Goal: Task Accomplishment & Management: Use online tool/utility

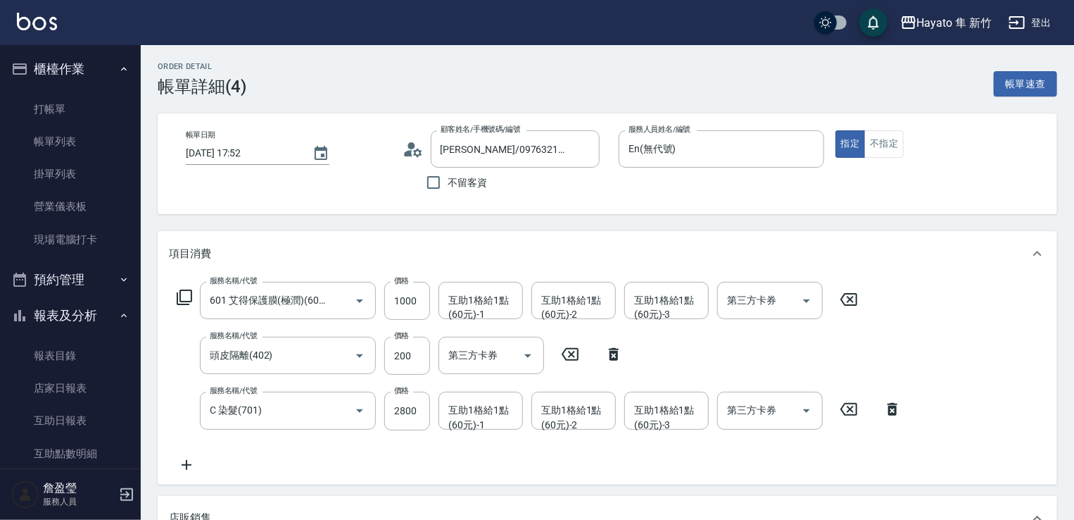
scroll to position [352, 0]
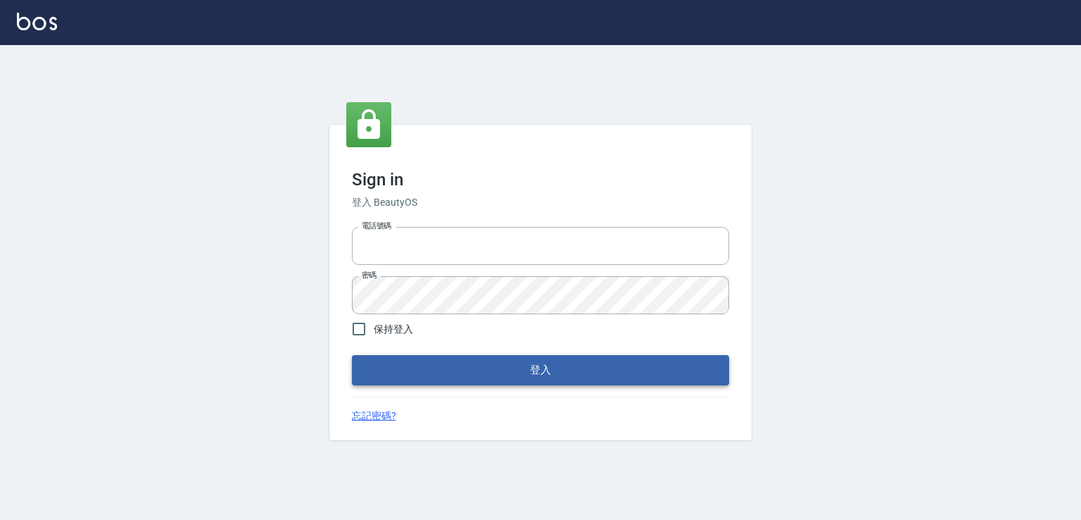
type input "0982132488"
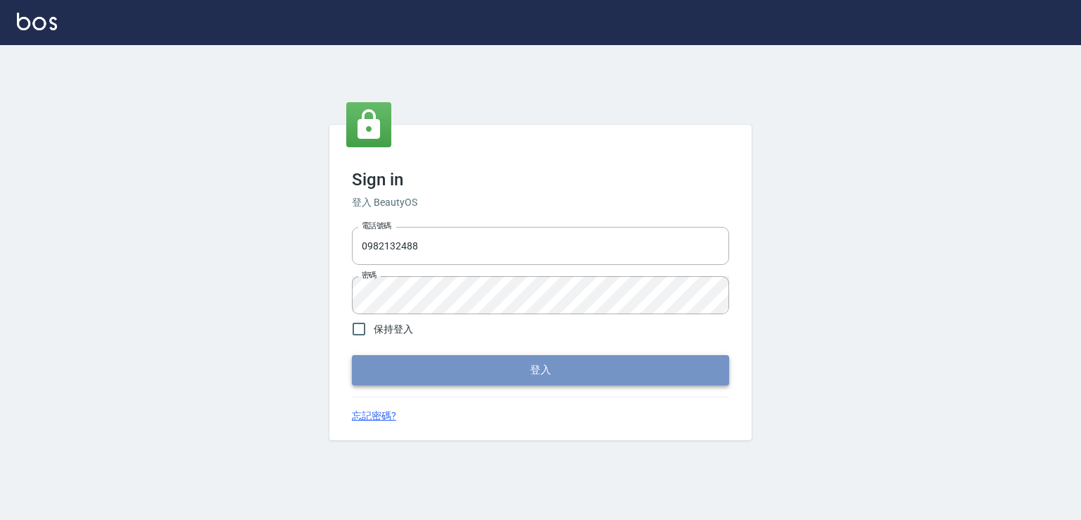
click at [436, 370] on button "登入" at bounding box center [540, 370] width 377 height 30
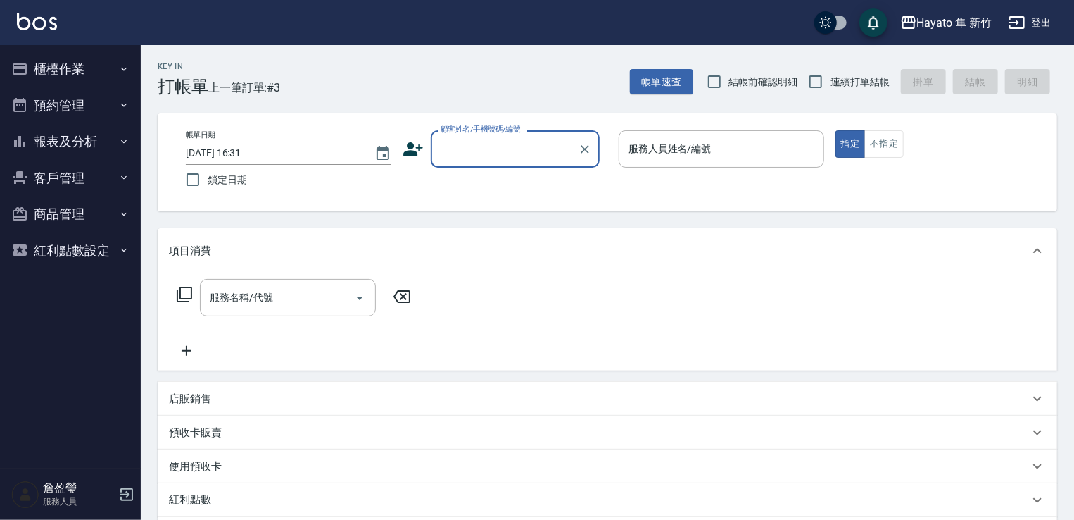
click at [73, 180] on button "客戶管理" at bounding box center [71, 178] width 130 height 37
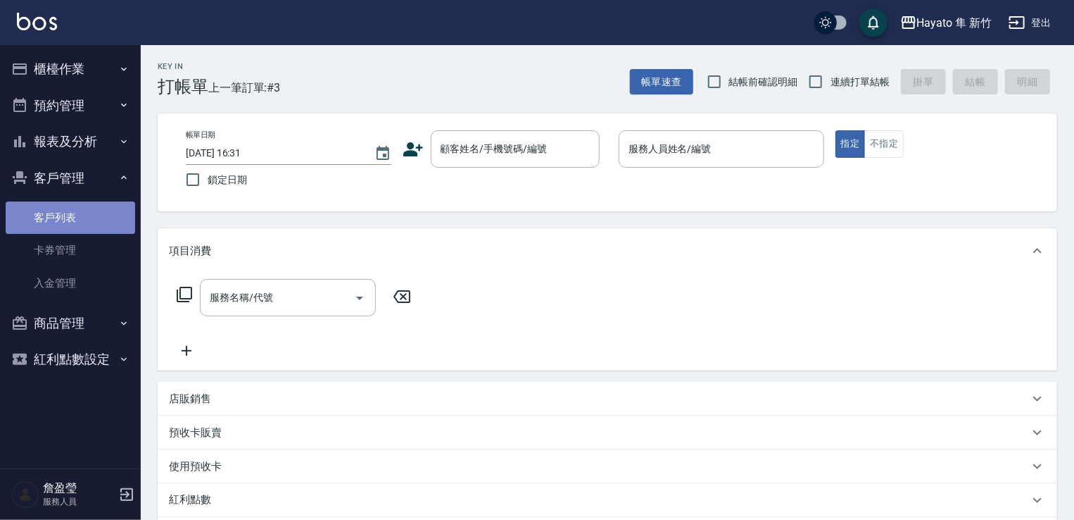
click at [96, 222] on link "客戶列表" at bounding box center [71, 217] width 130 height 32
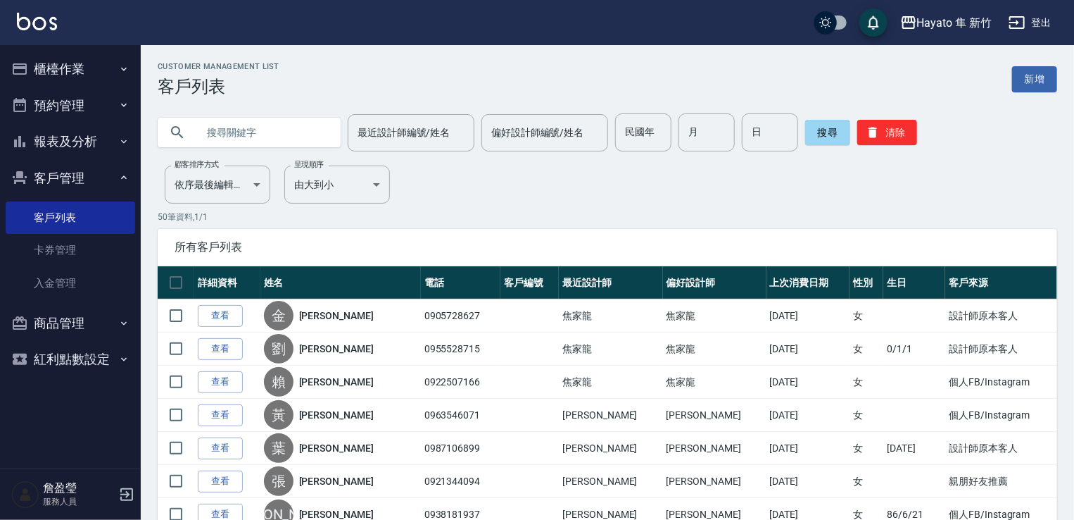
click at [296, 134] on input "text" at bounding box center [263, 132] width 132 height 38
type input "0916206507"
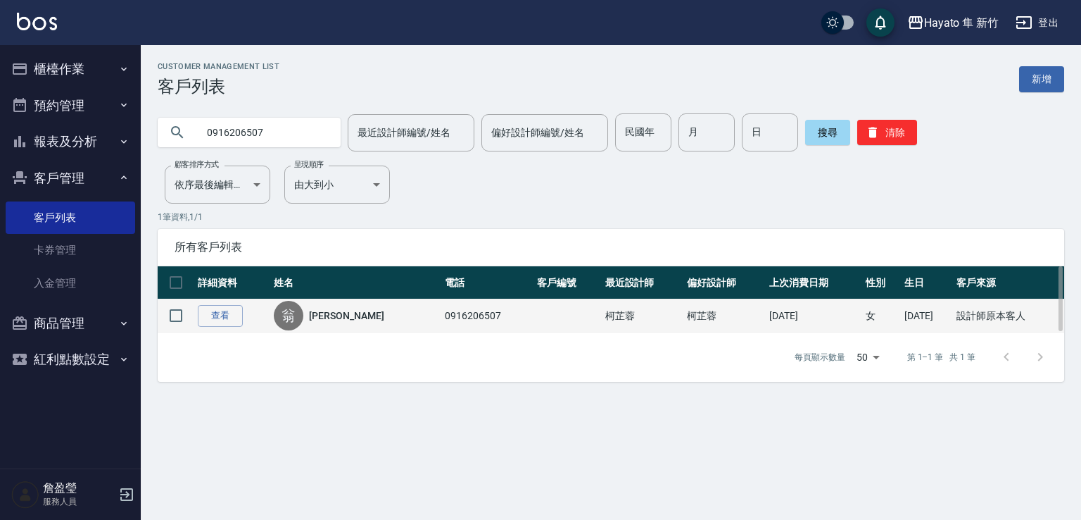
click at [222, 299] on td "查看" at bounding box center [232, 315] width 76 height 33
click at [234, 320] on link "查看" at bounding box center [220, 316] width 45 height 22
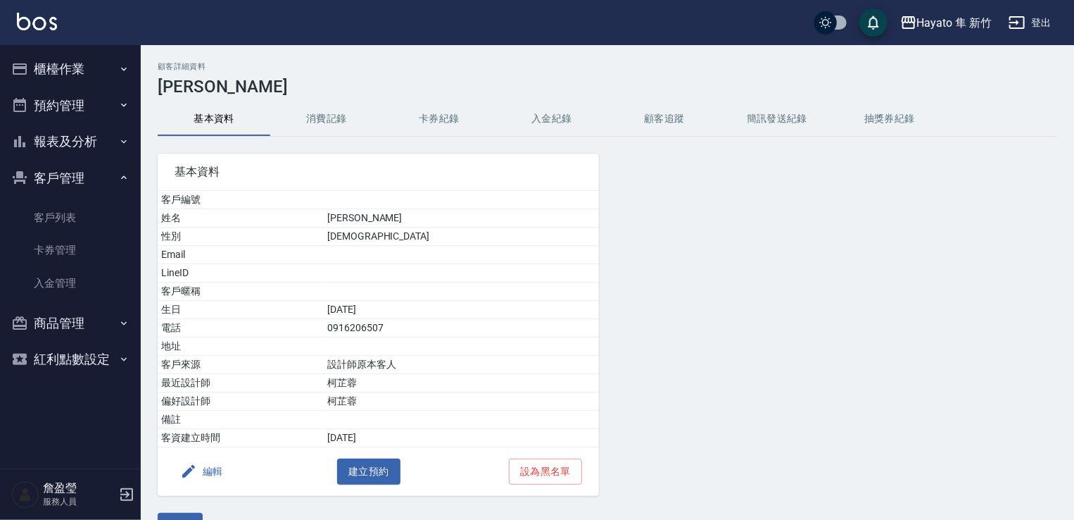
click at [348, 116] on button "消費記錄" at bounding box center [326, 119] width 113 height 34
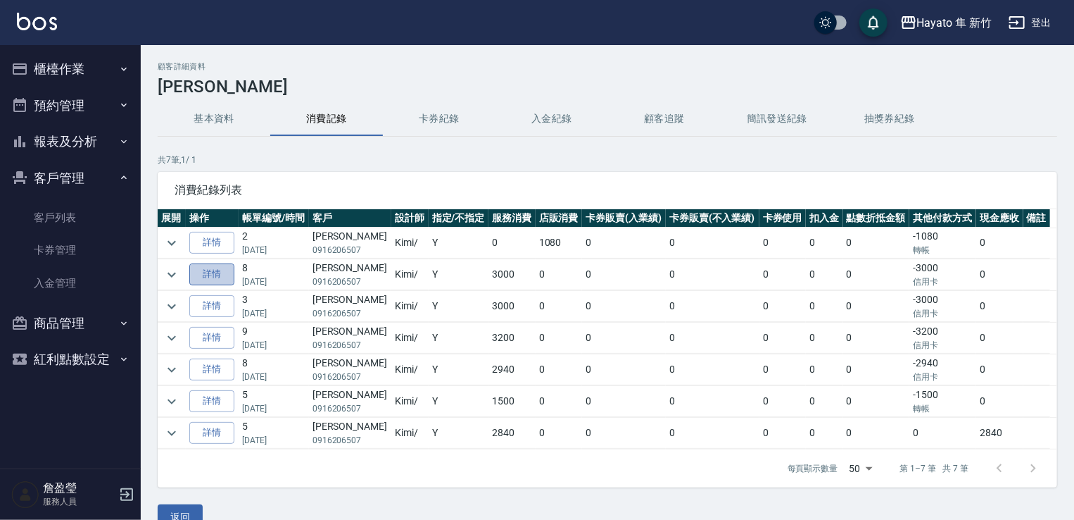
click at [221, 271] on link "詳情" at bounding box center [211, 274] width 45 height 22
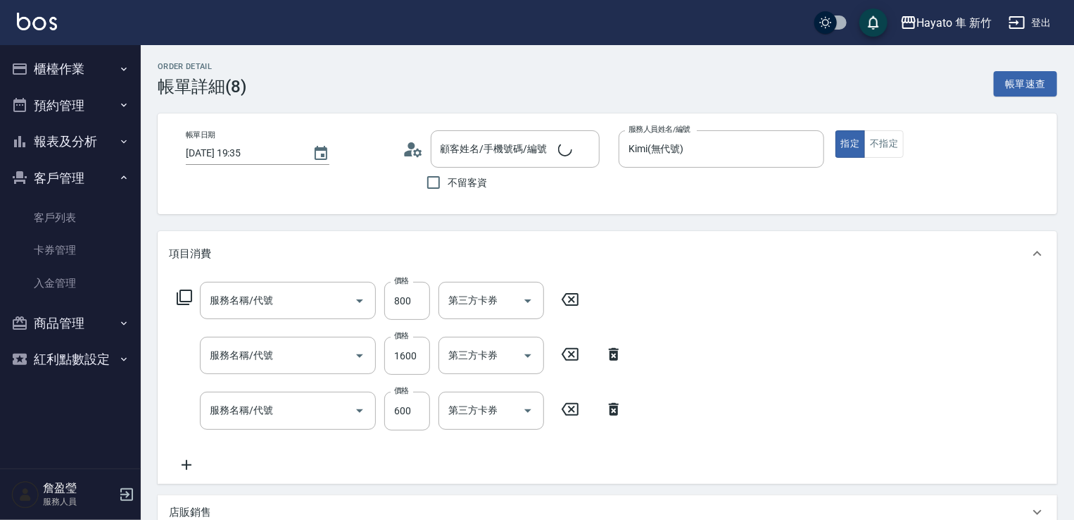
type input "2025/06/19 19:35"
type input "Kimi(無代號)"
type input "設計師原本客人"
type input "601 艾得保護膜(極潤)(601)"
type input "C 染髮(701)"
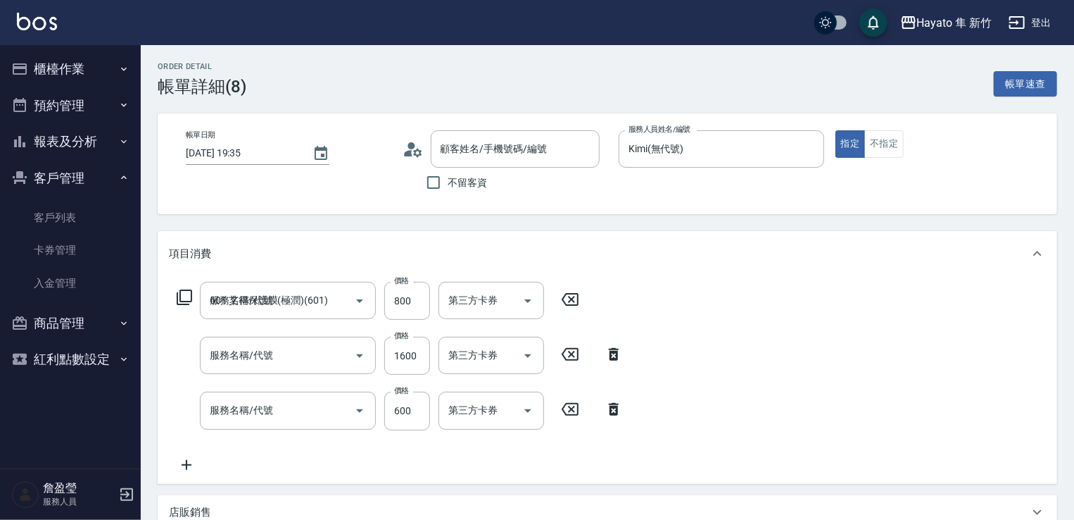
type input "單剪(102)"
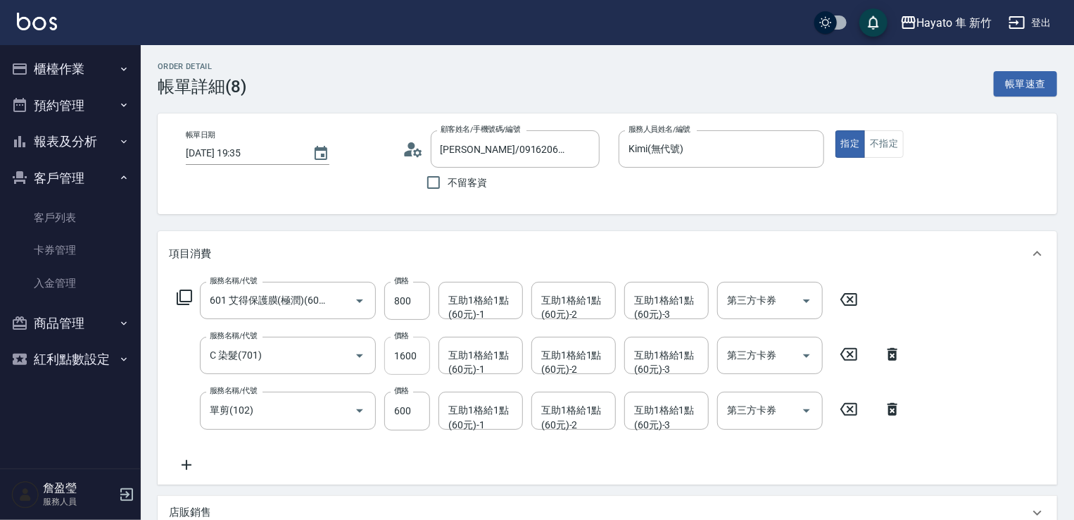
type input "翁玉玫/0916206507/"
click at [101, 71] on button "櫃檯作業" at bounding box center [71, 69] width 130 height 37
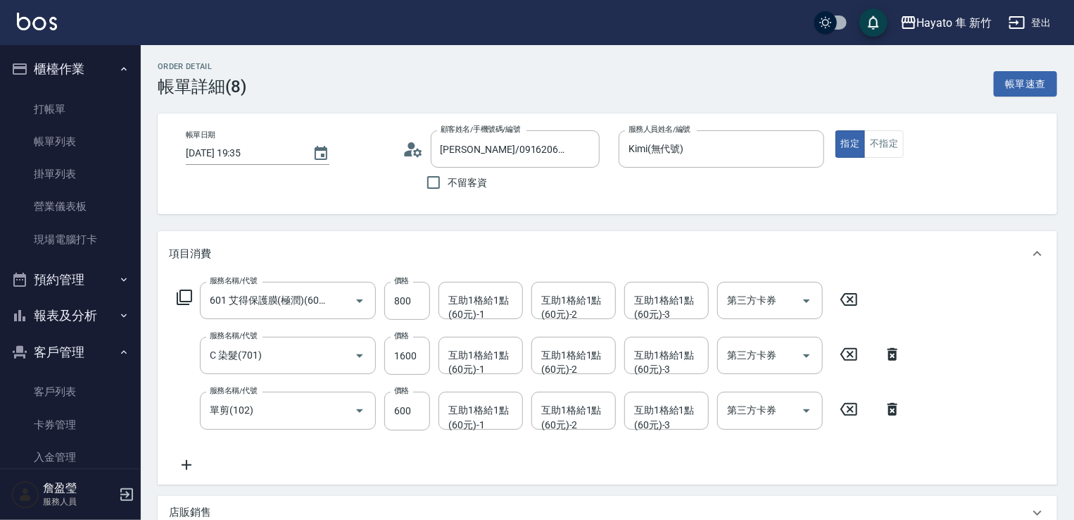
click at [89, 227] on link "現場電腦打卡" at bounding box center [71, 239] width 130 height 32
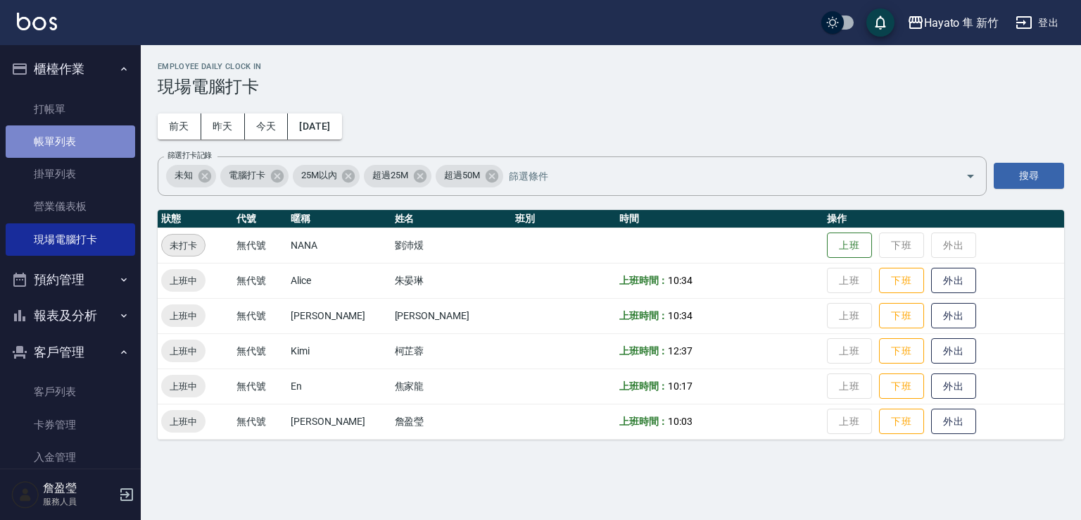
click at [70, 148] on link "帳單列表" at bounding box center [71, 141] width 130 height 32
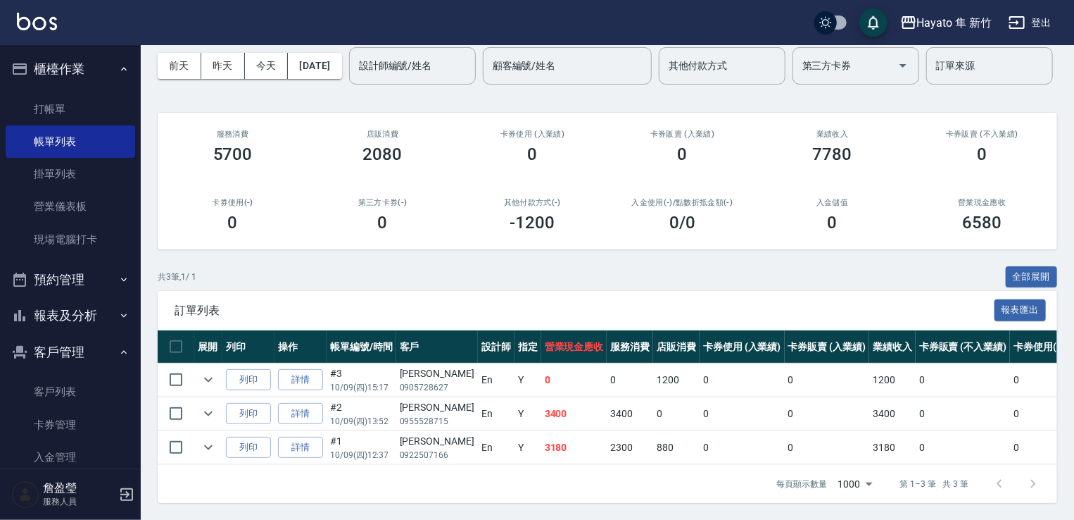
scroll to position [115, 0]
click at [51, 116] on link "打帳單" at bounding box center [71, 109] width 130 height 32
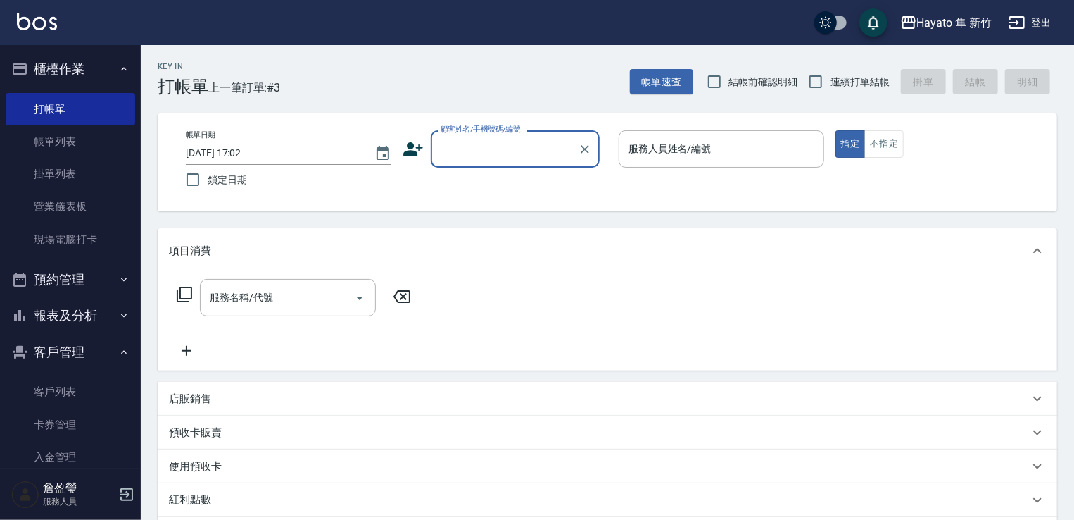
click at [492, 139] on input "顧客姓名/手機號碼/編號" at bounding box center [504, 149] width 135 height 25
type input "0"
drag, startPoint x: 441, startPoint y: 146, endPoint x: 574, endPoint y: 160, distance: 134.4
click at [574, 160] on div "0976303084 顧客姓名/手機號碼/編號" at bounding box center [515, 148] width 169 height 37
type input "0976303084"
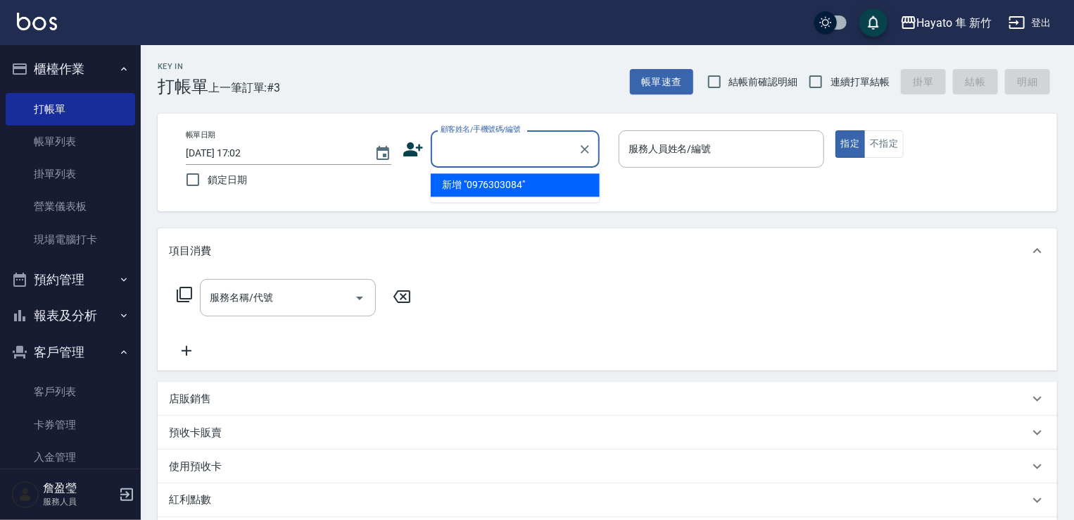
click at [418, 146] on icon at bounding box center [413, 149] width 21 height 21
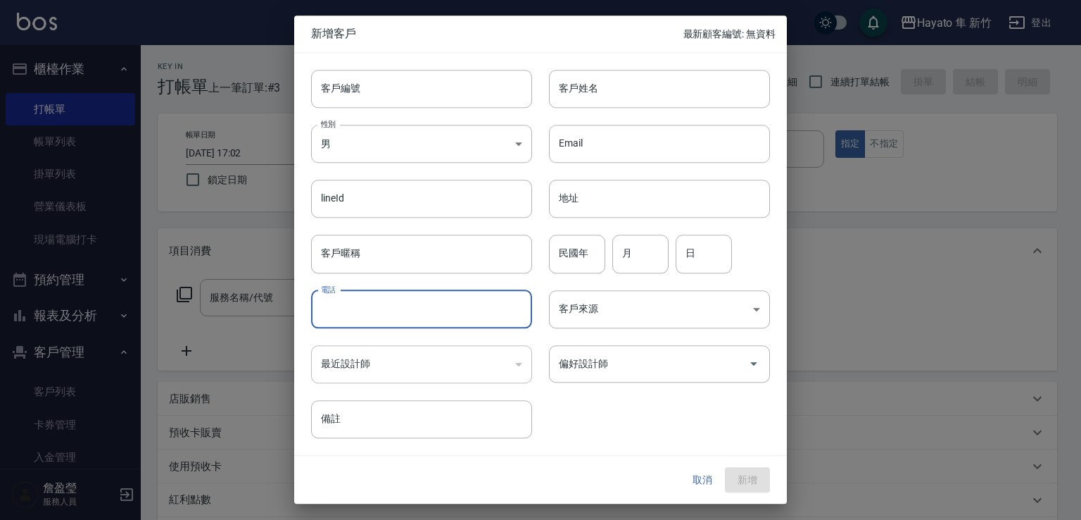
click at [413, 312] on input "電話" at bounding box center [421, 309] width 221 height 38
paste input "0976303084"
click at [385, 291] on input "0976303084" at bounding box center [421, 309] width 221 height 38
type input "0976303084"
click at [580, 95] on input "客戶姓名" at bounding box center [659, 89] width 221 height 38
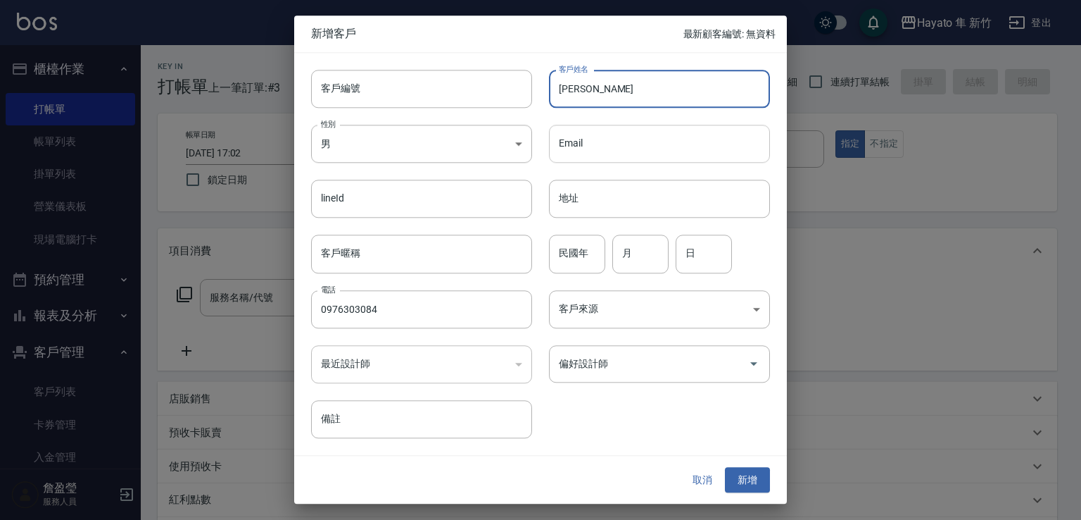
type input "王"
type input "ㄘ"
click at [612, 96] on input "王" at bounding box center [659, 89] width 221 height 38
click at [594, 92] on input "王玲惠" at bounding box center [659, 89] width 221 height 38
click at [629, 96] on input "王玲慧" at bounding box center [659, 89] width 221 height 38
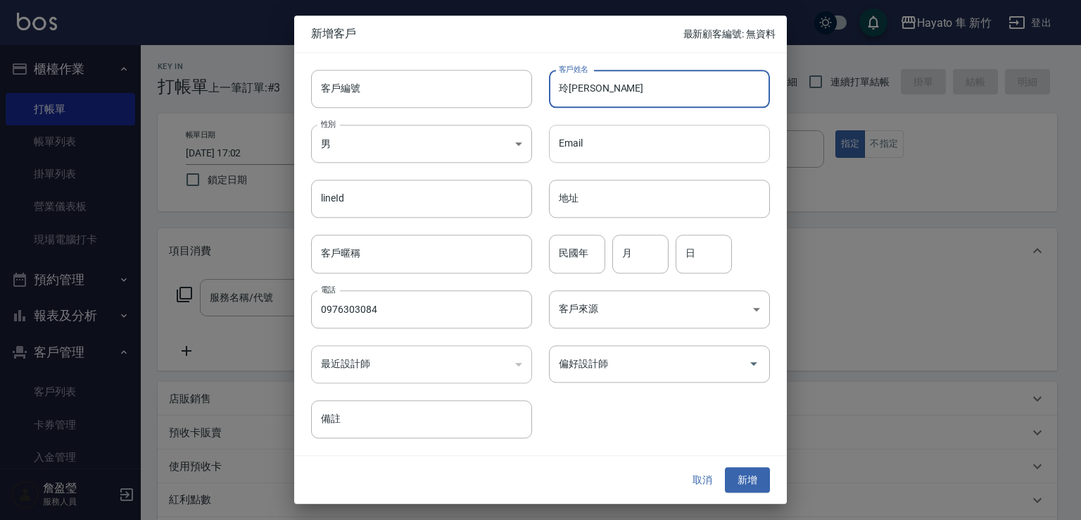
type input "玲"
click at [619, 88] on input "王" at bounding box center [659, 89] width 221 height 38
drag, startPoint x: 559, startPoint y: 88, endPoint x: 669, endPoint y: 103, distance: 111.6
click at [669, 103] on input "王玲慧" at bounding box center [659, 89] width 221 height 38
type input "王玲慧"
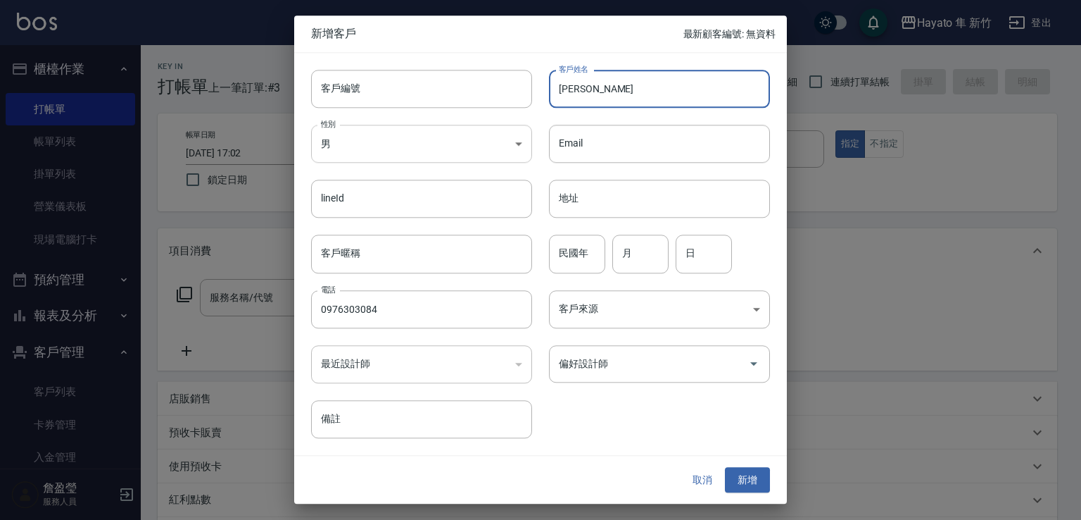
click at [382, 153] on body "Hayato 隼 新竹 登出 櫃檯作業 打帳單 帳單列表 掛單列表 營業儀表板 現場電腦打卡 預約管理 預約管理 報表及分析 報表目錄 店家日報表 互助日報表…" at bounding box center [540, 368] width 1081 height 737
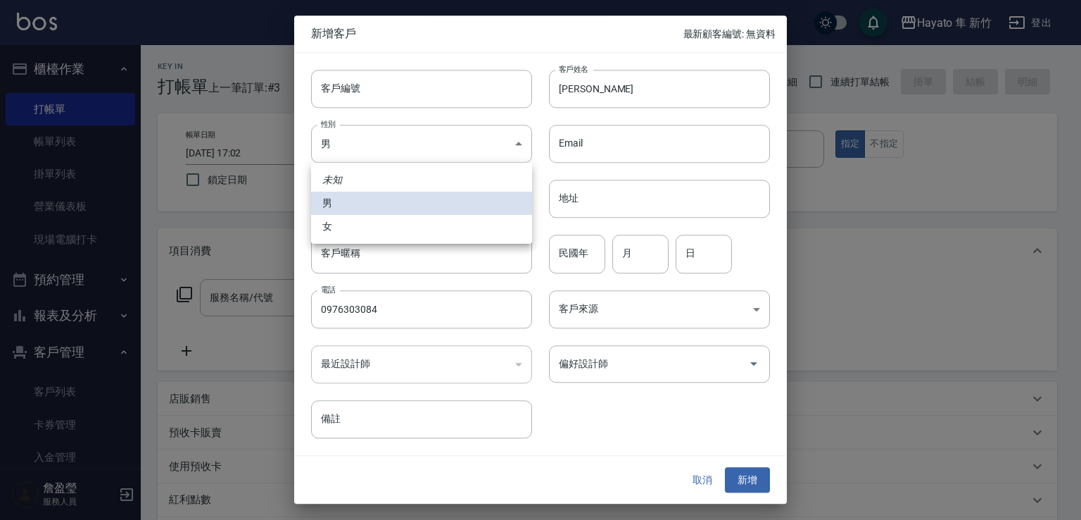
click at [391, 220] on li "女" at bounding box center [421, 226] width 221 height 23
type input "FEMALE"
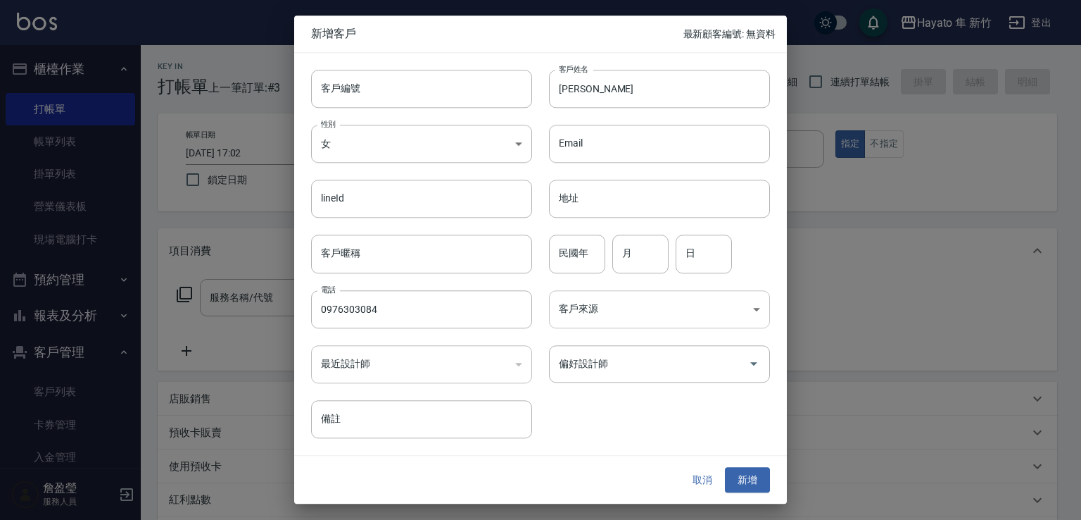
click at [668, 303] on body "Hayato 隼 新竹 登出 櫃檯作業 打帳單 帳單列表 掛單列表 營業儀表板 現場電腦打卡 預約管理 預約管理 報表及分析 報表目錄 店家日報表 互助日報表…" at bounding box center [540, 368] width 1081 height 737
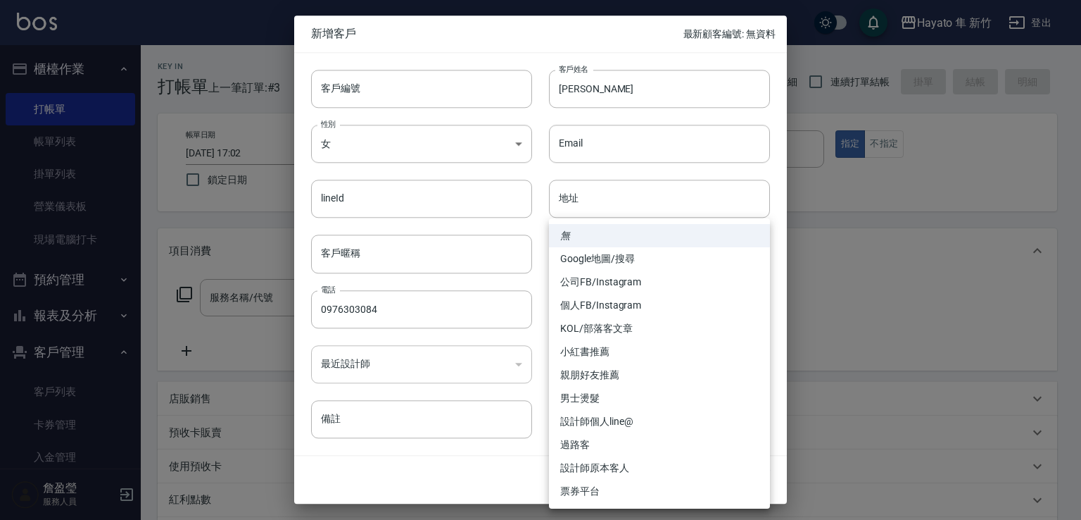
click at [606, 302] on li "個人FB/Instagram" at bounding box center [659, 305] width 221 height 23
type input "個人FB/Instagram"
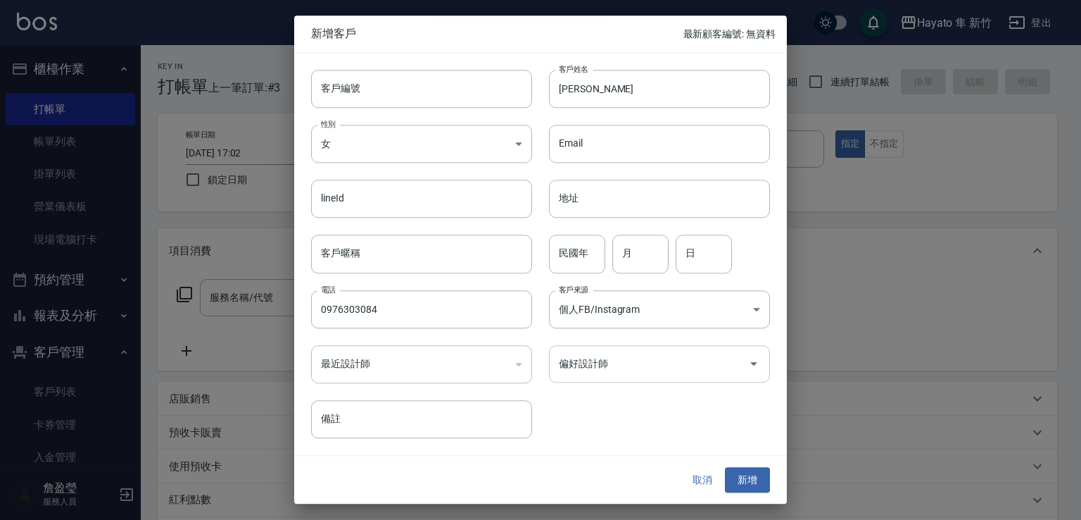
click at [635, 358] on input "偏好設計師" at bounding box center [648, 363] width 187 height 25
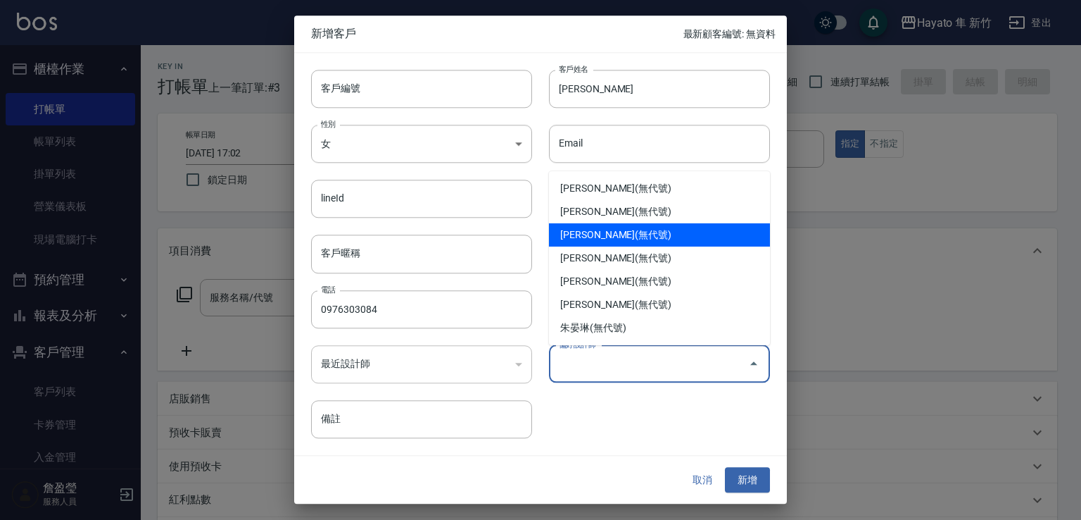
click at [580, 226] on li "李仕芬(無代號)" at bounding box center [659, 234] width 221 height 23
type input "李仕芬"
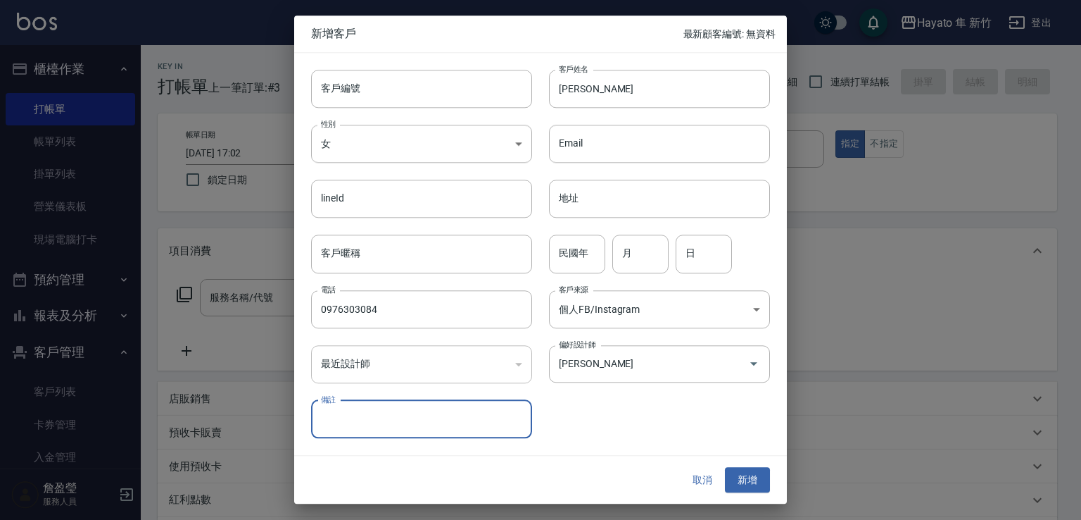
click at [742, 484] on button "新增" at bounding box center [747, 480] width 45 height 26
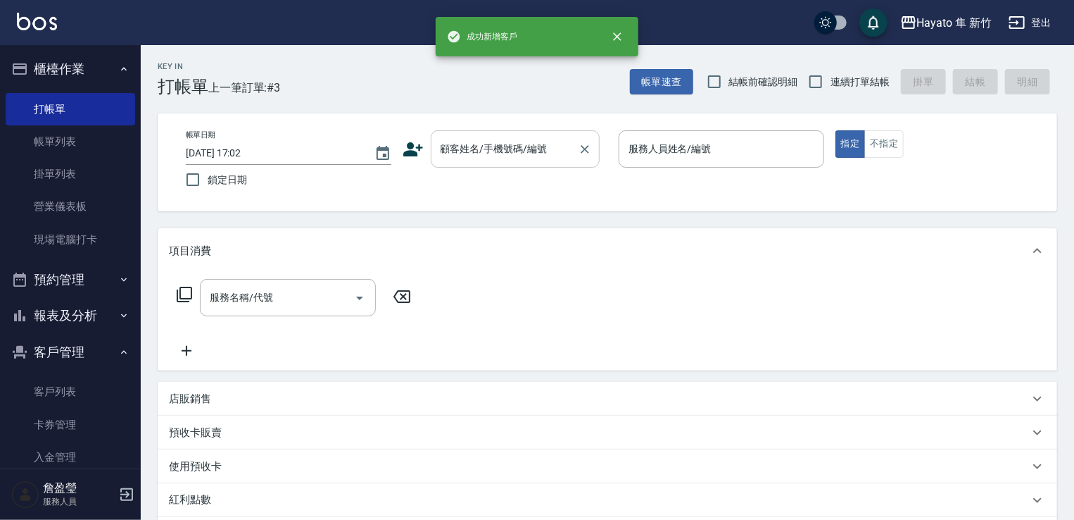
click at [478, 158] on input "顧客姓名/手機號碼/編號" at bounding box center [504, 149] width 135 height 25
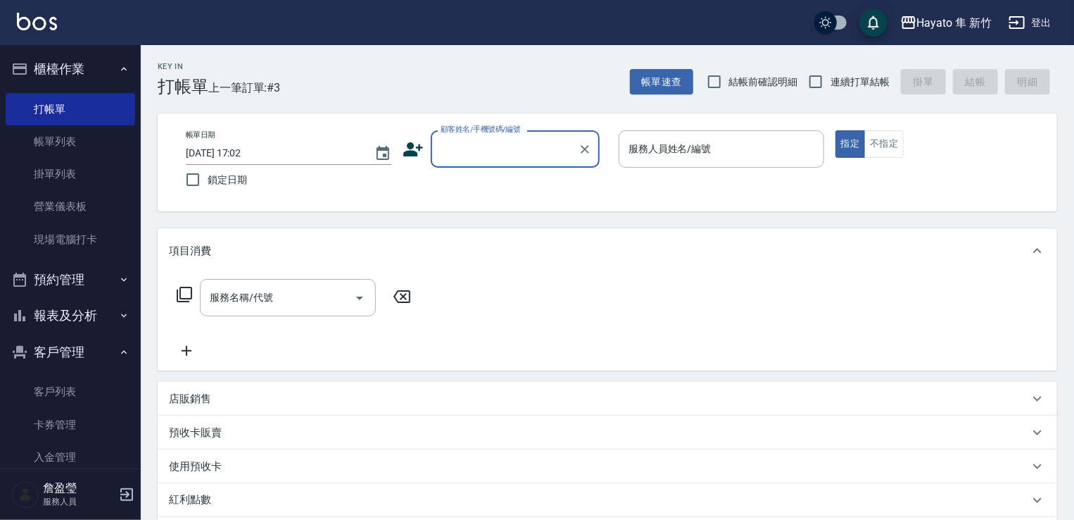
paste input "王玲慧"
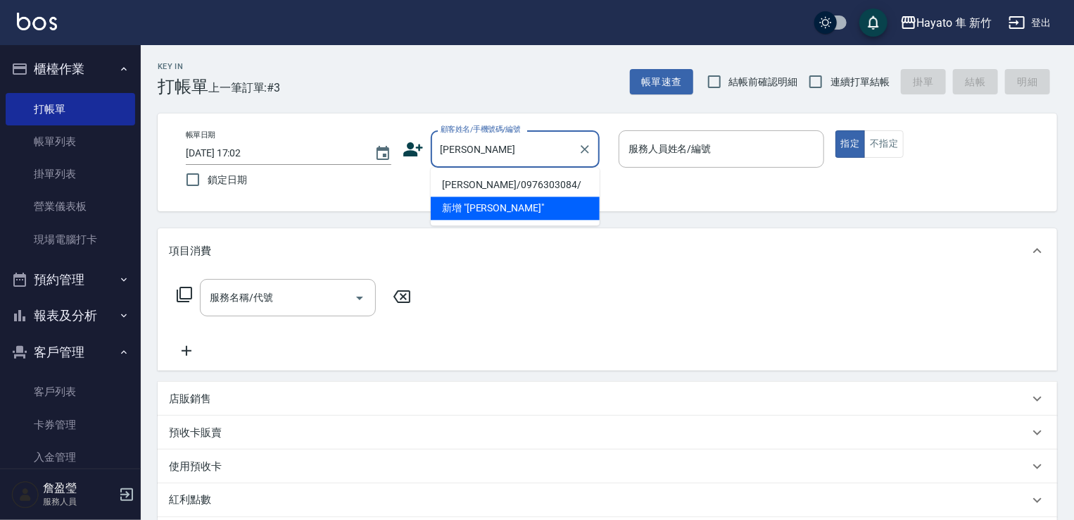
click at [496, 187] on li "王玲慧/0976303084/" at bounding box center [515, 184] width 169 height 23
type input "王玲慧/0976303084/"
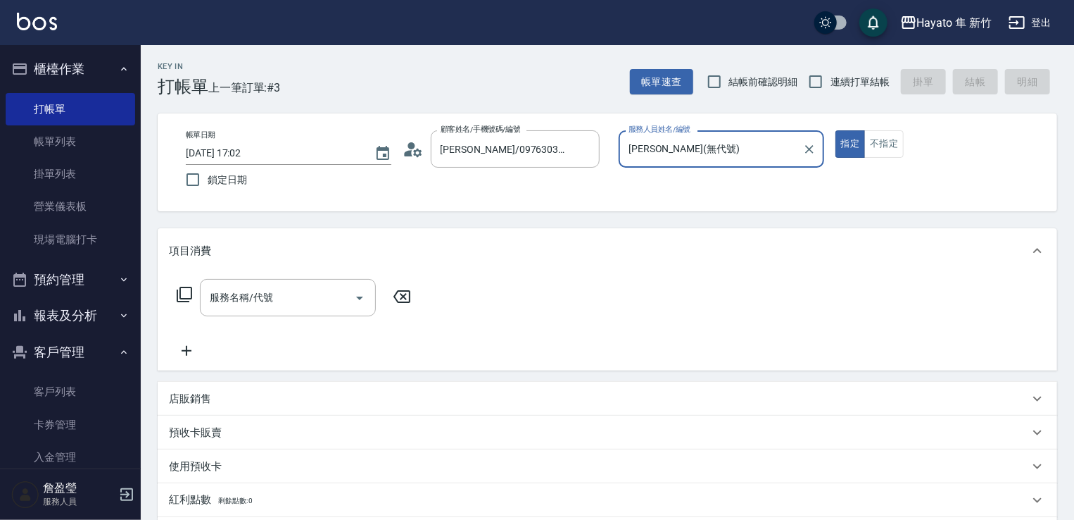
type input "Amy(無代號)"
click at [898, 144] on button "不指定" at bounding box center [883, 143] width 39 height 27
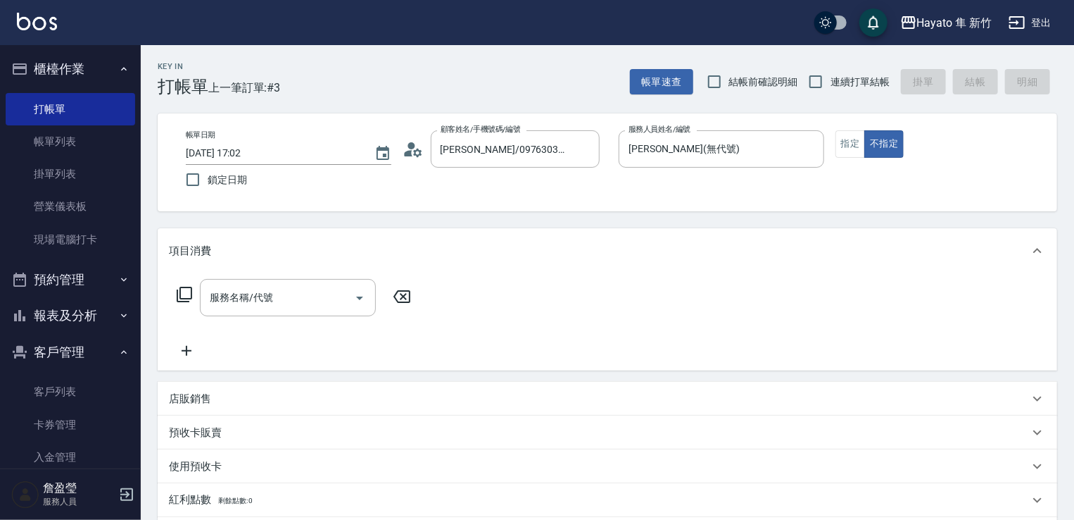
drag, startPoint x: 249, startPoint y: 279, endPoint x: 249, endPoint y: 296, distance: 16.2
click at [249, 285] on div "服務名稱/代號" at bounding box center [288, 297] width 176 height 37
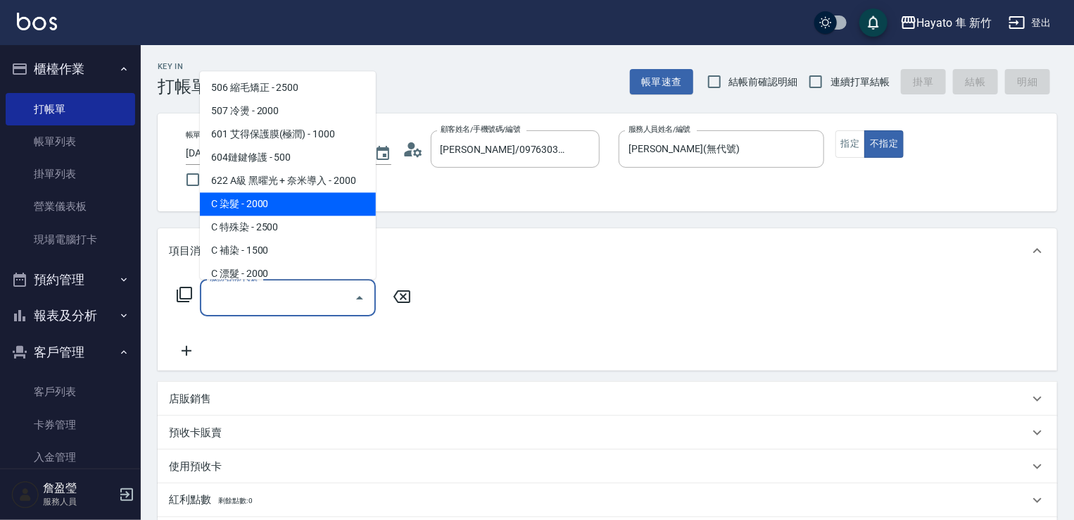
scroll to position [245, 0]
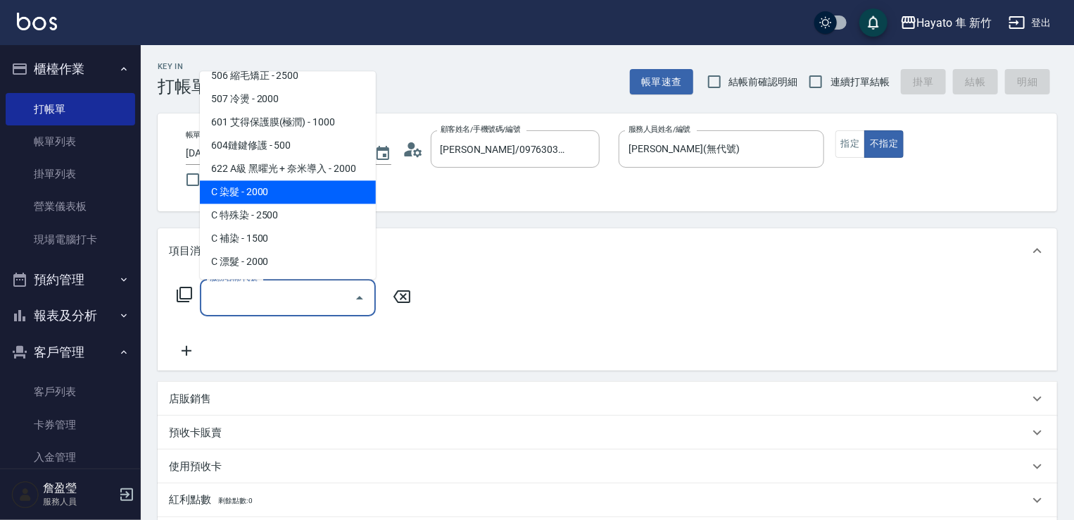
drag, startPoint x: 267, startPoint y: 192, endPoint x: 383, endPoint y: 257, distance: 133.0
click at [270, 190] on span "C 染髮 - 2000" at bounding box center [288, 191] width 176 height 23
type input "C 染髮(701)"
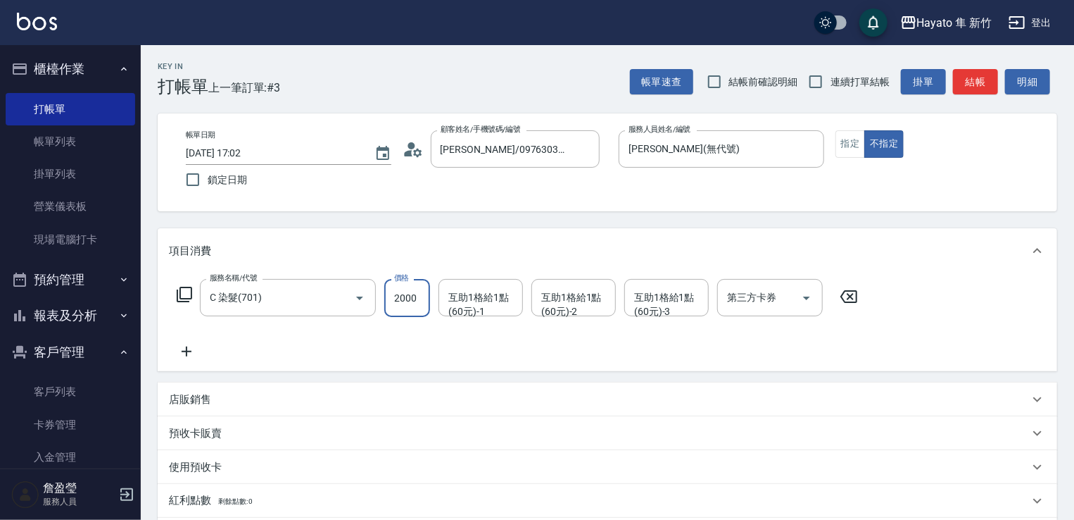
click at [410, 299] on input "2000" at bounding box center [407, 298] width 46 height 38
type input "1800"
click at [186, 350] on icon at bounding box center [187, 351] width 10 height 10
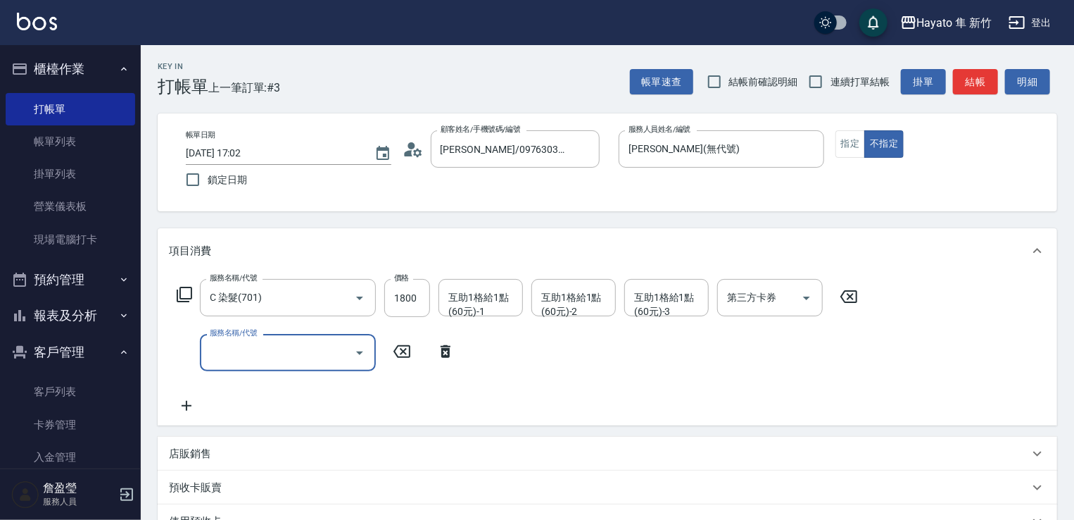
click at [219, 345] on input "服務名稱/代號" at bounding box center [277, 352] width 142 height 25
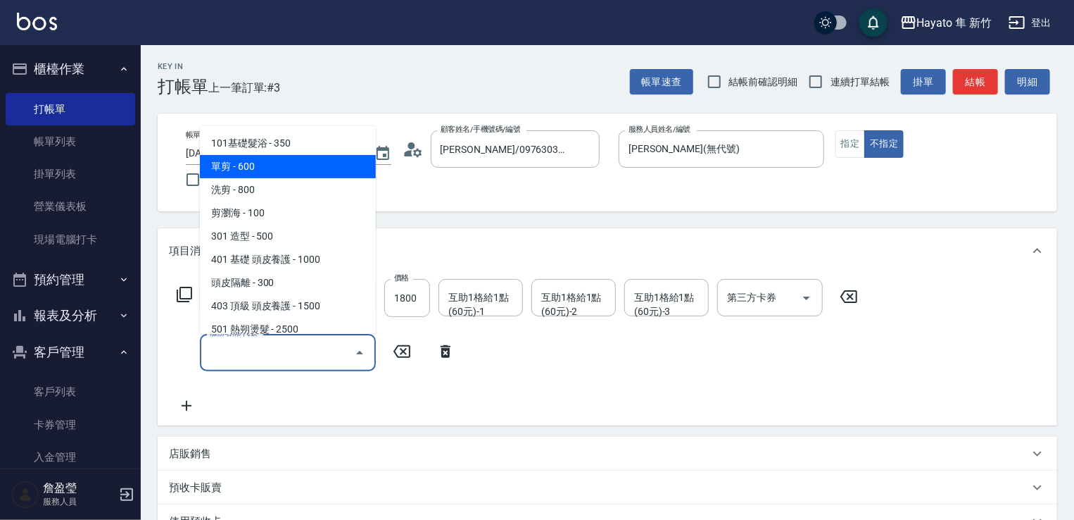
drag, startPoint x: 262, startPoint y: 158, endPoint x: 199, endPoint y: 341, distance: 193.7
click at [262, 175] on span "單剪 - 600" at bounding box center [288, 166] width 176 height 23
type input "單剪(102)"
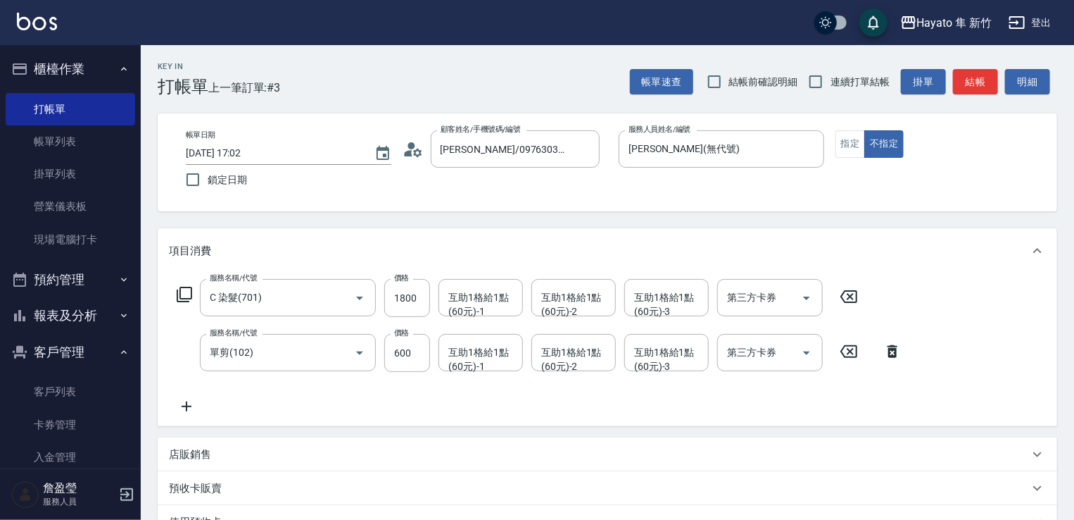
click at [187, 405] on icon at bounding box center [186, 406] width 35 height 17
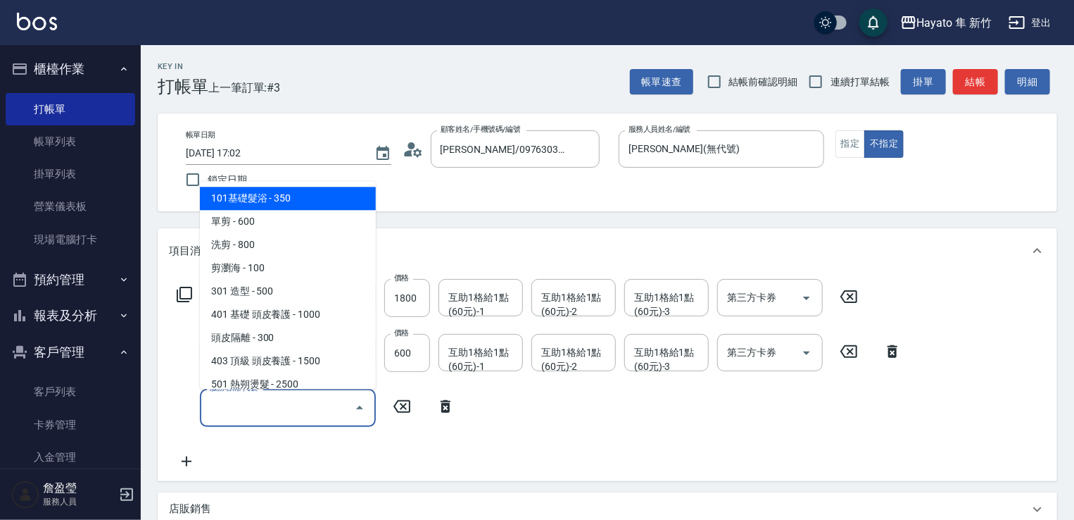
drag, startPoint x: 187, startPoint y: 405, endPoint x: 256, endPoint y: 350, distance: 88.2
click at [245, 401] on input "服務名稱/代號" at bounding box center [277, 407] width 142 height 25
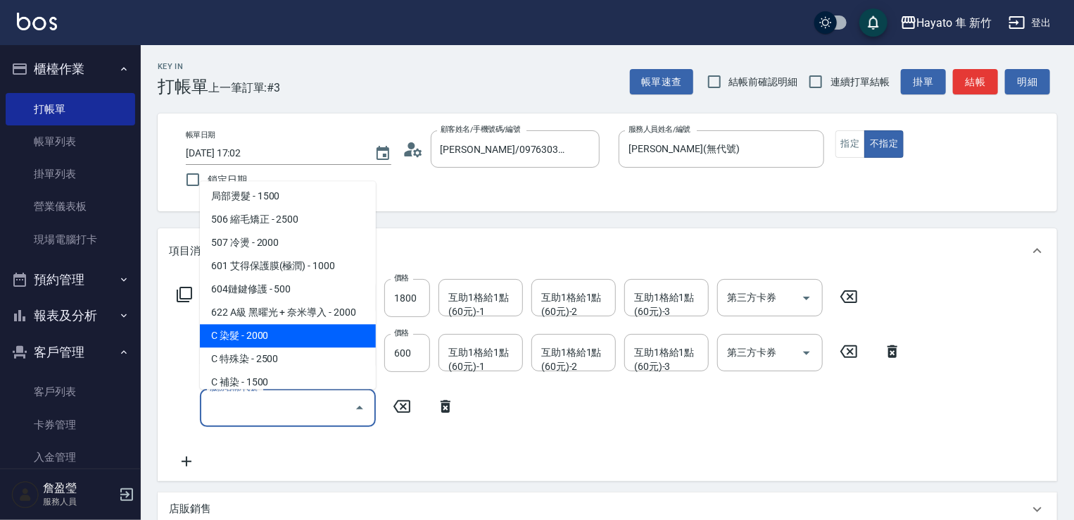
scroll to position [141, 0]
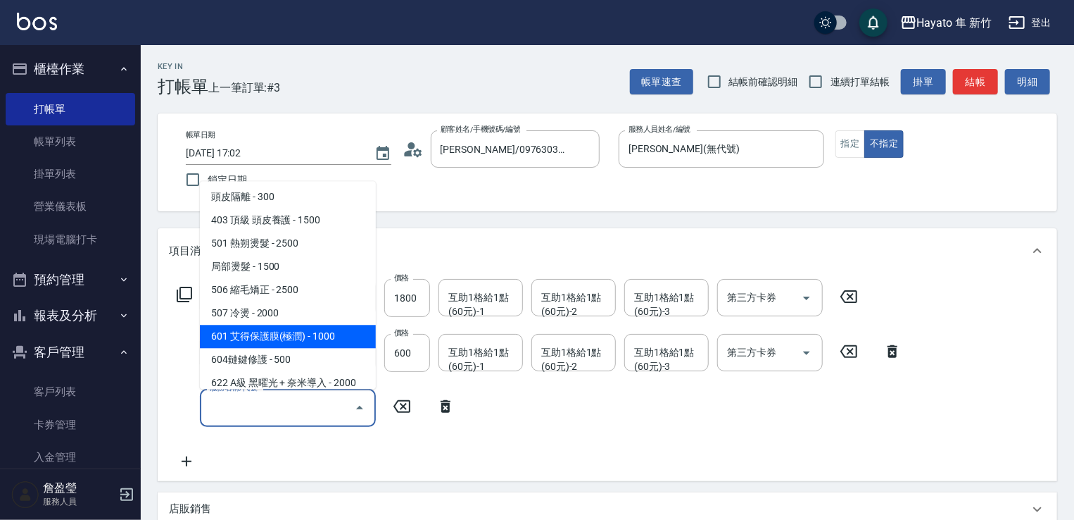
click at [279, 336] on span "601 艾得保護膜(極潤) - 1000" at bounding box center [288, 336] width 176 height 23
type input "601 艾得保護膜(極潤)(601)"
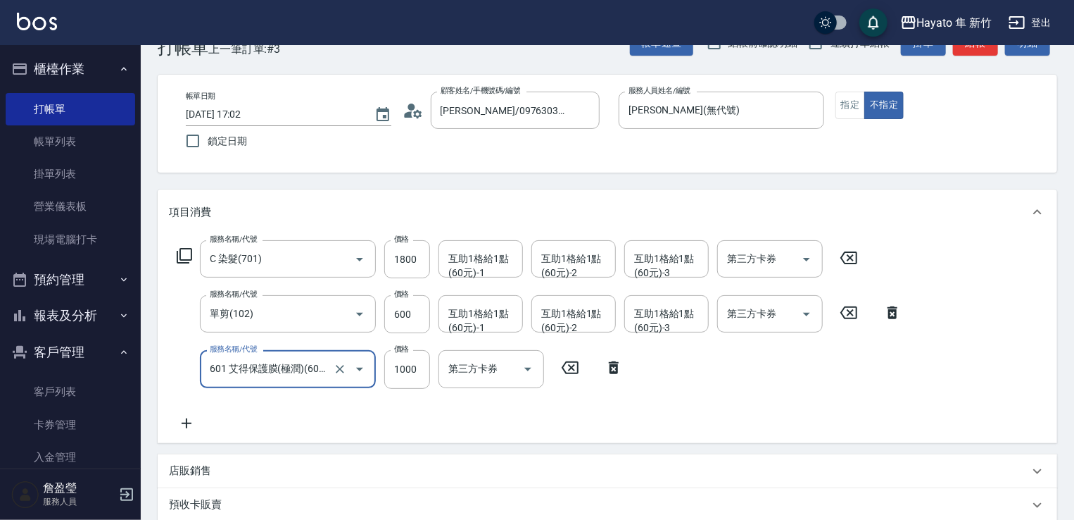
scroll to position [70, 0]
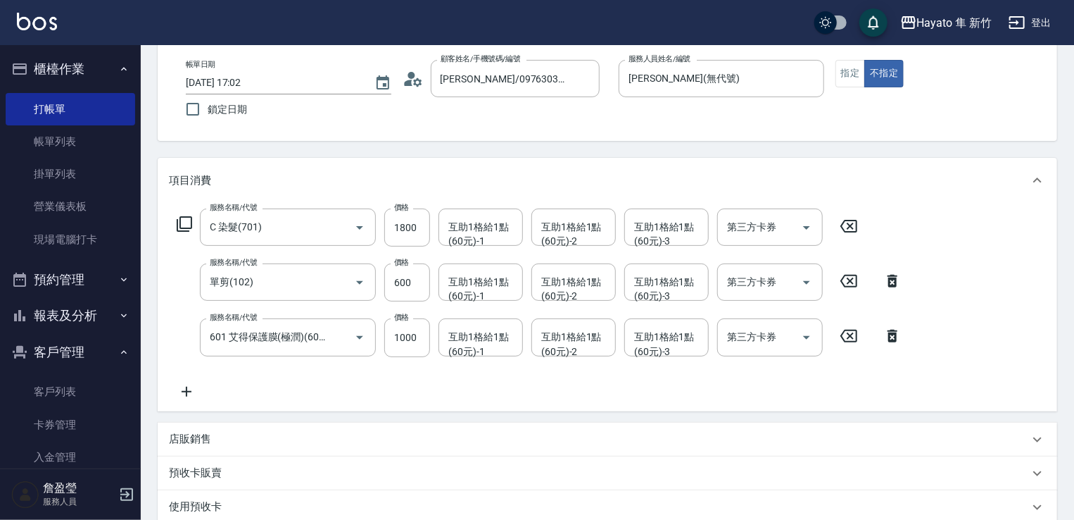
click at [290, 427] on div "店販銷售" at bounding box center [608, 439] width 900 height 34
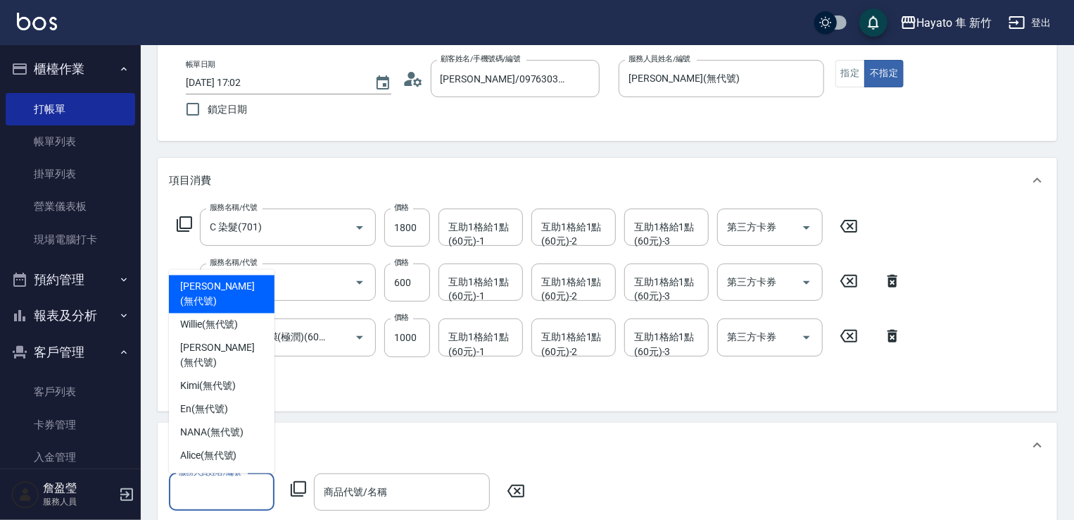
click at [234, 491] on input "服務人員姓名/編號" at bounding box center [221, 491] width 93 height 25
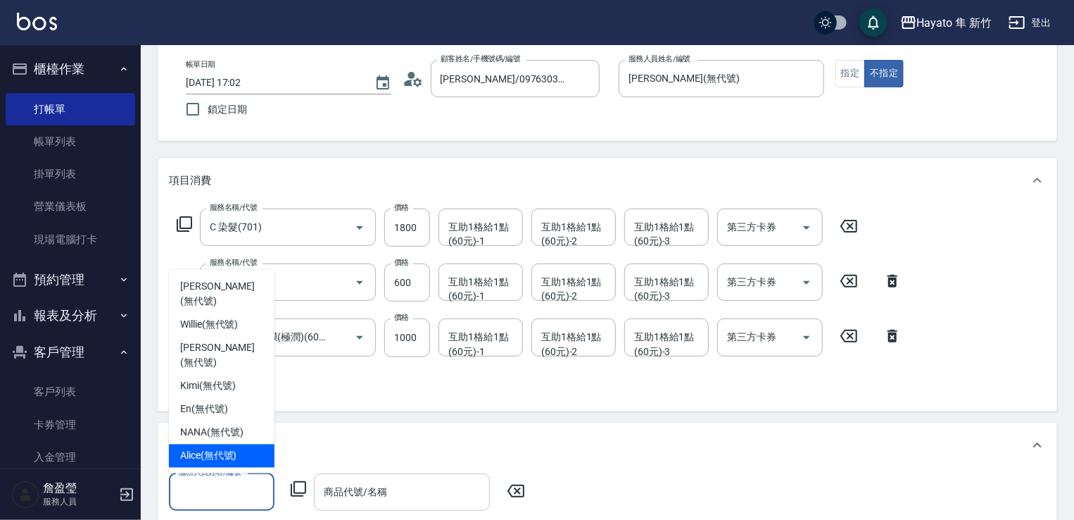
click at [217, 366] on span "Amy (無代號)" at bounding box center [221, 356] width 83 height 30
type input "Amy(無代號)"
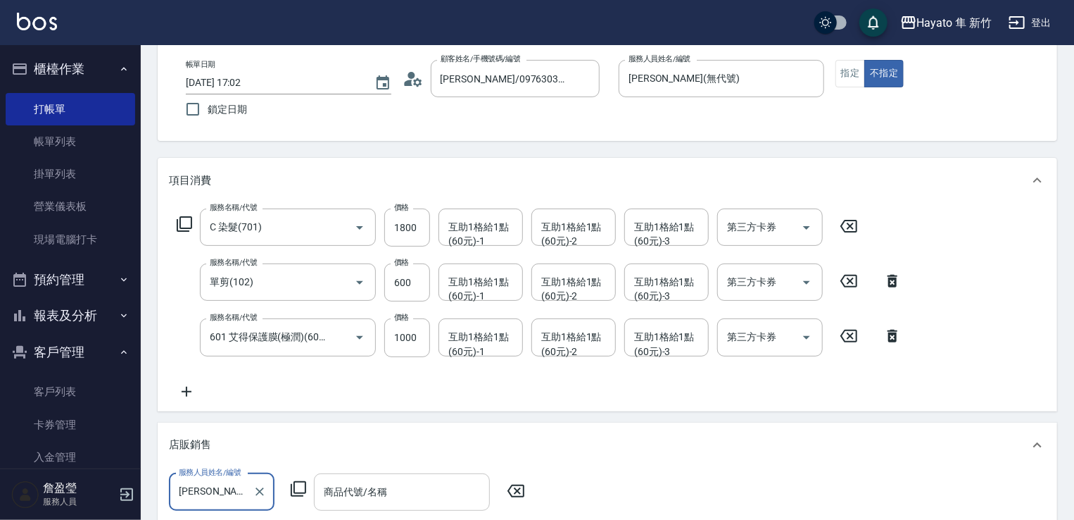
click at [352, 484] on input "商品代號/名稱" at bounding box center [401, 491] width 163 height 25
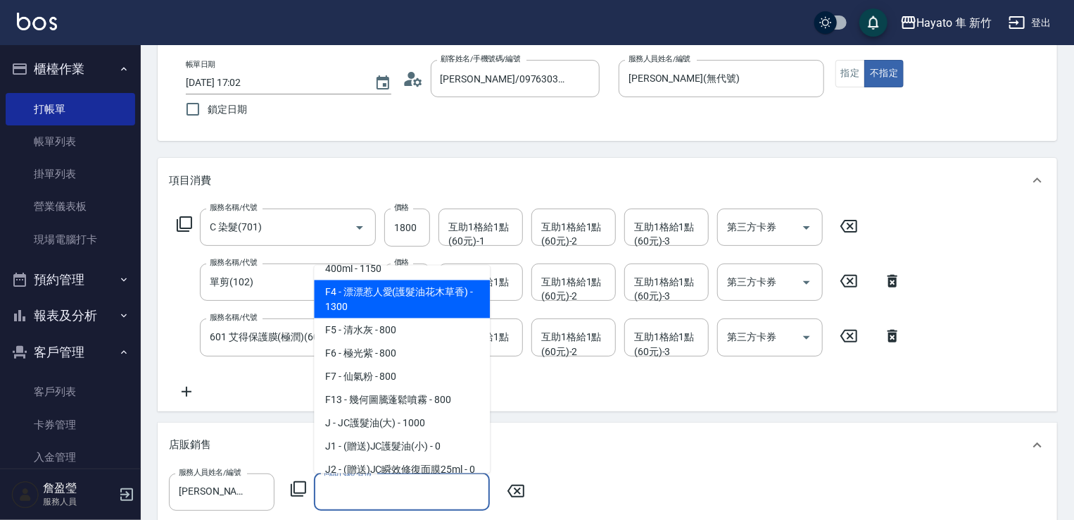
scroll to position [211, 0]
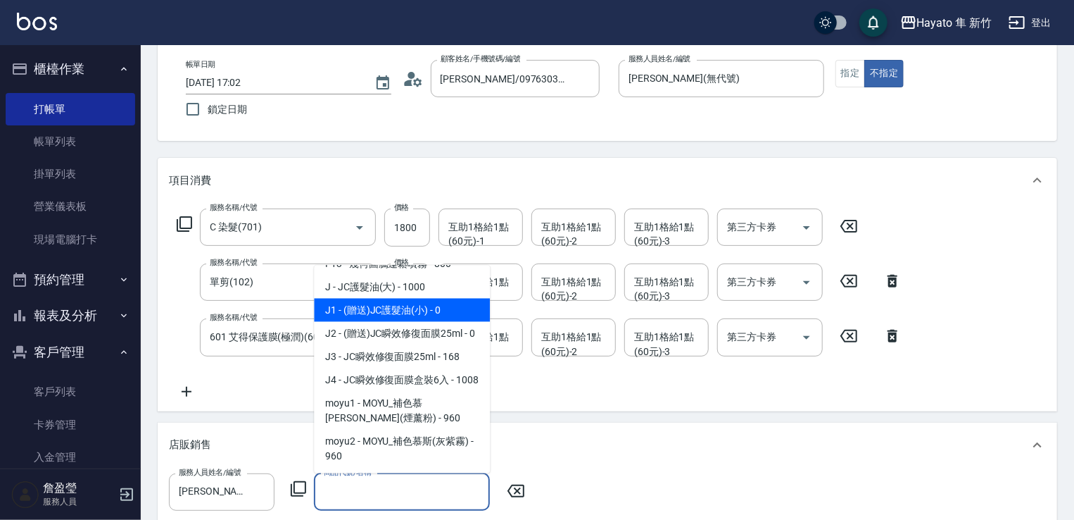
click at [346, 310] on span "J1 - (贈送)JC護髮油(小) - 0" at bounding box center [402, 309] width 176 height 23
type input "(贈送)JC護髮油(小)"
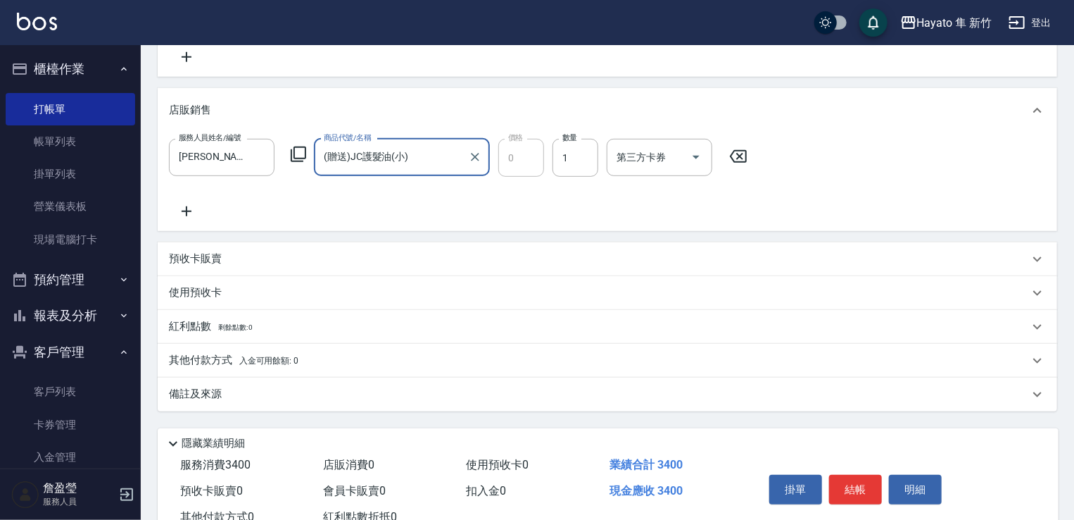
scroll to position [422, 0]
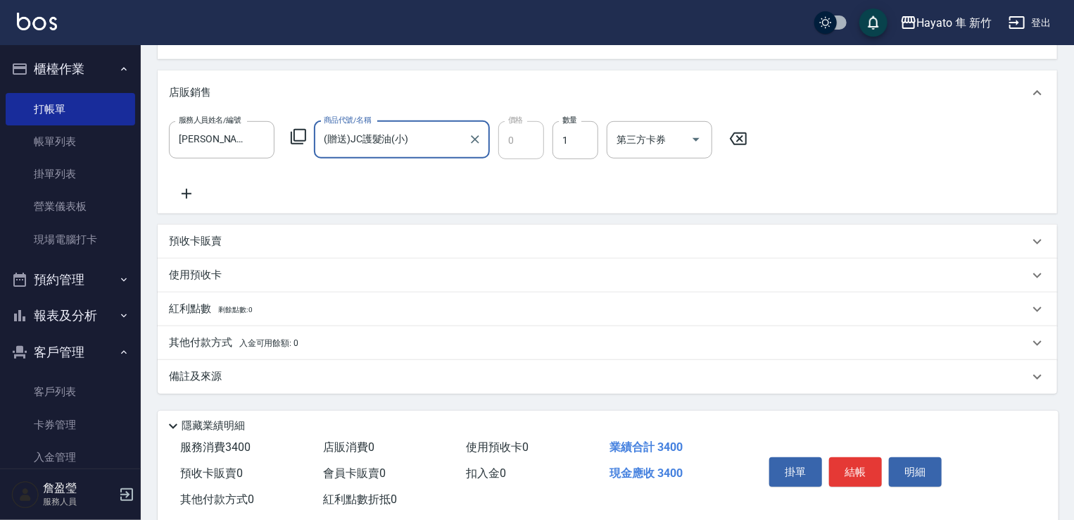
drag, startPoint x: 253, startPoint y: 377, endPoint x: 374, endPoint y: 432, distance: 132.6
click at [256, 382] on div "備註及來源" at bounding box center [599, 376] width 860 height 15
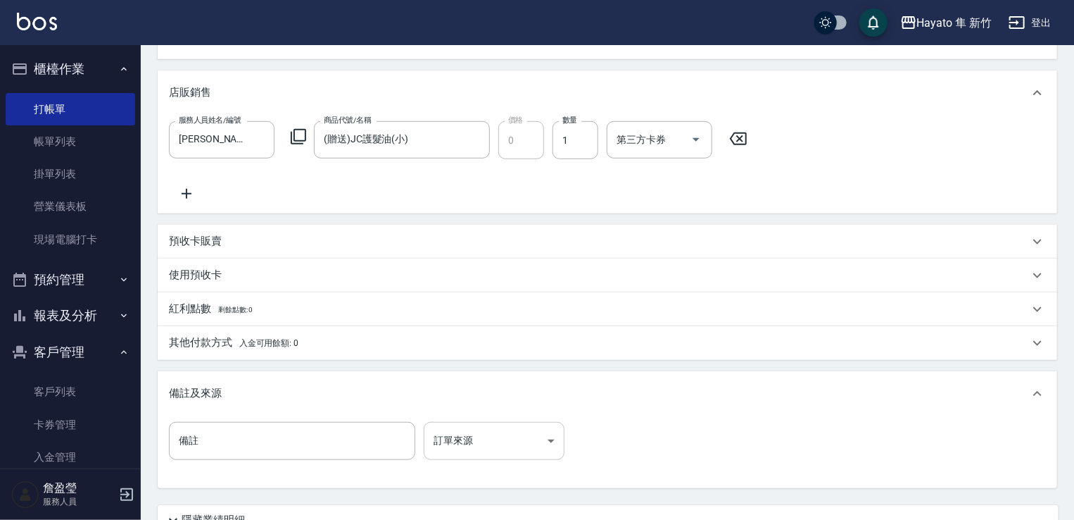
click at [497, 447] on body "Hayato 隼 新竹 登出 櫃檯作業 打帳單 帳單列表 掛單列表 營業儀表板 現場電腦打卡 預約管理 預約管理 報表及分析 報表目錄 店家日報表 互助日報表…" at bounding box center [537, 109] width 1074 height 1063
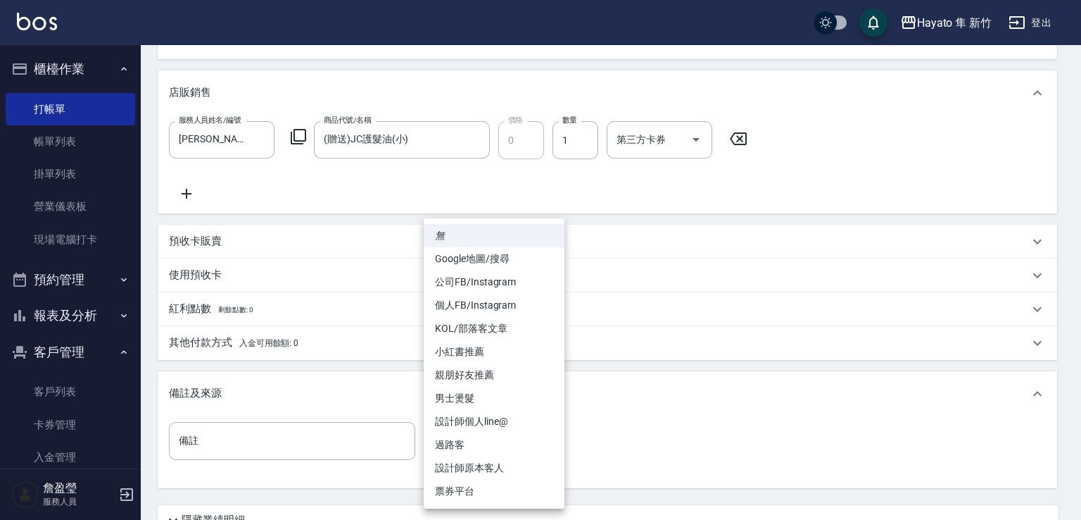
click at [460, 299] on li "個人FB/Instagram" at bounding box center [494, 305] width 141 height 23
type input "個人FB/Instagram"
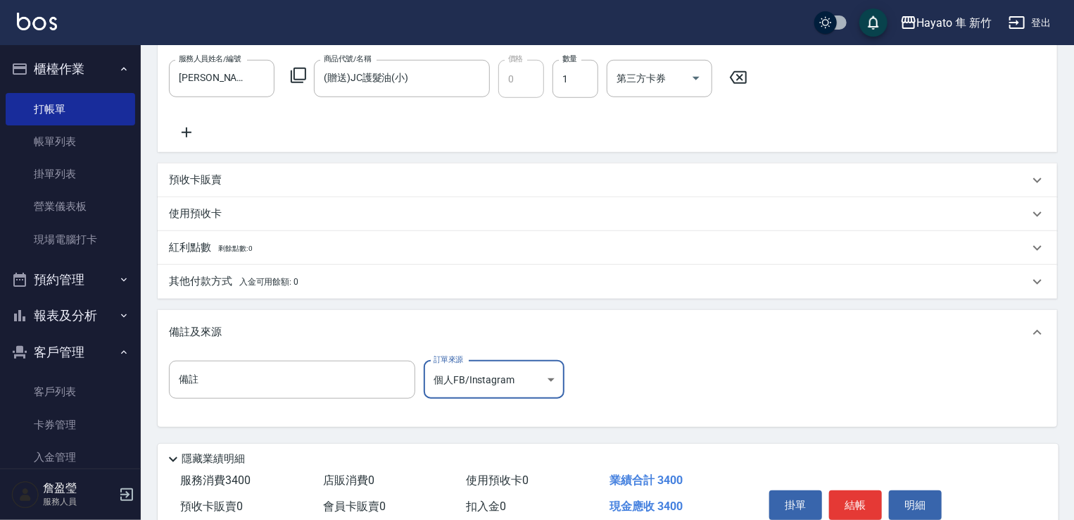
scroll to position [407, 0]
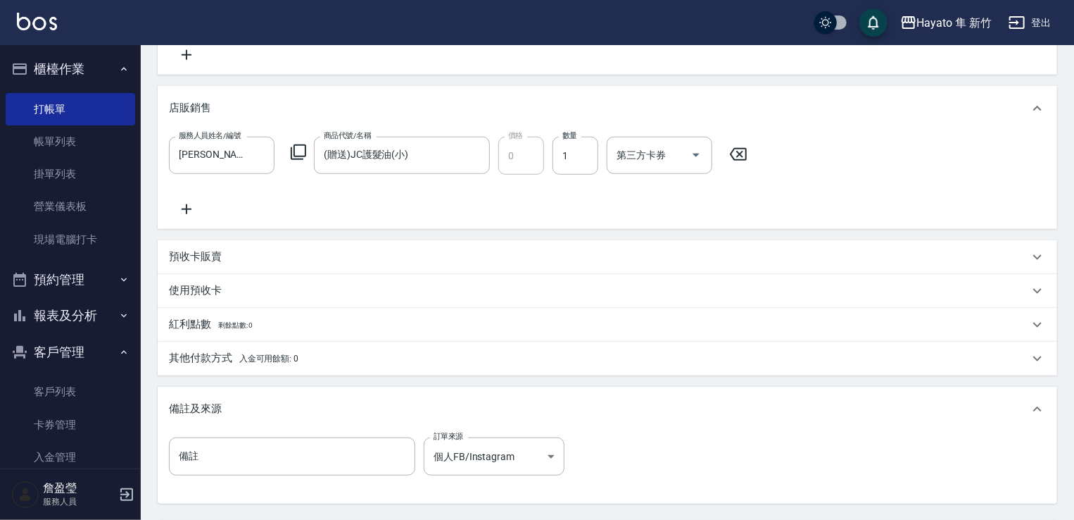
click at [179, 203] on icon at bounding box center [186, 209] width 35 height 17
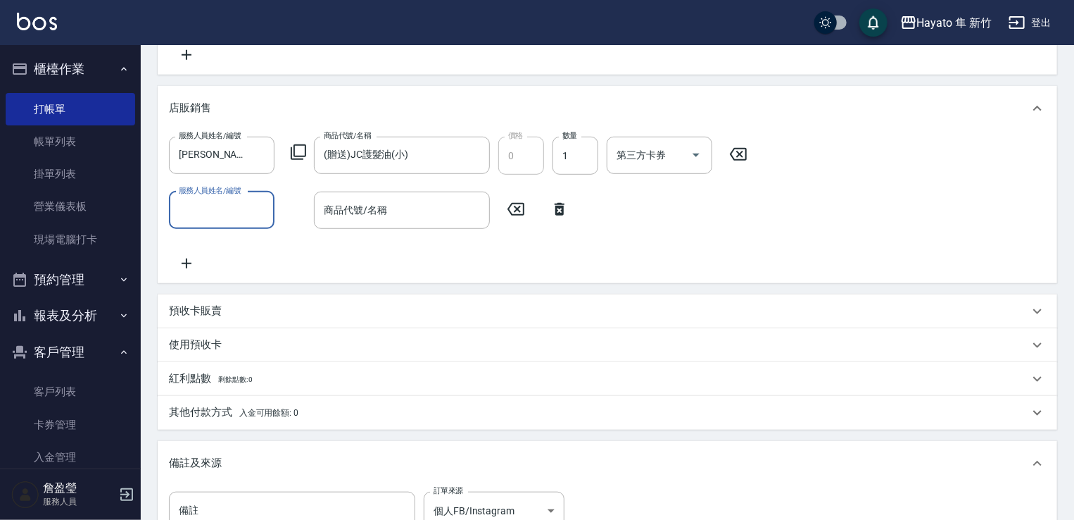
click at [220, 209] on input "服務人員姓名/編號" at bounding box center [221, 210] width 93 height 25
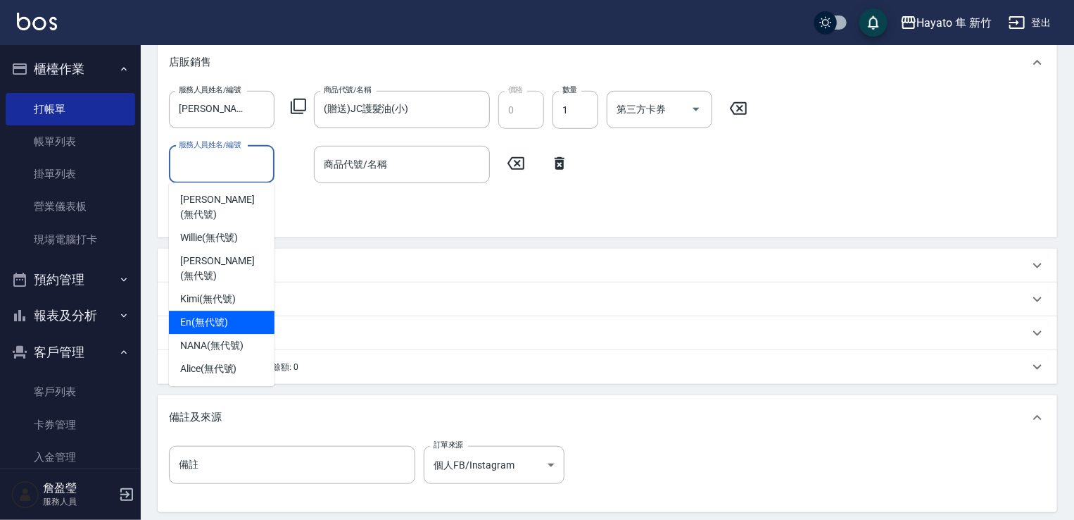
scroll to position [477, 0]
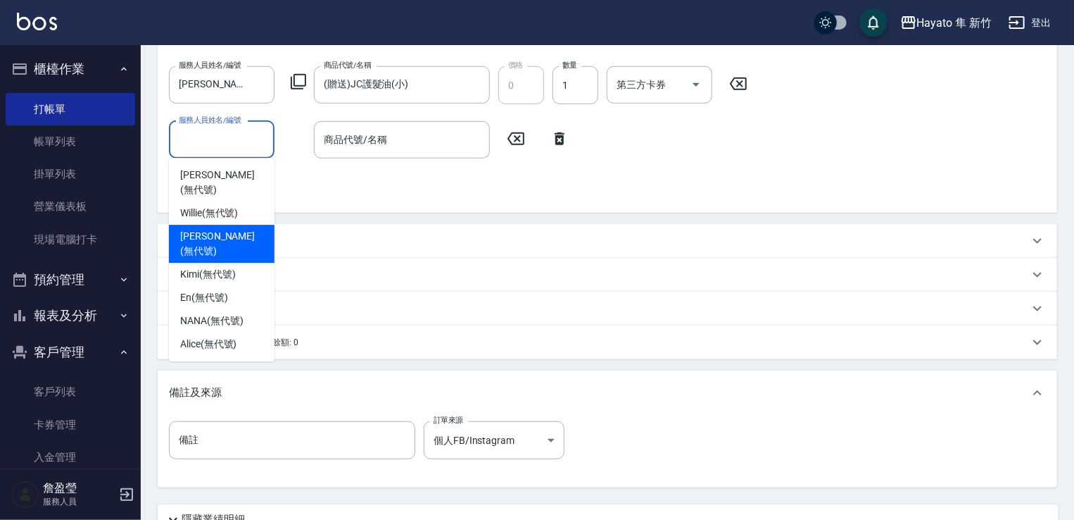
click at [214, 229] on span "Amy (無代號)" at bounding box center [221, 244] width 83 height 30
type input "Amy(無代號)"
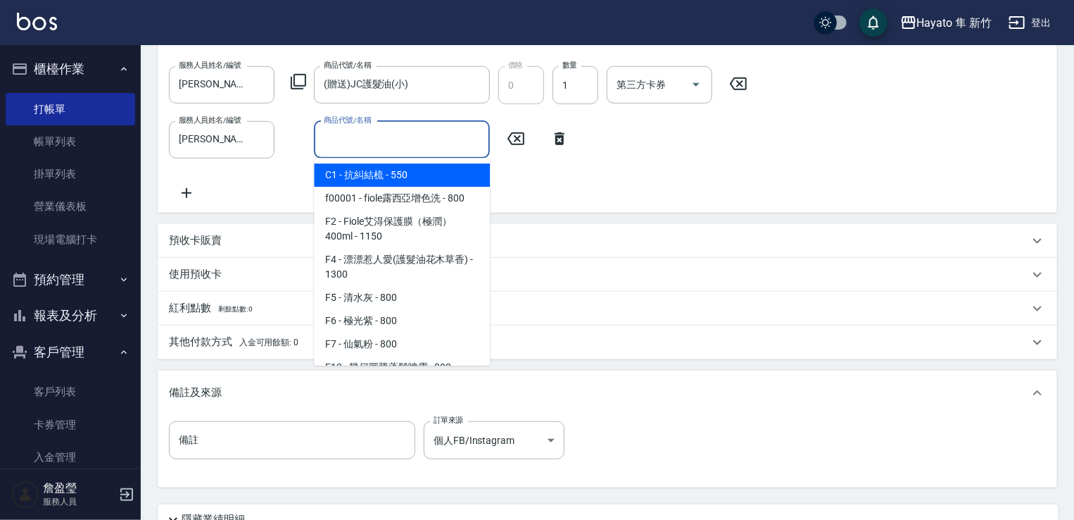
drag, startPoint x: 363, startPoint y: 132, endPoint x: 365, endPoint y: 199, distance: 66.2
click at [363, 141] on input "商品代號/名稱" at bounding box center [401, 139] width 163 height 25
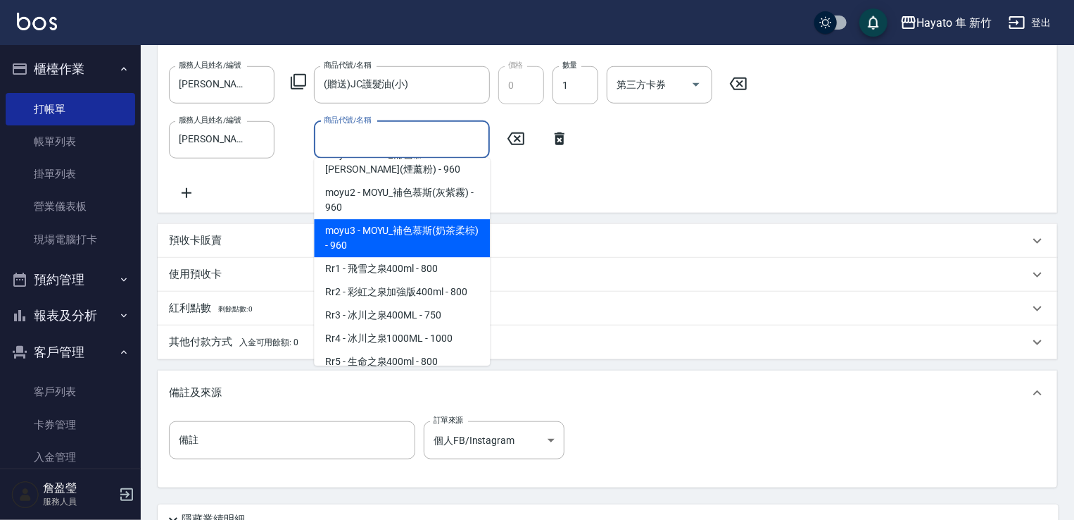
scroll to position [493, 0]
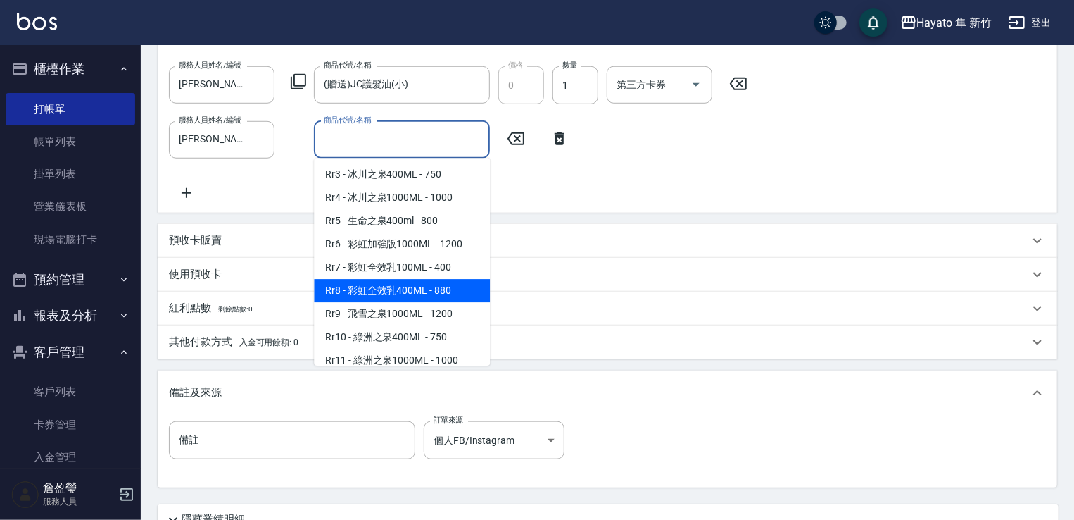
click at [422, 302] on span "Rr8 - 彩虹全效乳400ML - 880" at bounding box center [402, 290] width 176 height 23
type input "彩虹全效乳400ML"
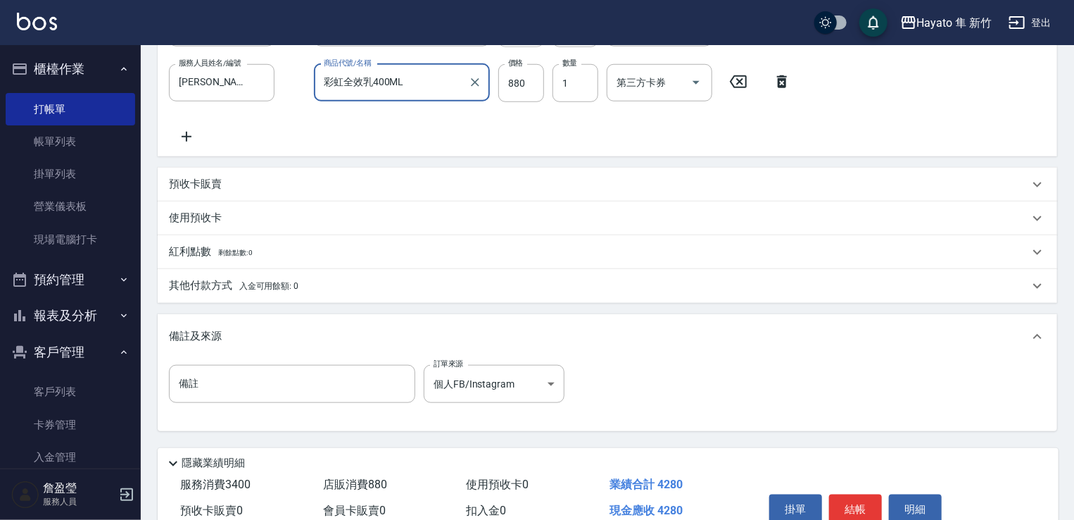
scroll to position [603, 0]
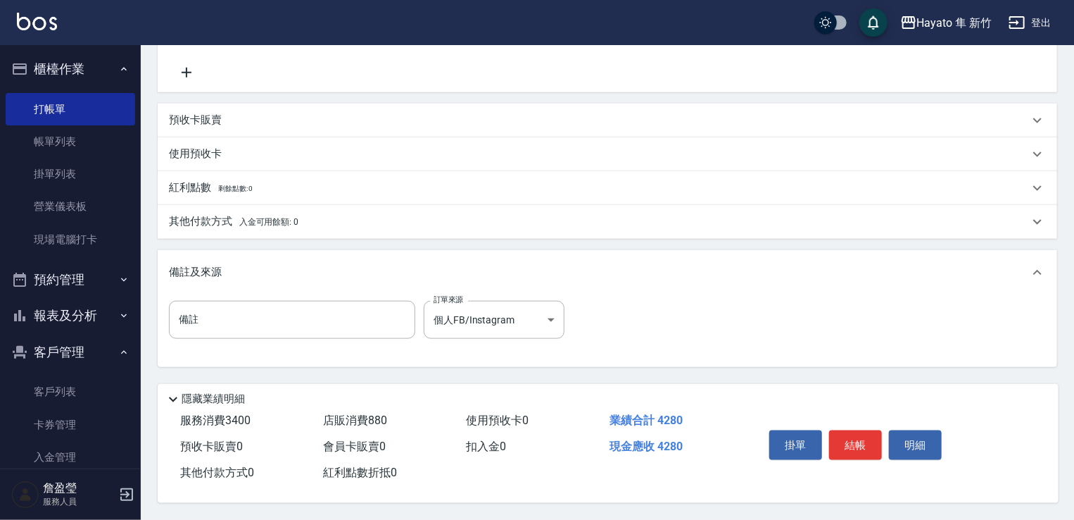
click at [254, 214] on p "其他付款方式 入金可用餘額: 0" at bounding box center [234, 221] width 130 height 15
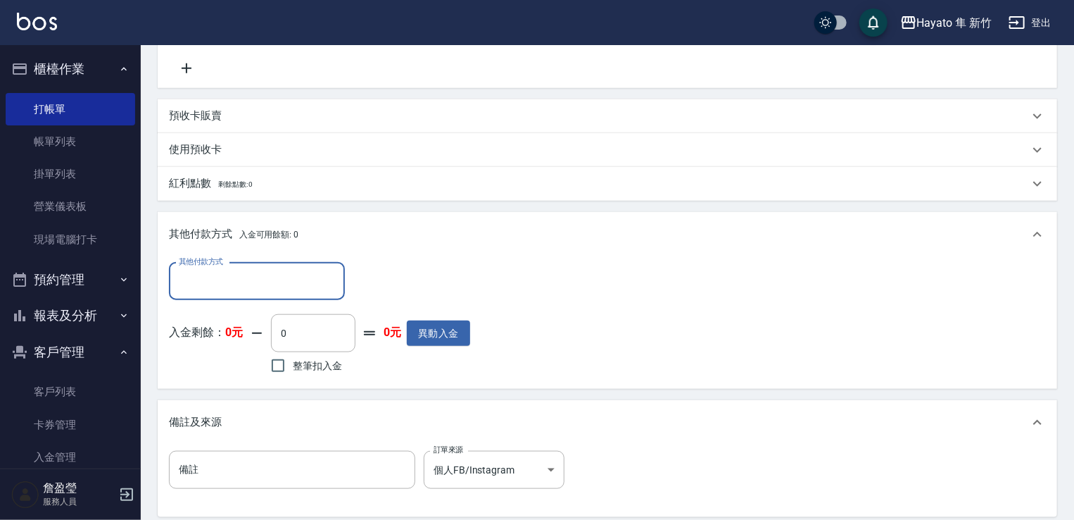
scroll to position [0, 0]
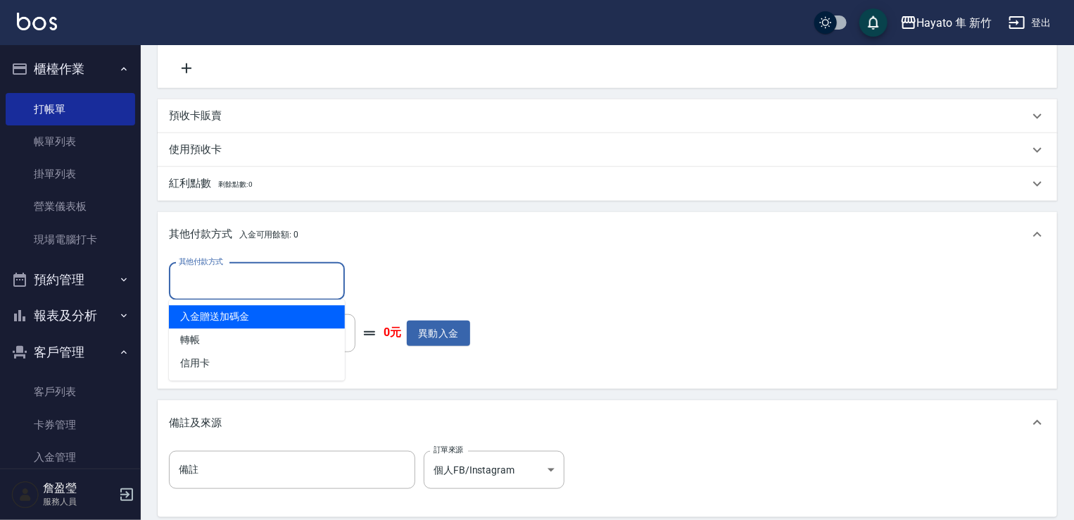
click at [246, 283] on input "其他付款方式" at bounding box center [256, 281] width 163 height 25
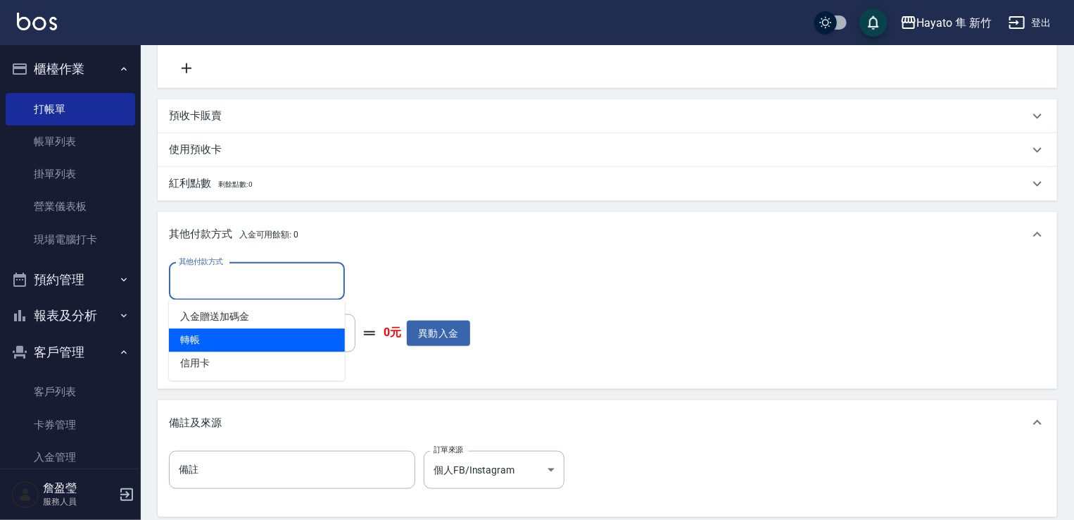
click at [235, 334] on span "轉帳" at bounding box center [257, 340] width 176 height 23
type input "轉帳"
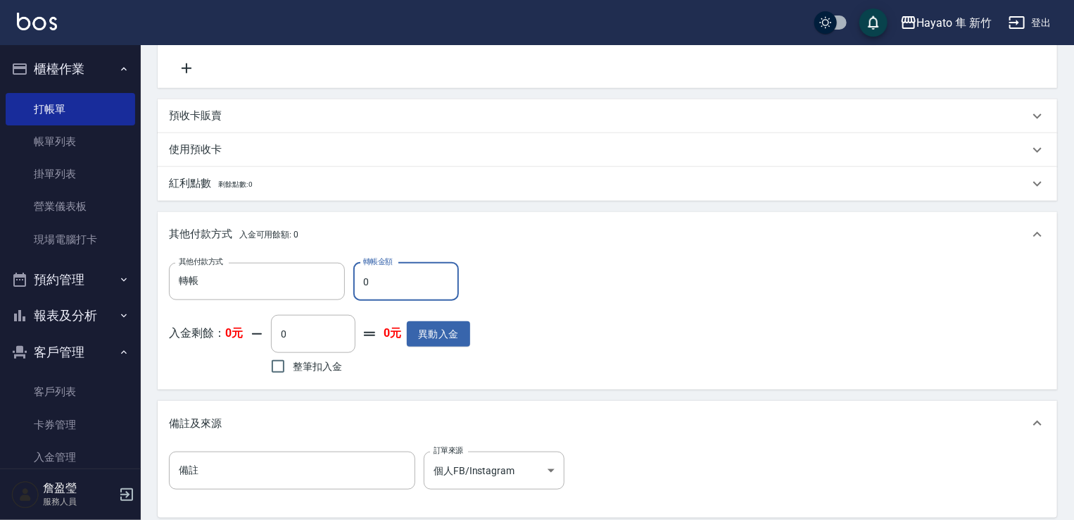
click at [372, 292] on input "0" at bounding box center [406, 282] width 106 height 38
type input "4280"
click at [546, 263] on div "其他付款方式 轉帳 其他付款方式 轉帳金額 4280 轉帳金額 入金剩餘： 0元 0 ​ 整筆扣入金 0元 異動入金" at bounding box center [607, 320] width 877 height 115
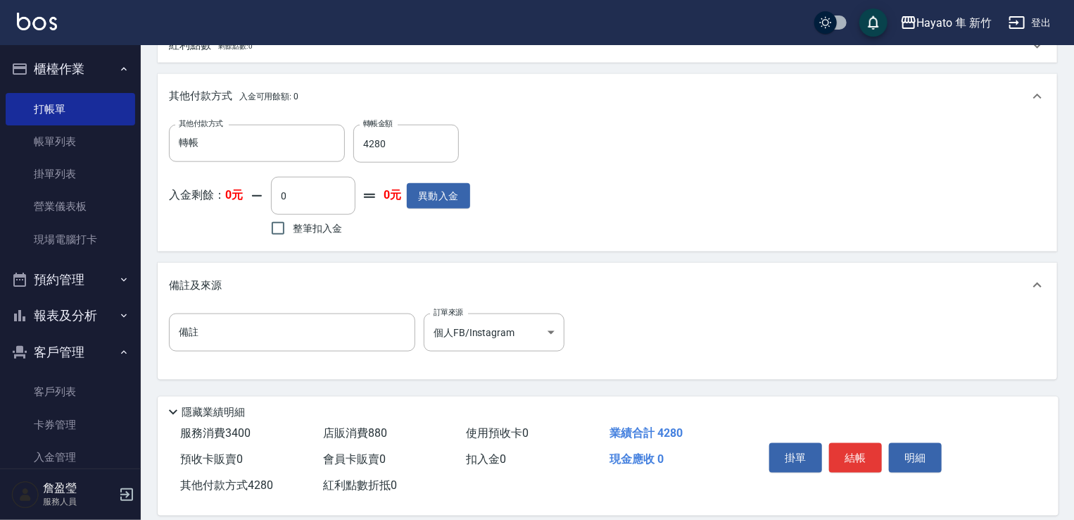
scroll to position [743, 0]
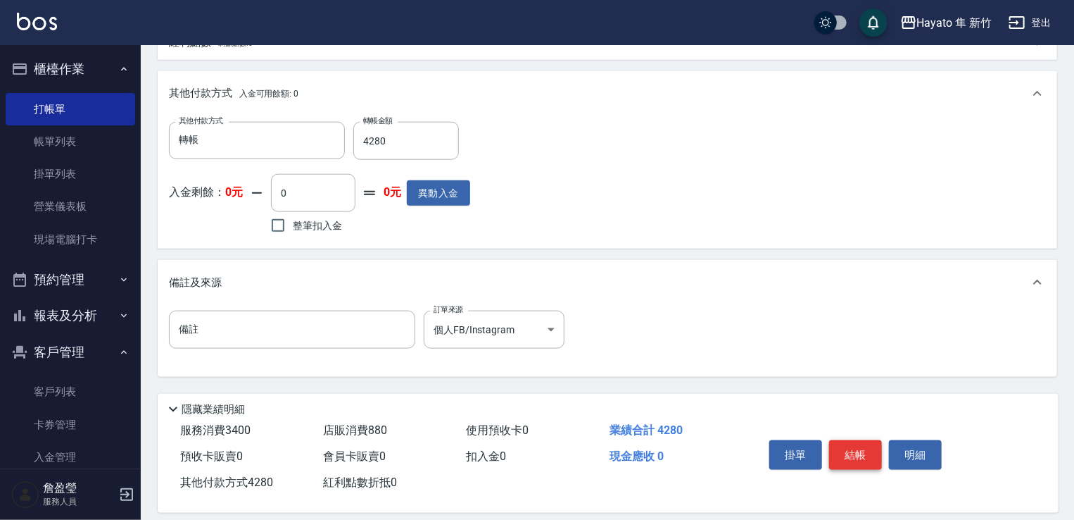
click at [859, 448] on button "結帳" at bounding box center [855, 455] width 53 height 30
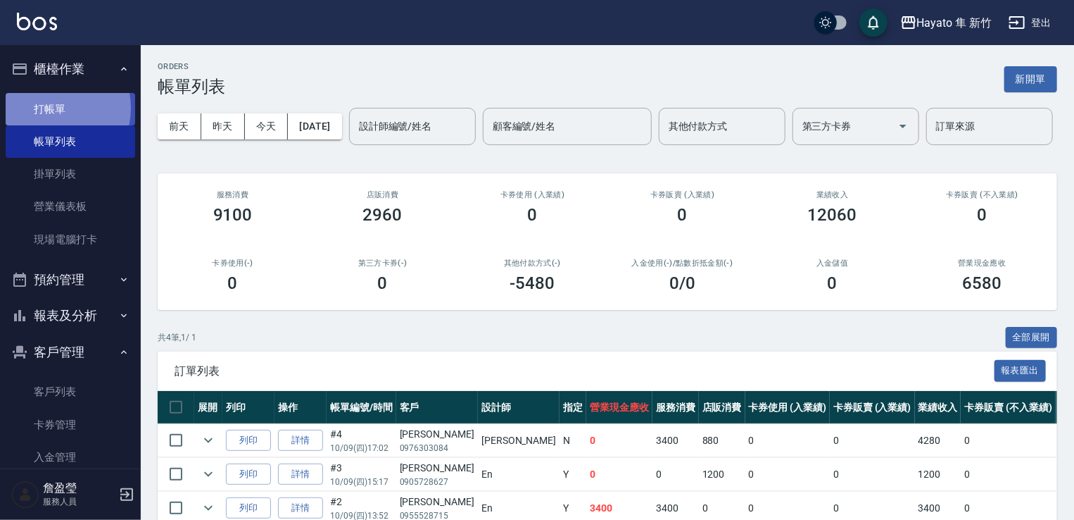
click at [46, 108] on link "打帳單" at bounding box center [71, 109] width 130 height 32
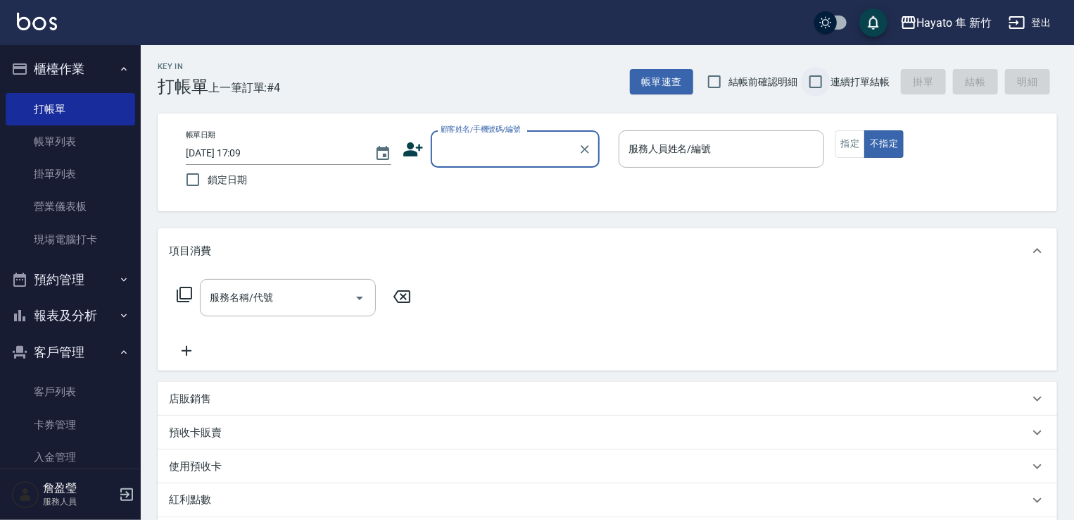
click at [812, 82] on input "連續打單結帳" at bounding box center [816, 82] width 30 height 30
checkbox input "true"
click at [715, 74] on input "結帳前確認明細" at bounding box center [715, 82] width 30 height 30
checkbox input "true"
click at [536, 156] on input "顧客姓名/手機號碼/編號" at bounding box center [504, 149] width 135 height 25
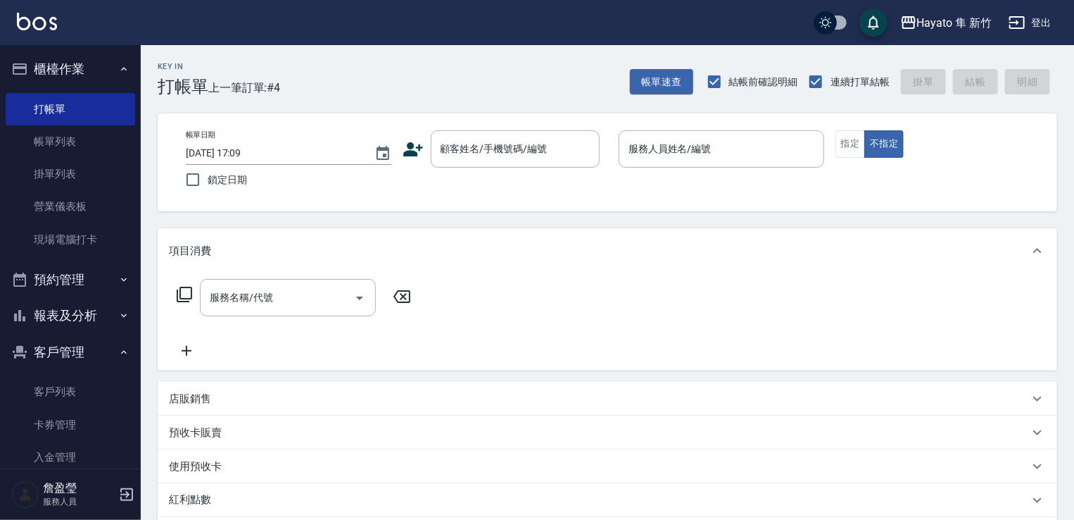
click at [423, 144] on div "顧客姓名/手機號碼/編號 顧客姓名/手機號碼/編號" at bounding box center [506, 148] width 206 height 37
click at [418, 150] on icon at bounding box center [413, 149] width 20 height 14
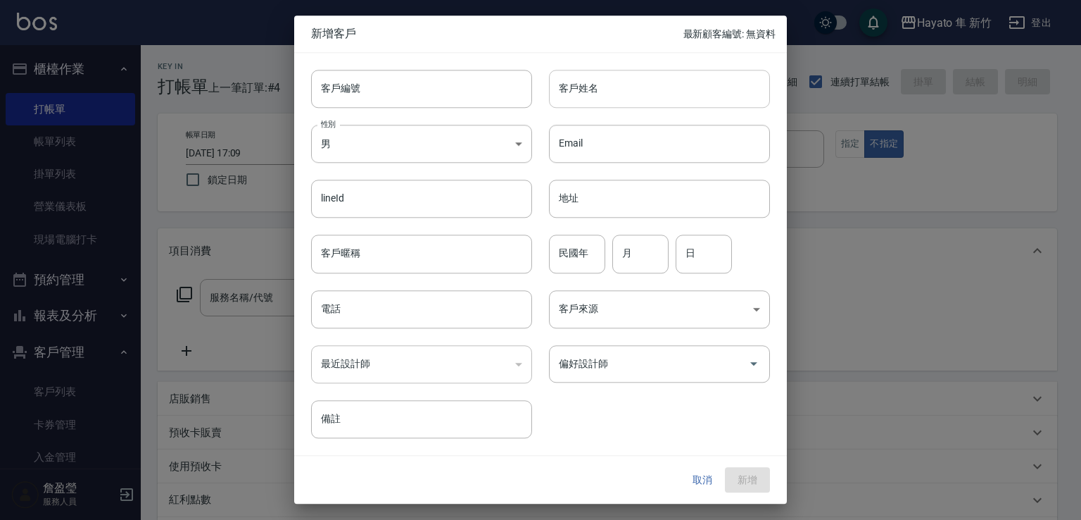
click at [600, 96] on input "客戶姓名" at bounding box center [659, 89] width 221 height 38
click at [597, 88] on input "游" at bounding box center [659, 89] width 221 height 38
click at [578, 103] on input "游海" at bounding box center [659, 89] width 221 height 38
drag, startPoint x: 558, startPoint y: 82, endPoint x: 694, endPoint y: 103, distance: 138.2
click at [694, 103] on input "游海凌" at bounding box center [659, 89] width 221 height 38
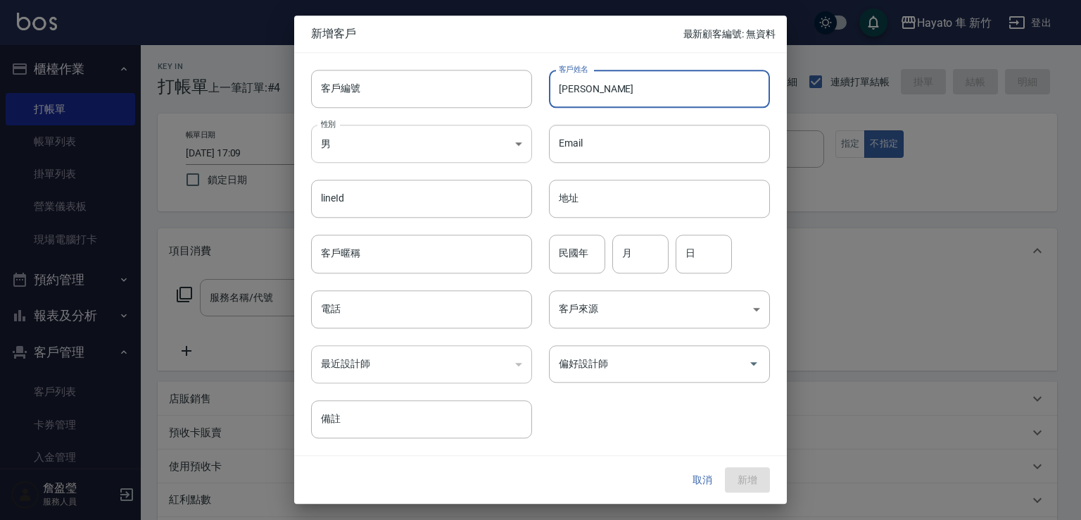
type input "游海凌"
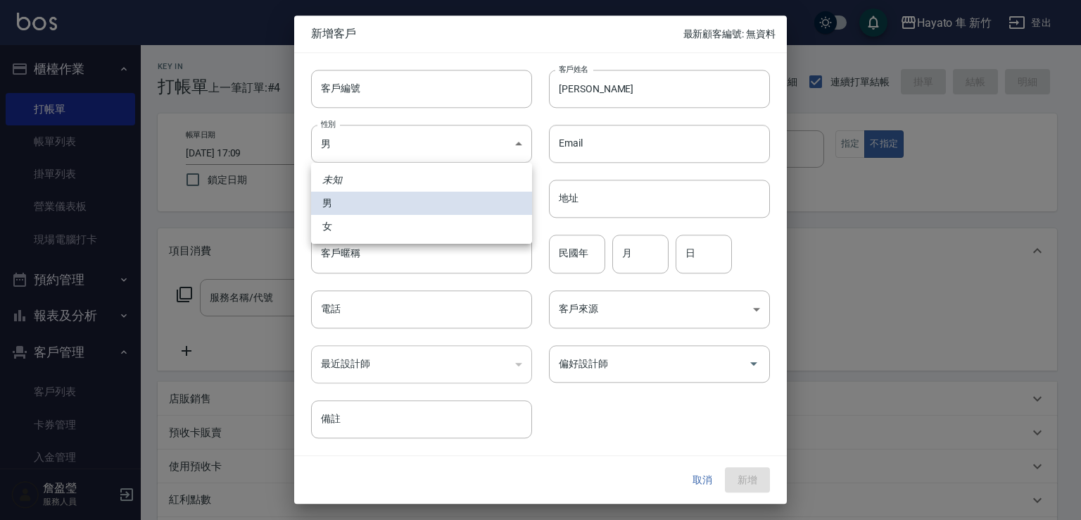
drag, startPoint x: 434, startPoint y: 127, endPoint x: 444, endPoint y: 221, distance: 94.2
click at [441, 167] on body "Hayato 隼 新竹 登出 櫃檯作業 打帳單 帳單列表 掛單列表 營業儀表板 現場電腦打卡 預約管理 預約管理 報表及分析 報表目錄 店家日報表 互助日報表…" at bounding box center [540, 368] width 1081 height 737
click at [444, 234] on li "女" at bounding box center [421, 226] width 221 height 23
type input "FEMALE"
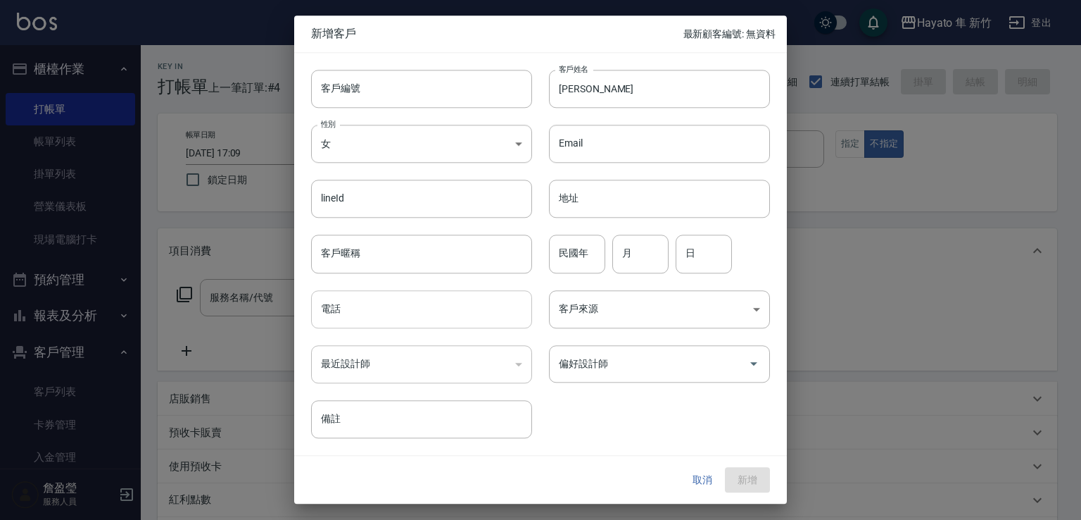
click at [409, 301] on input "電話" at bounding box center [421, 309] width 221 height 38
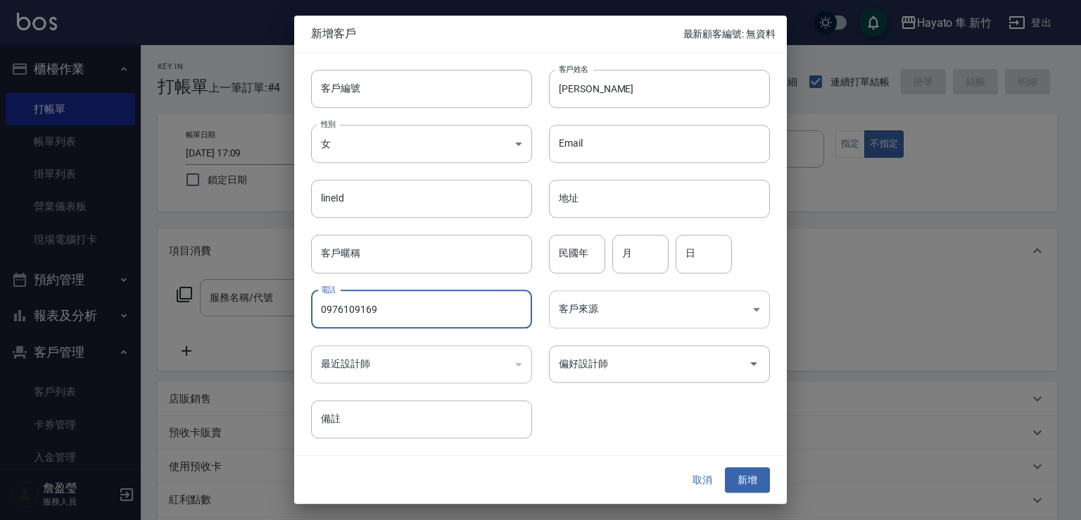
type input "0976109169"
click at [628, 306] on body "Hayato 隼 新竹 登出 櫃檯作業 打帳單 帳單列表 掛單列表 營業儀表板 現場電腦打卡 預約管理 預約管理 報表及分析 報表目錄 店家日報表 互助日報表…" at bounding box center [540, 368] width 1081 height 737
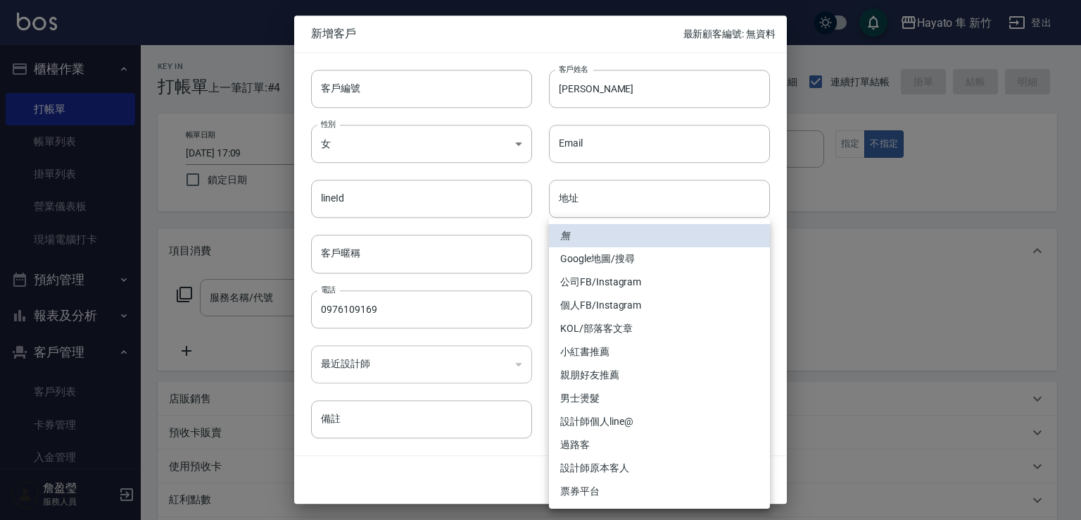
drag, startPoint x: 587, startPoint y: 301, endPoint x: 587, endPoint y: 310, distance: 9.2
click at [587, 302] on li "個人FB/Instagram" at bounding box center [659, 305] width 221 height 23
type input "個人FB/Instagram"
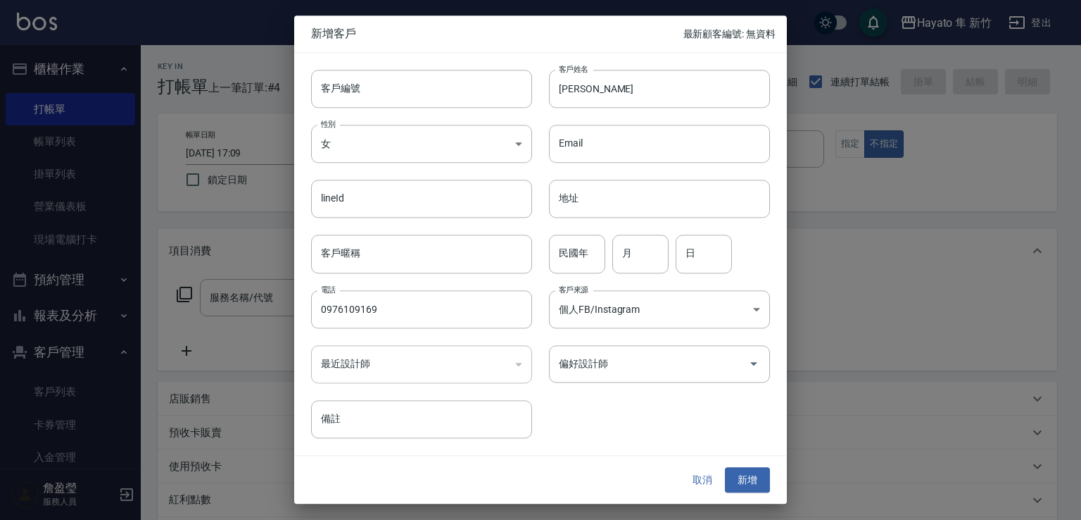
click at [586, 378] on div "偏好設計師" at bounding box center [659, 363] width 221 height 37
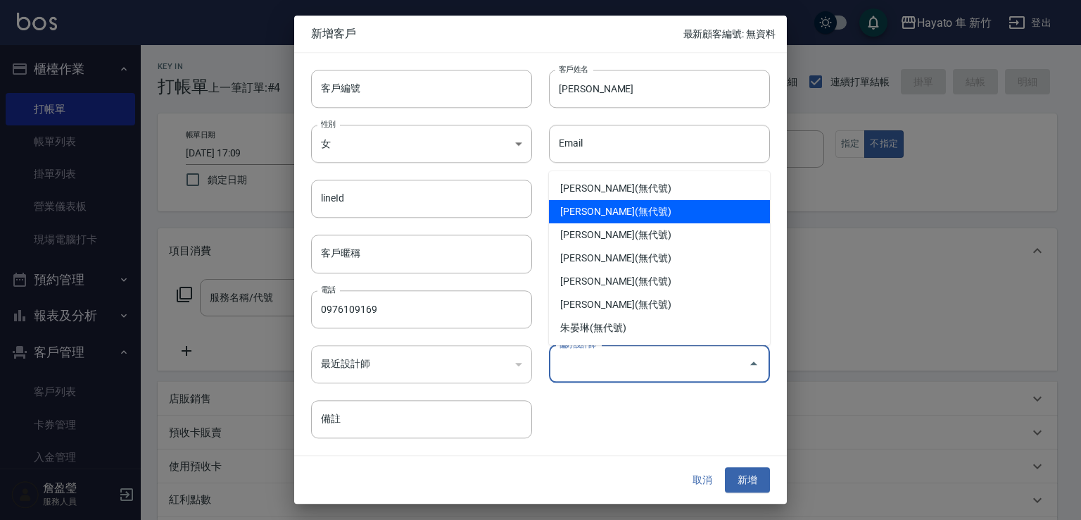
click at [567, 206] on li "李仕芬(無代號)" at bounding box center [659, 211] width 221 height 23
type input "李仕芬"
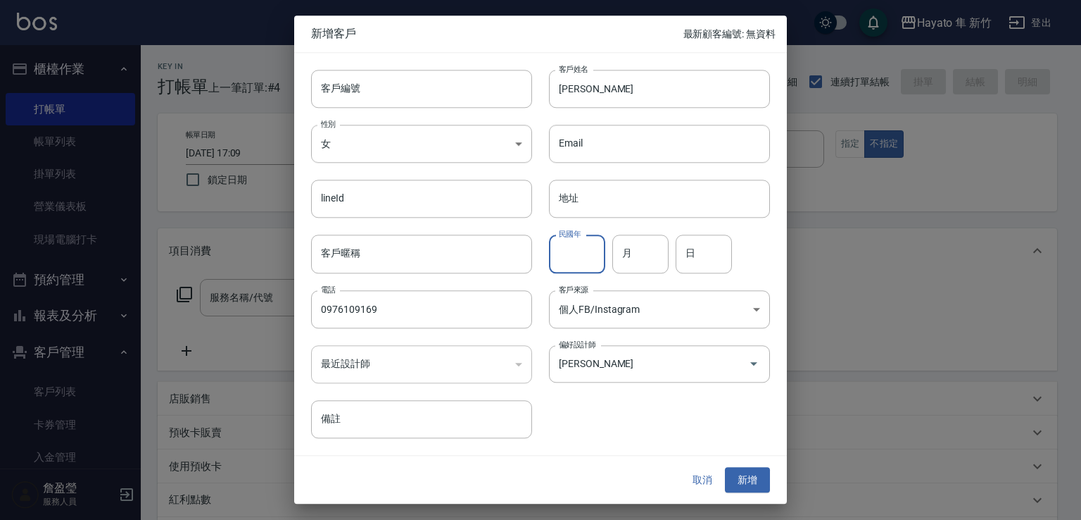
click at [586, 257] on input "民國年" at bounding box center [577, 254] width 56 height 38
type input "54"
click at [641, 263] on input "月" at bounding box center [640, 254] width 56 height 38
type input "2"
click at [714, 241] on input "日" at bounding box center [704, 254] width 56 height 38
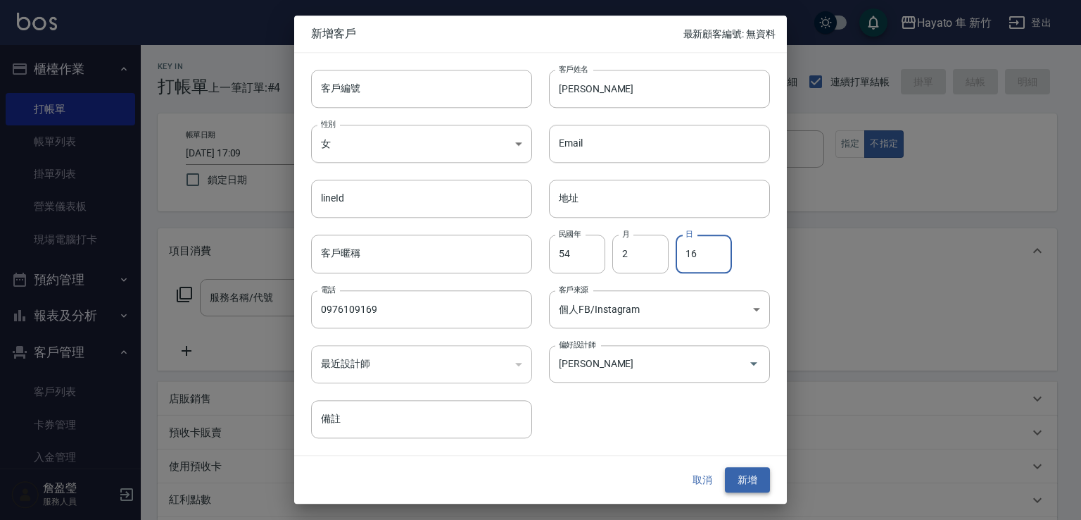
type input "16"
drag, startPoint x: 747, startPoint y: 488, endPoint x: 746, endPoint y: 477, distance: 11.3
click at [749, 486] on button "新增" at bounding box center [747, 480] width 45 height 26
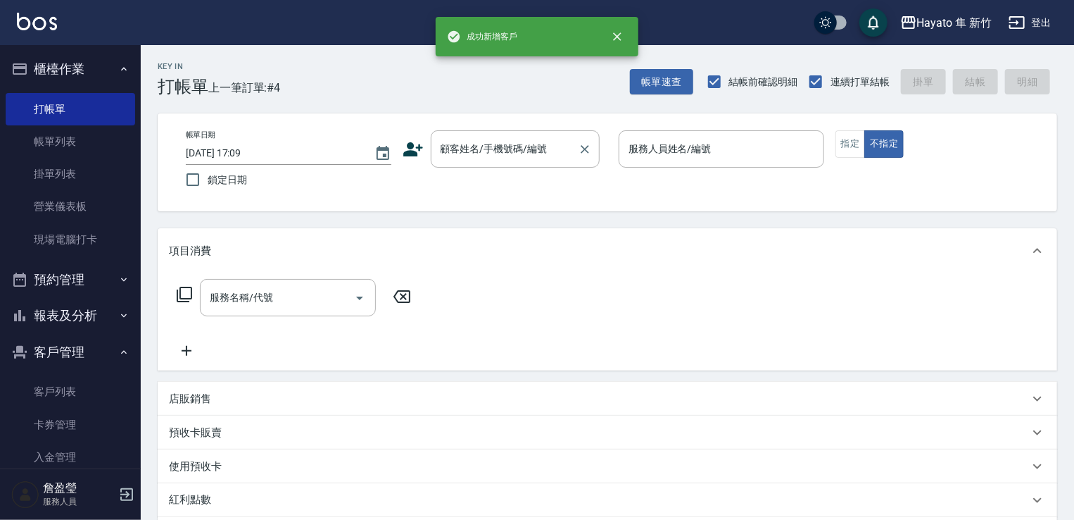
click at [483, 150] on input "顧客姓名/手機號碼/編號" at bounding box center [504, 149] width 135 height 25
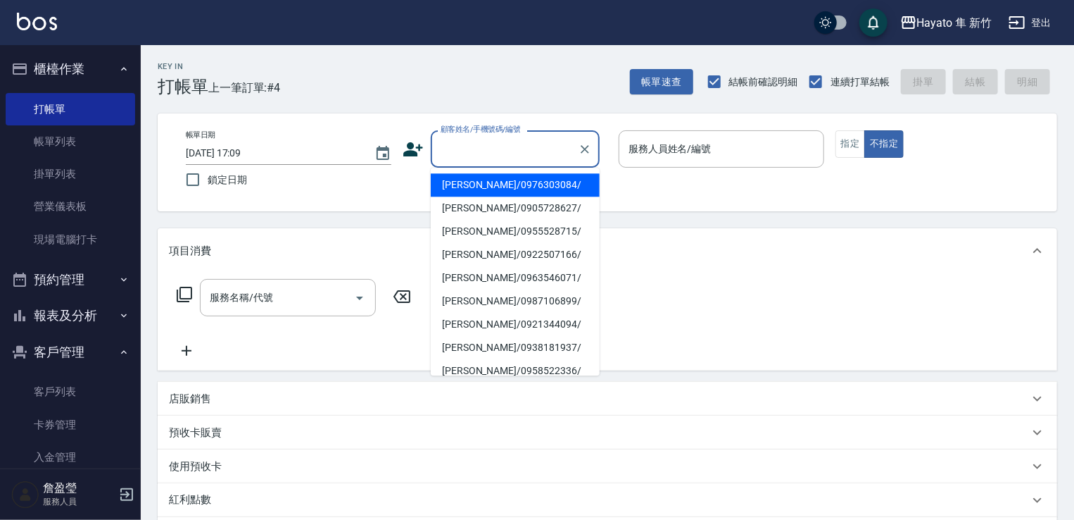
paste input "游海凌"
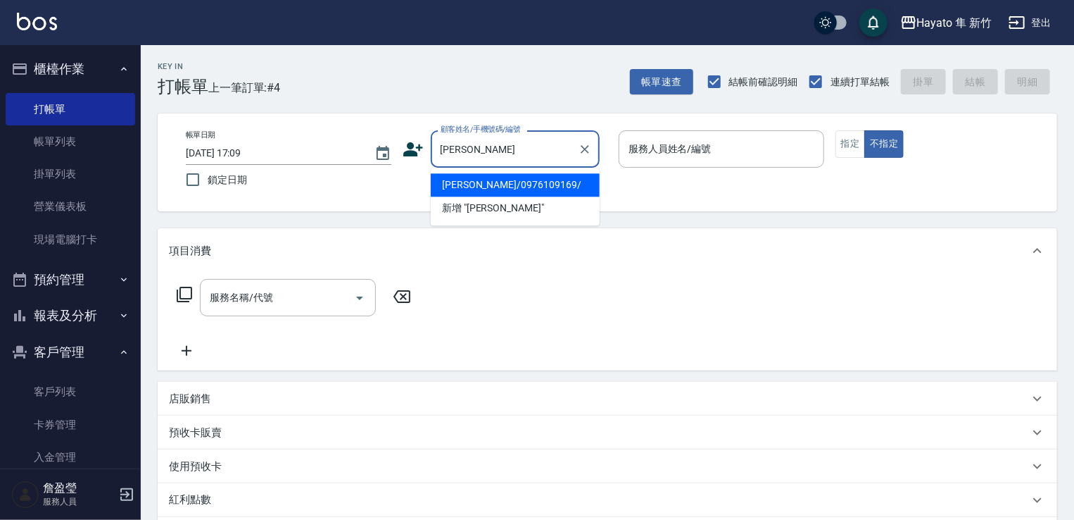
click at [482, 184] on li "游海凌/0976109169/" at bounding box center [515, 184] width 169 height 23
type input "游海凌/0976109169/"
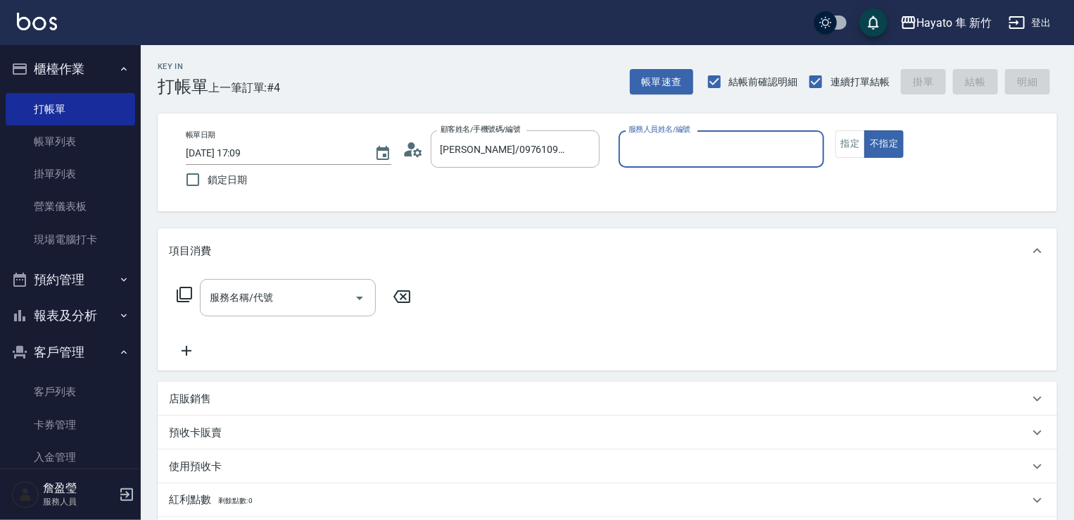
type input "Amy(無代號)"
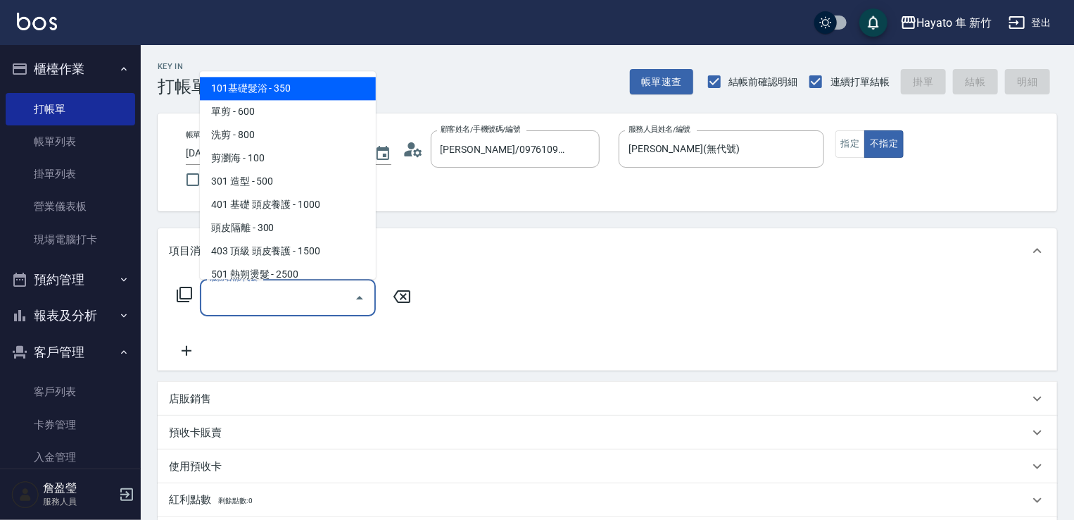
click at [256, 296] on input "服務名稱/代號" at bounding box center [277, 297] width 142 height 25
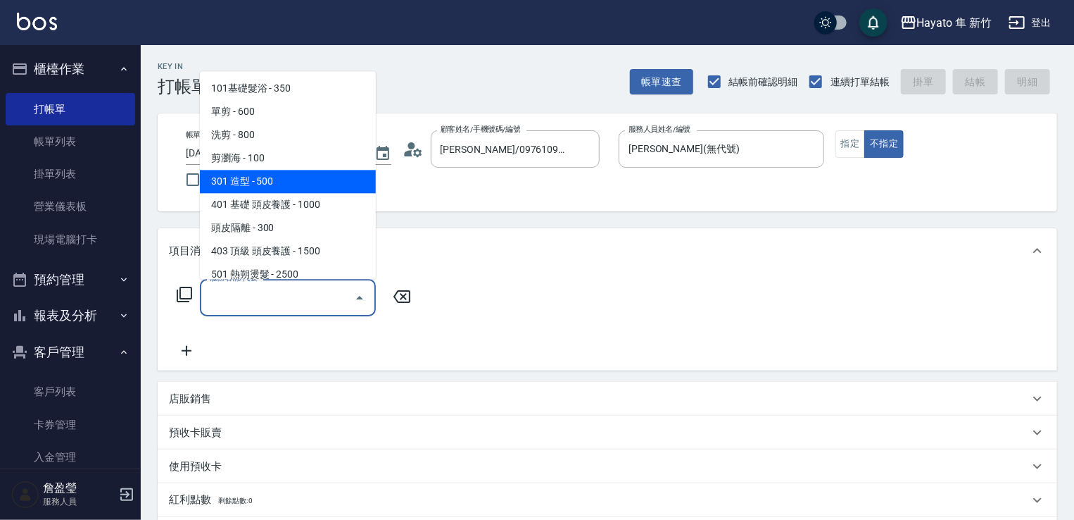
scroll to position [70, 0]
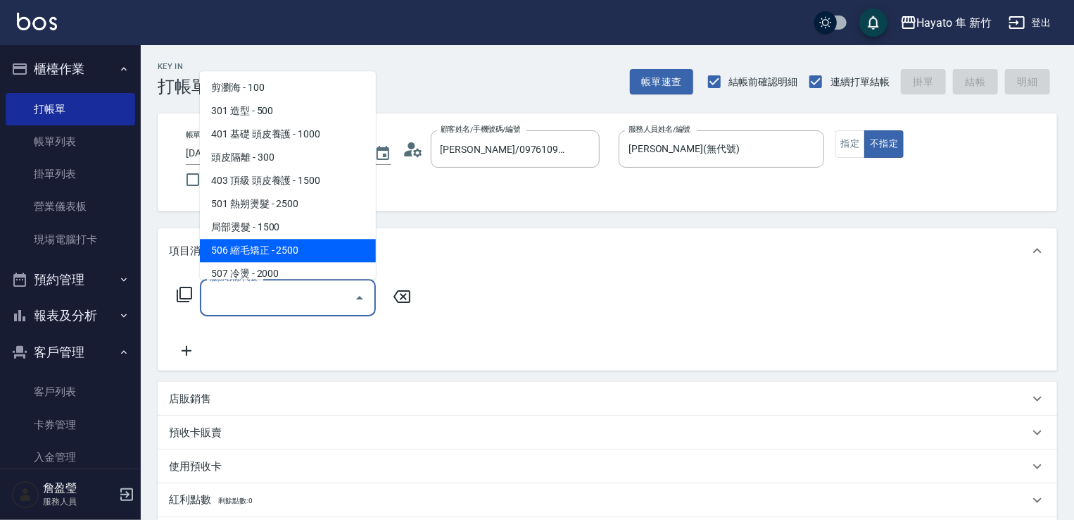
click at [274, 241] on span "506 縮毛矯正 - 2500" at bounding box center [288, 250] width 176 height 23
type input "506 縮毛矯正 (506)"
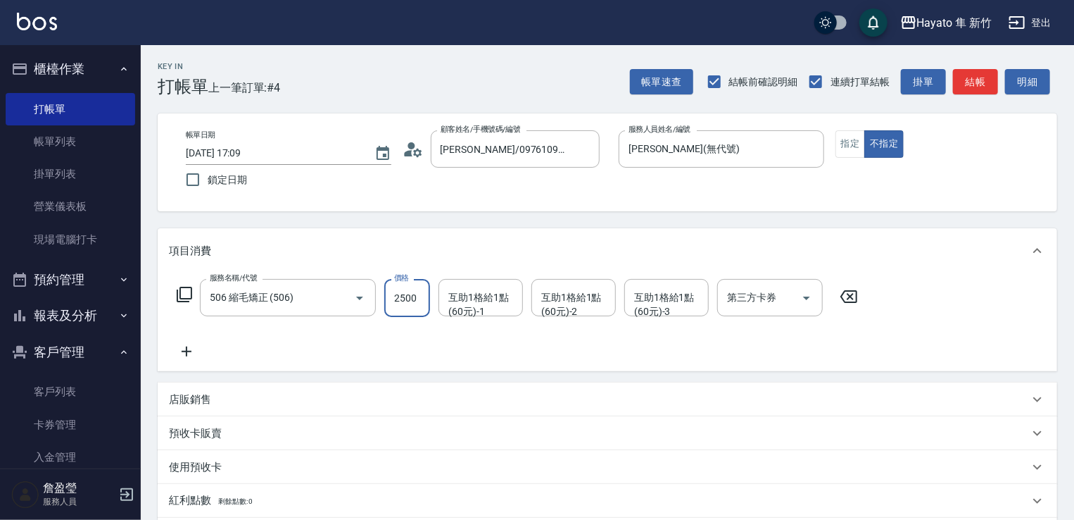
click at [399, 284] on input "2500" at bounding box center [407, 298] width 46 height 38
type input "2480"
drag, startPoint x: 325, startPoint y: 345, endPoint x: 163, endPoint y: 367, distance: 163.5
click at [321, 345] on div "服務名稱/代號 506 縮毛矯正 (506) 服務名稱/代號 價格 2480 價格 互助1格給1點(60元)-1 互助1格給1點(60元)-1 互助1格給1點…" at bounding box center [518, 319] width 698 height 81
click at [187, 353] on icon at bounding box center [186, 351] width 35 height 17
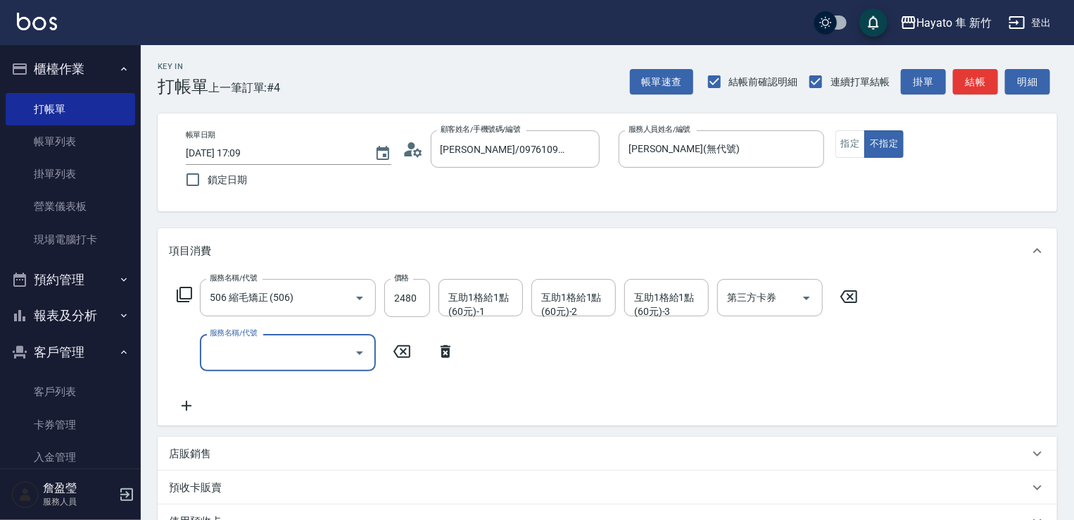
click at [225, 353] on input "服務名稱/代號" at bounding box center [277, 352] width 142 height 25
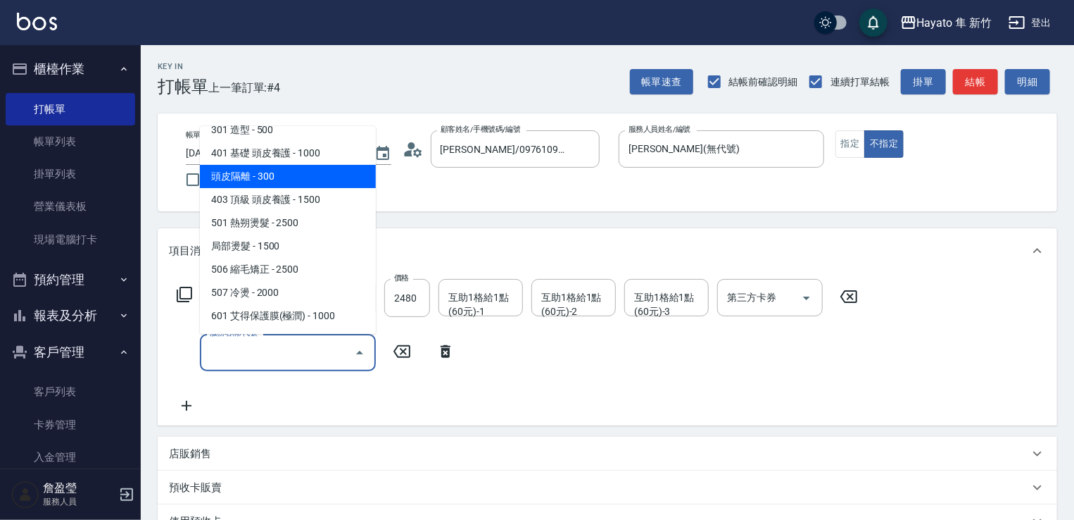
scroll to position [141, 0]
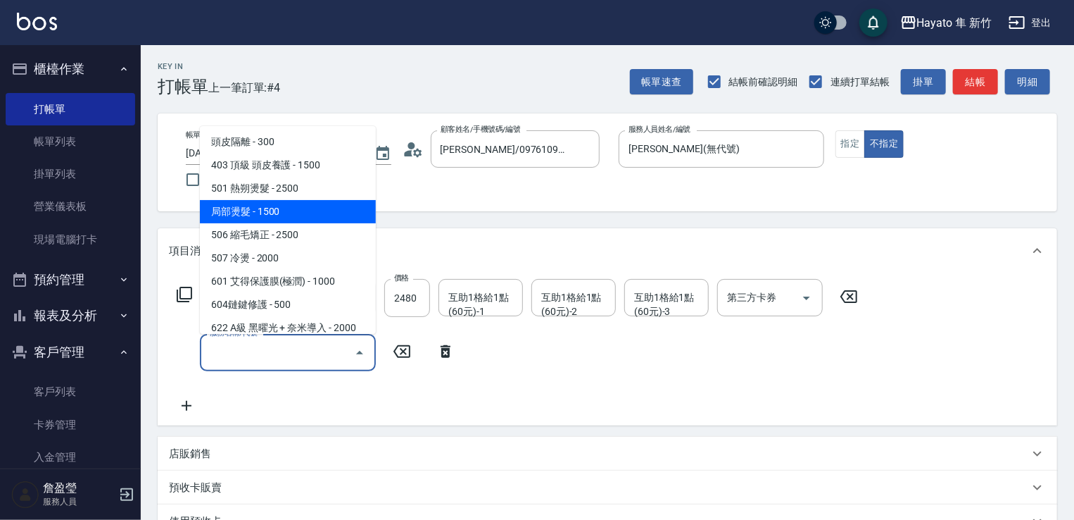
click at [227, 215] on span "局部燙髮 - 1500" at bounding box center [288, 211] width 176 height 23
type input "局部燙髮(502)"
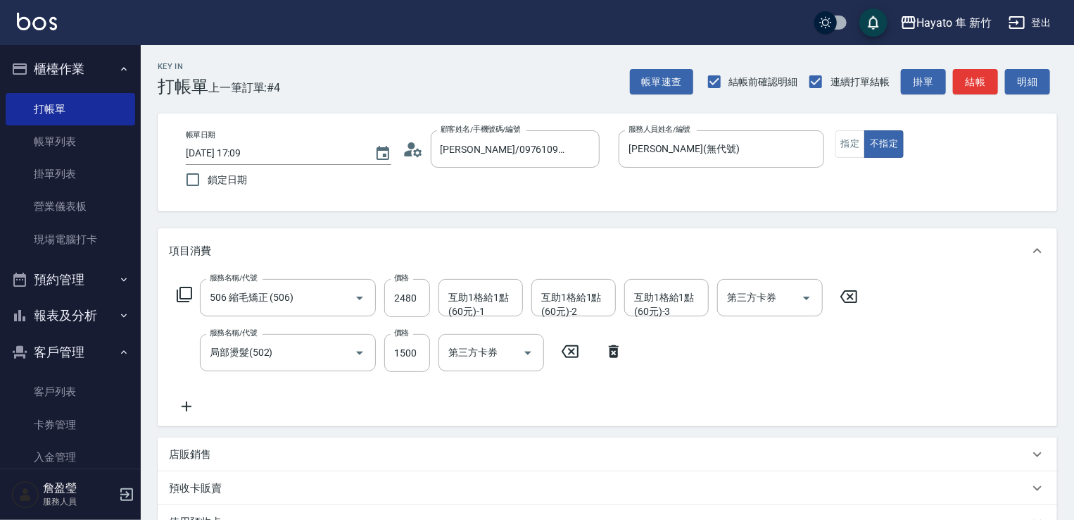
click at [180, 405] on icon at bounding box center [186, 406] width 35 height 17
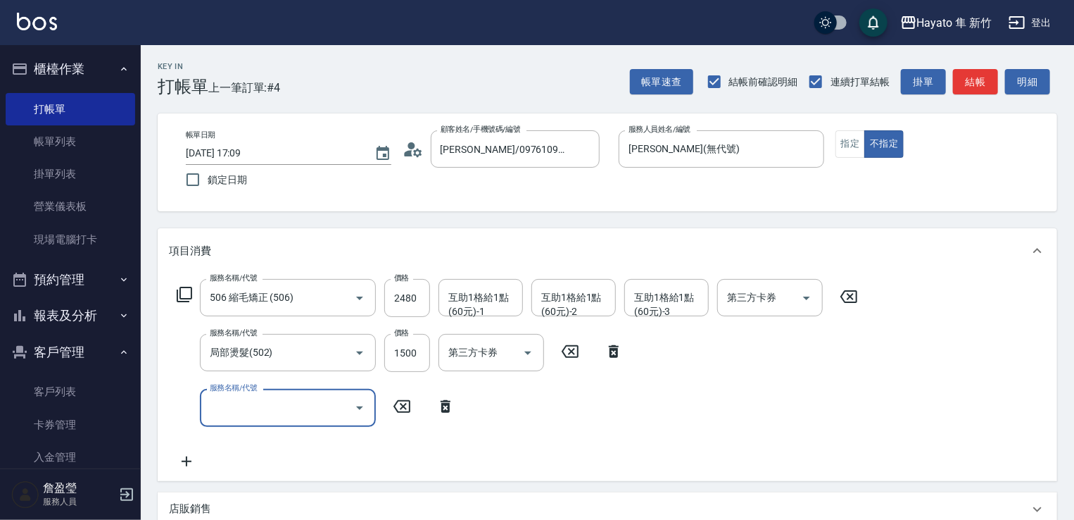
drag, startPoint x: 247, startPoint y: 412, endPoint x: 253, endPoint y: 392, distance: 20.5
click at [251, 406] on input "服務名稱/代號" at bounding box center [277, 407] width 142 height 25
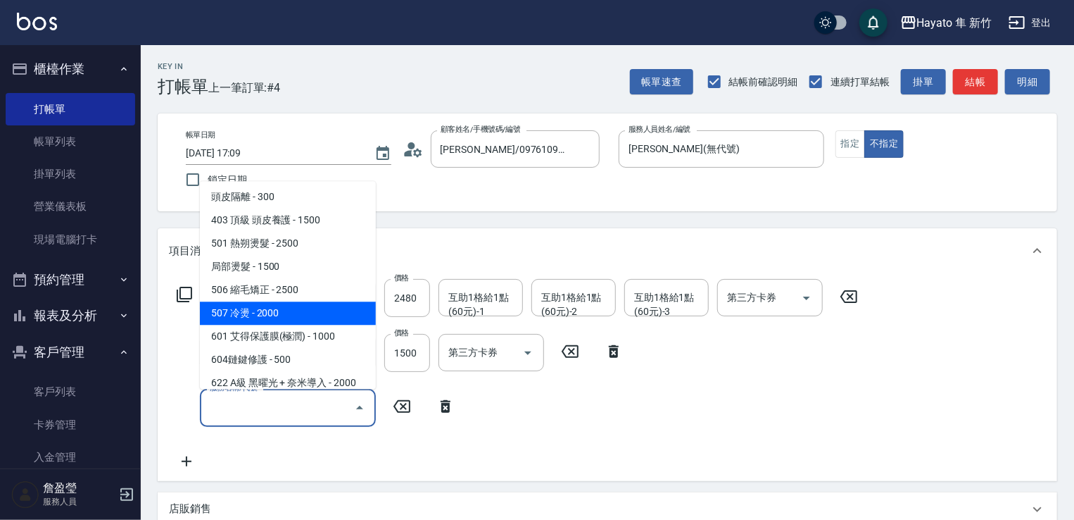
scroll to position [211, 0]
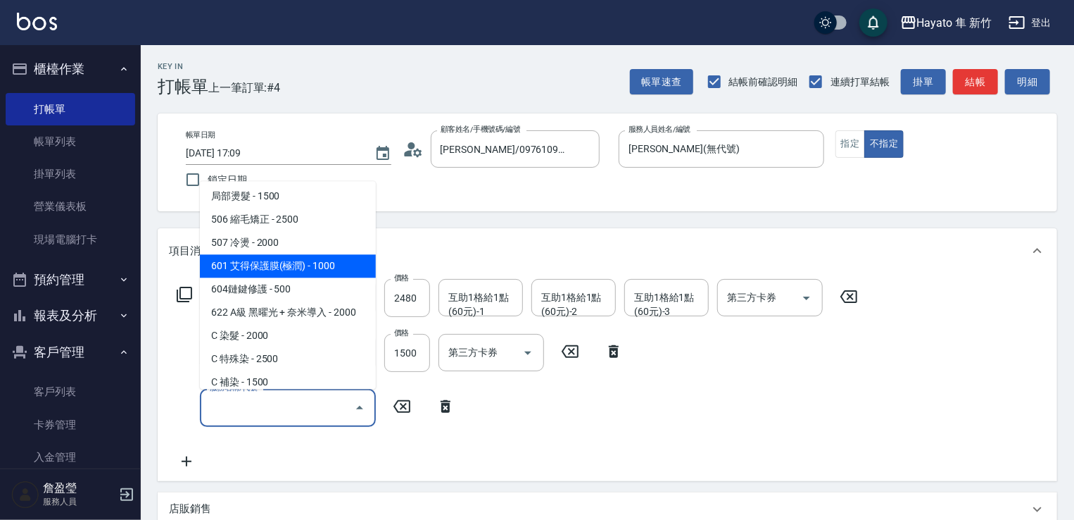
click at [295, 265] on span "601 艾得保護膜(極潤) - 1000" at bounding box center [288, 265] width 176 height 23
type input "601 艾得保護膜(極潤)(601)"
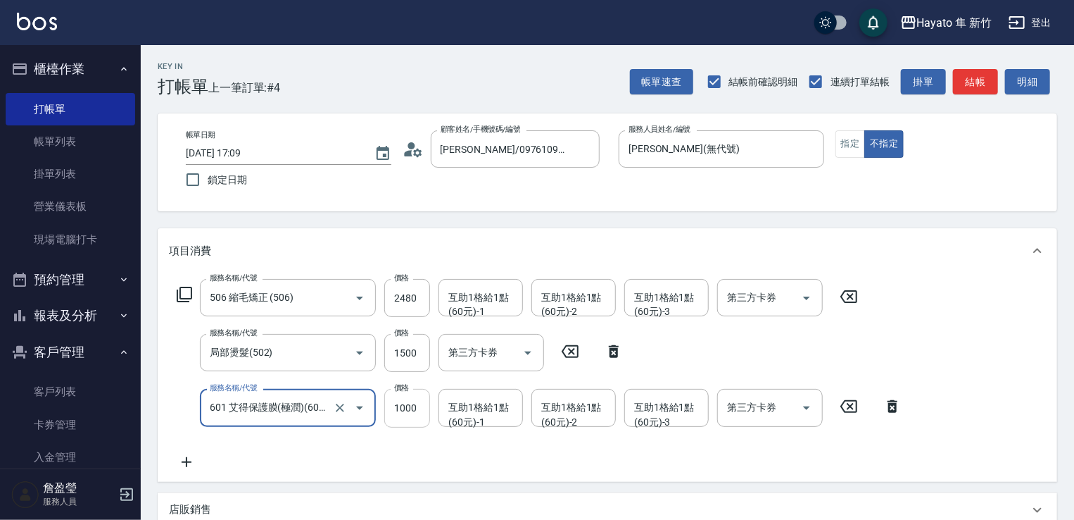
click at [414, 409] on input "1000" at bounding box center [407, 408] width 46 height 38
type input "800"
drag, startPoint x: 342, startPoint y: 457, endPoint x: 301, endPoint y: 453, distance: 41.7
click at [339, 459] on div "服務名稱/代號 506 縮毛矯正 (506) 服務名稱/代號 價格 2480 價格 互助1格給1點(60元)-1 互助1格給1點(60元)-1 互助1格給1點…" at bounding box center [539, 374] width 741 height 191
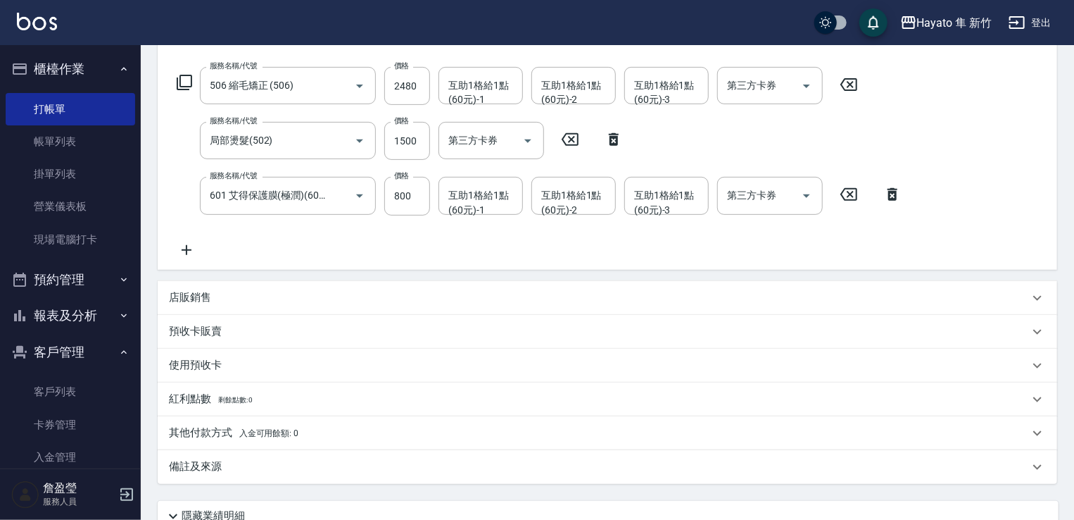
scroll to position [282, 0]
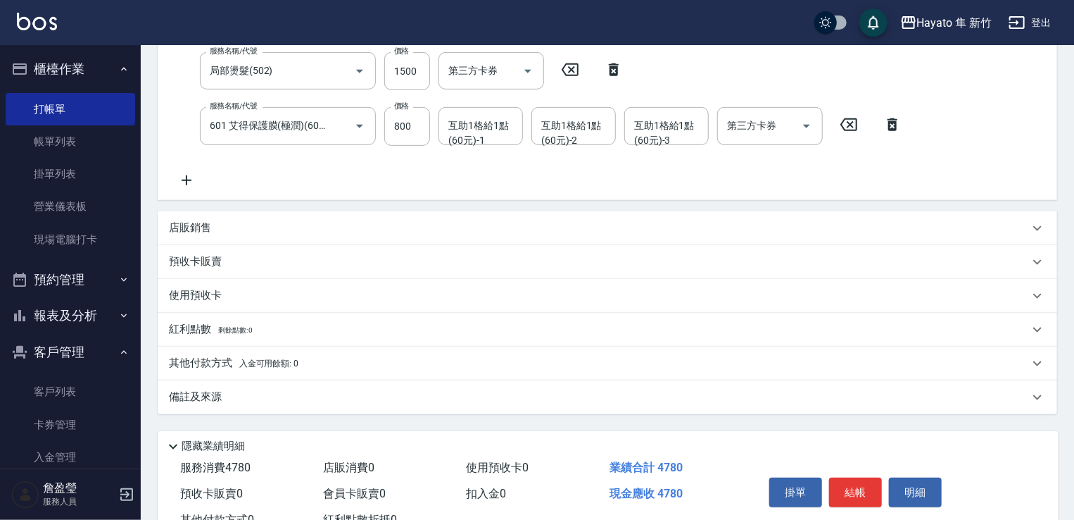
click at [212, 234] on div "店販銷售" at bounding box center [599, 227] width 860 height 15
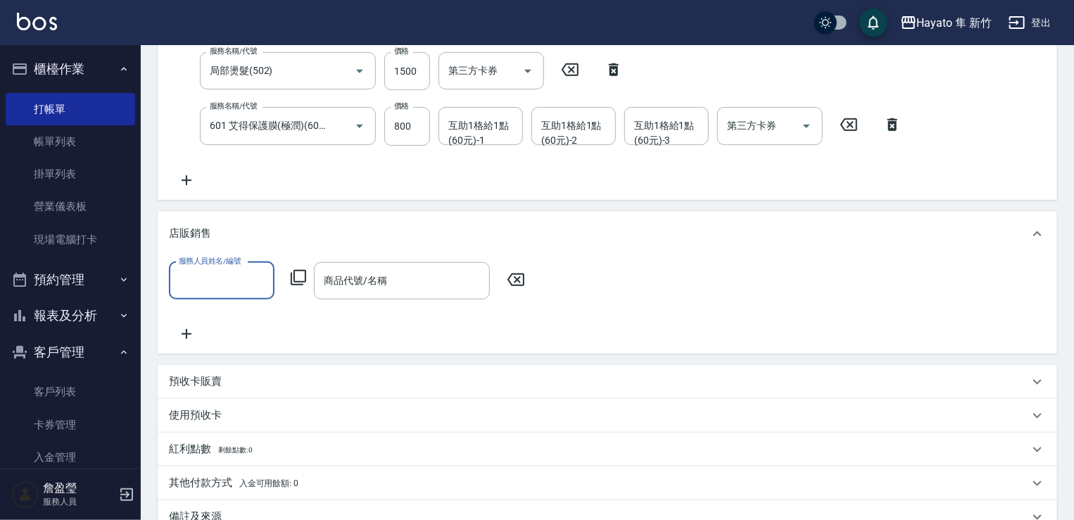
scroll to position [0, 0]
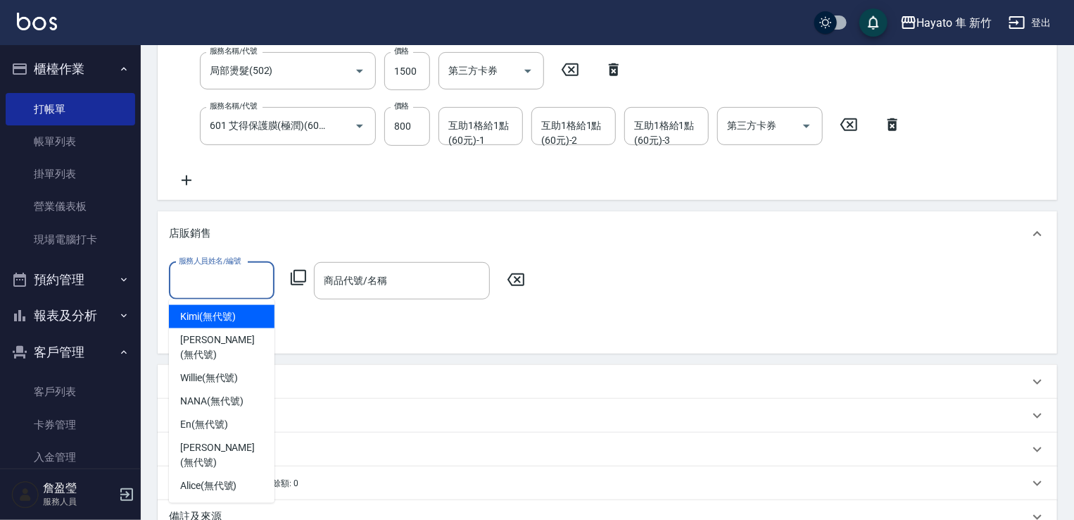
click at [239, 287] on input "服務人員姓名/編號" at bounding box center [221, 280] width 93 height 25
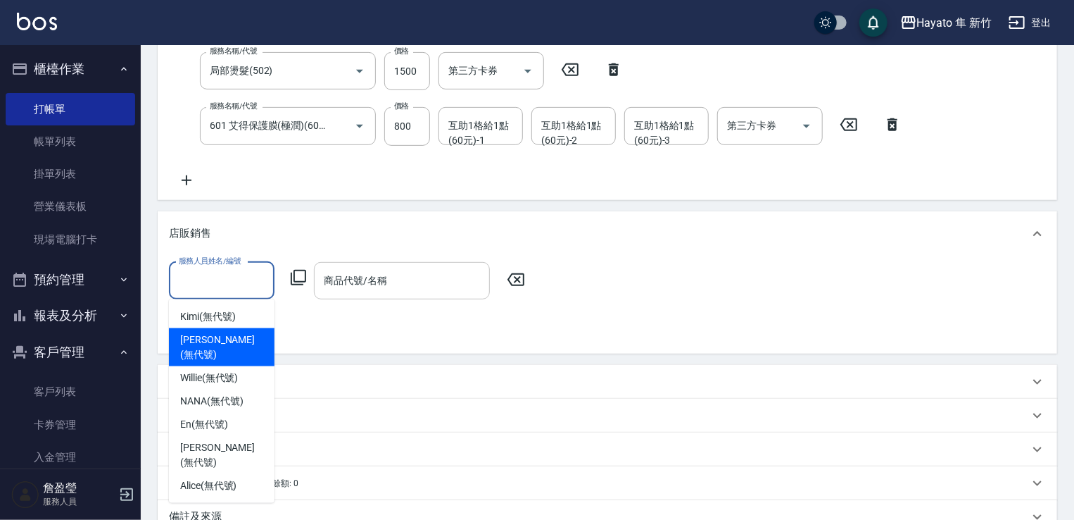
click at [229, 336] on span "Amy (無代號)" at bounding box center [221, 347] width 83 height 30
type input "Amy(無代號)"
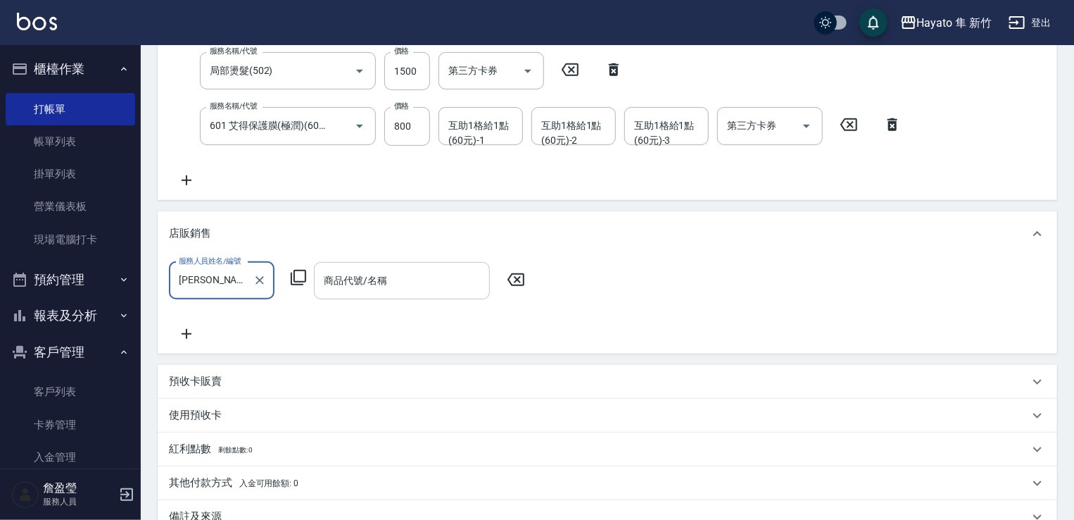
click at [427, 265] on div "商品代號/名稱" at bounding box center [402, 280] width 176 height 37
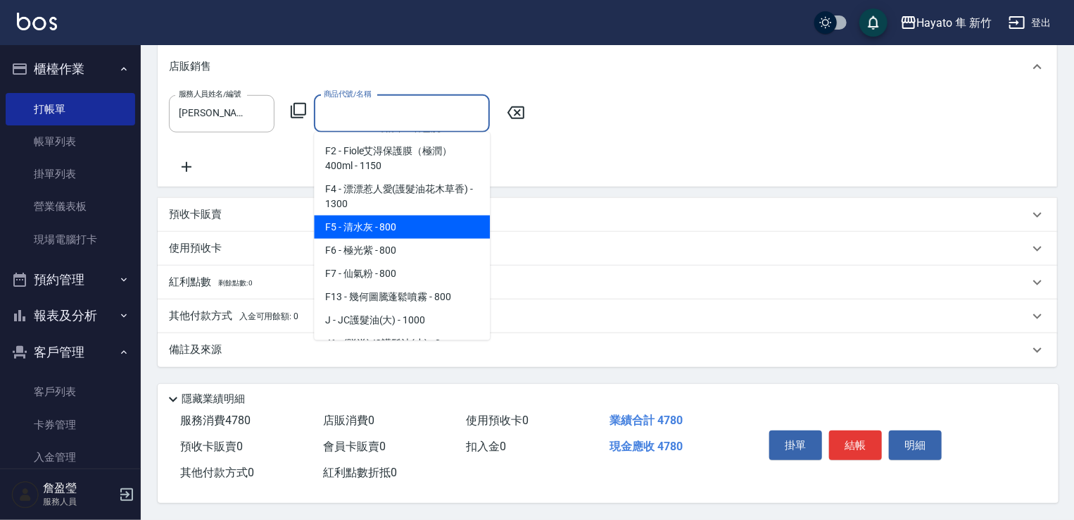
scroll to position [70, 0]
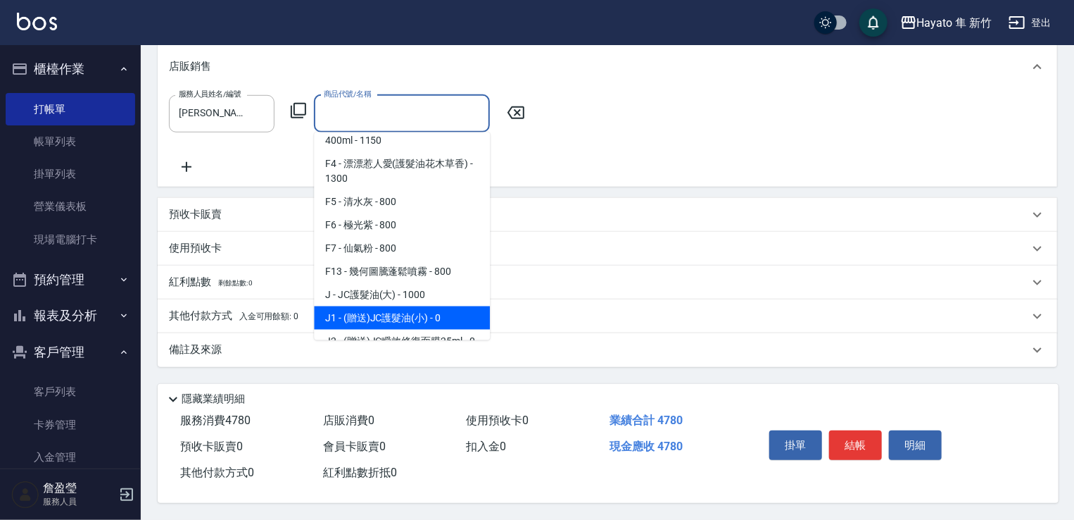
drag, startPoint x: 395, startPoint y: 306, endPoint x: 402, endPoint y: 299, distance: 9.5
click at [398, 306] on span "J1 - (贈送)JC護髮油(小) - 0" at bounding box center [402, 317] width 176 height 23
type input "(贈送)JC護髮油(小)"
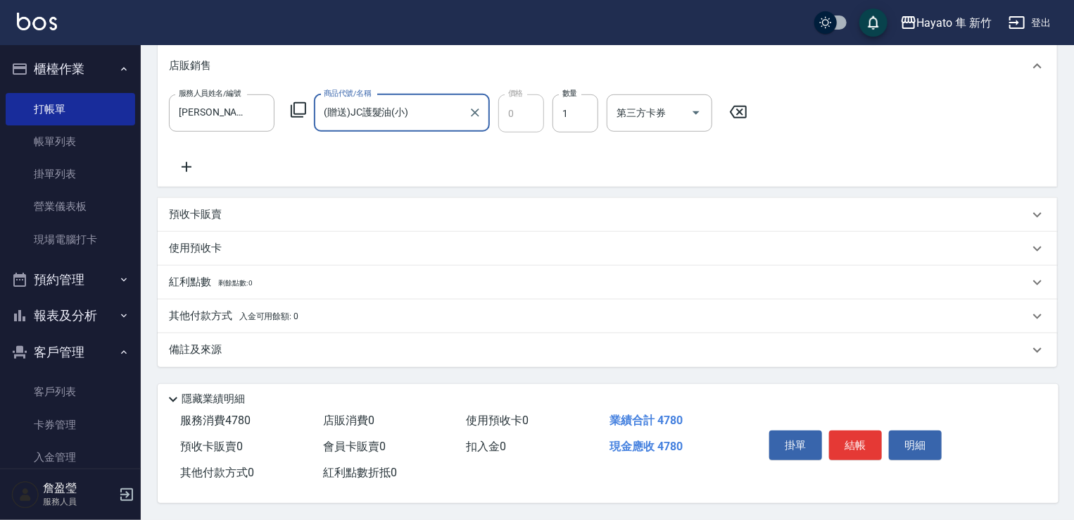
click at [272, 344] on div "備註及來源" at bounding box center [599, 349] width 860 height 15
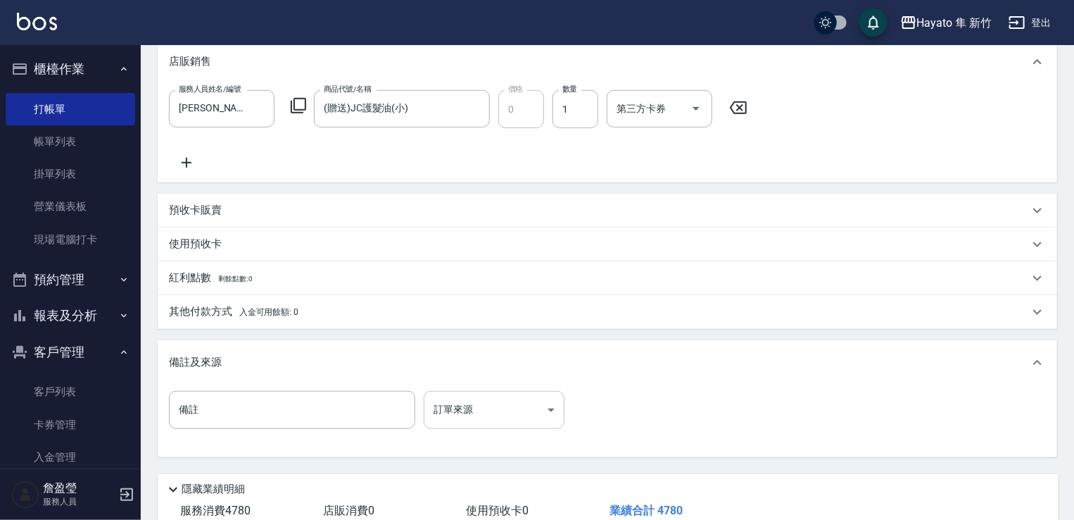
click at [479, 401] on body "Hayato 隼 新竹 登出 櫃檯作業 打帳單 帳單列表 掛單列表 營業儀表板 現場電腦打卡 預約管理 預約管理 報表及分析 報表目錄 店家日報表 互助日報表…" at bounding box center [537, 78] width 1074 height 1063
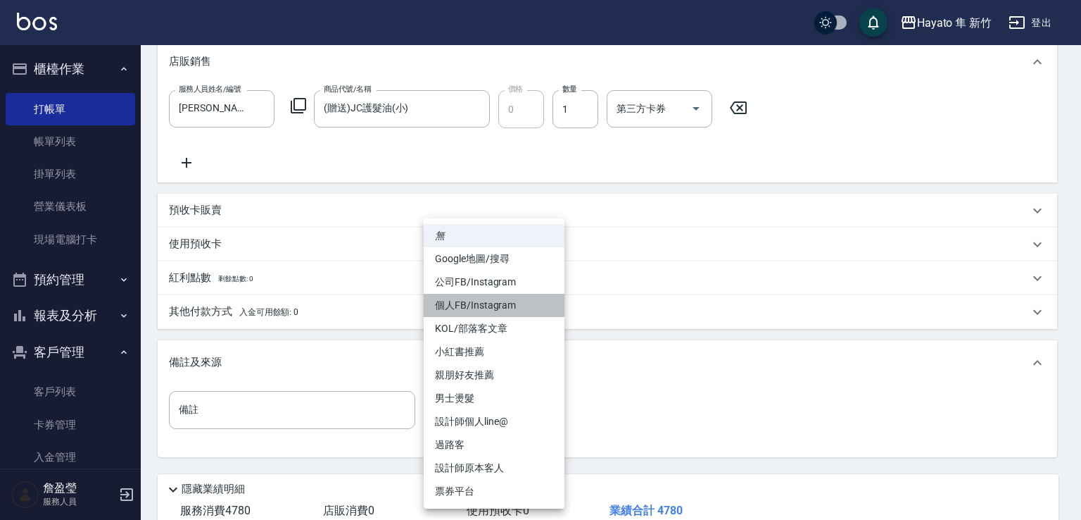
click at [453, 303] on li "個人FB/Instagram" at bounding box center [494, 305] width 141 height 23
type input "個人FB/Instagram"
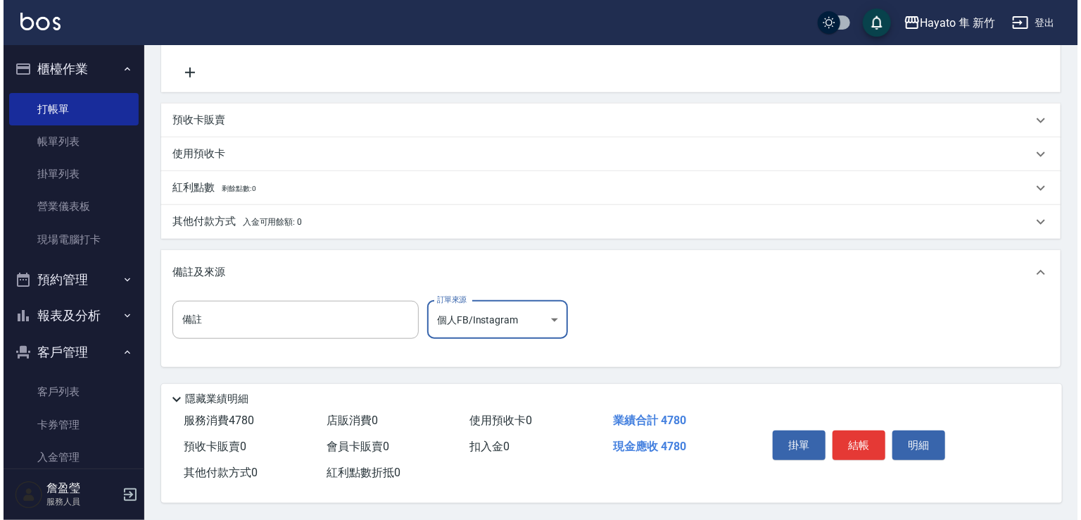
scroll to position [548, 0]
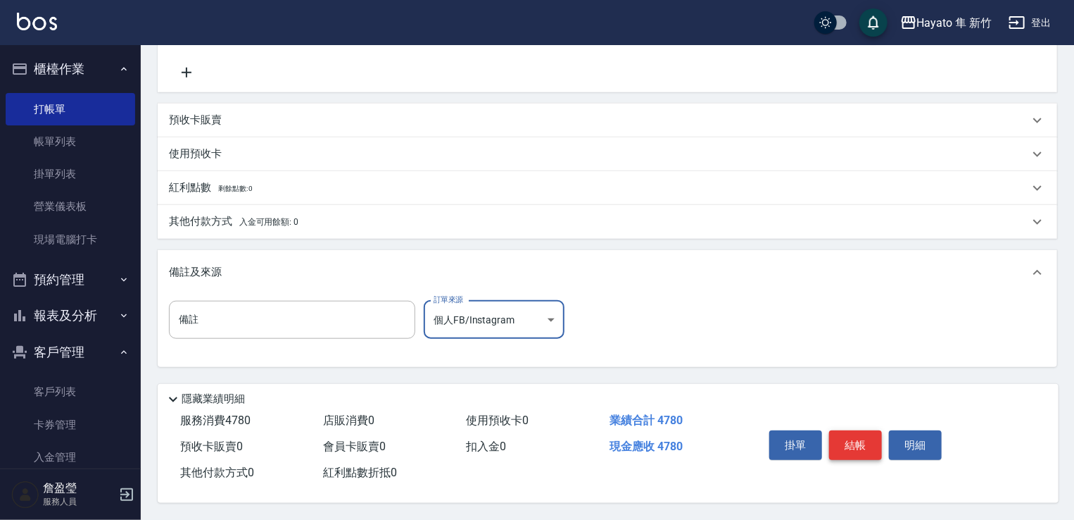
click at [862, 445] on button "結帳" at bounding box center [855, 445] width 53 height 30
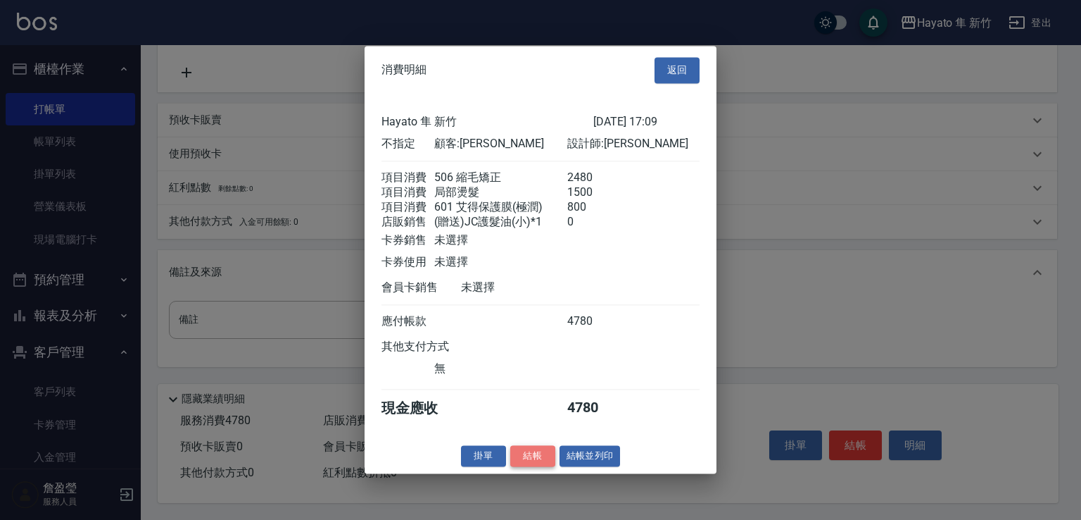
click at [524, 461] on button "結帳" at bounding box center [532, 456] width 45 height 22
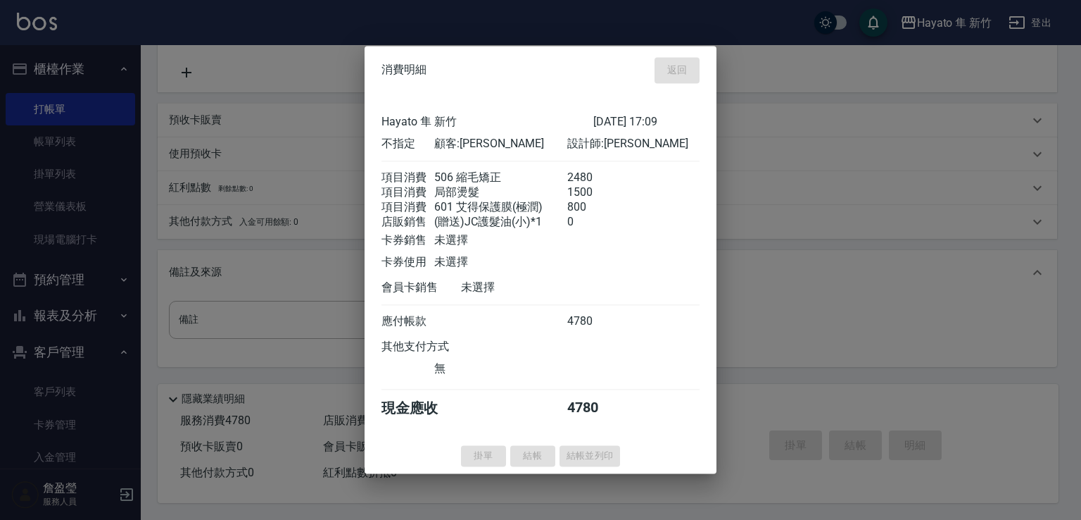
type input "2025/10/09 17:11"
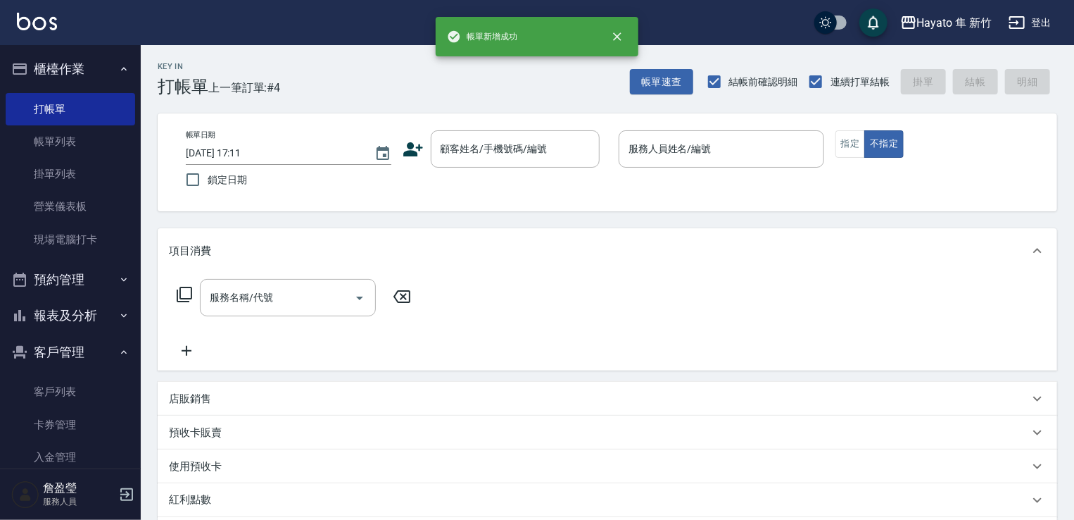
scroll to position [0, 0]
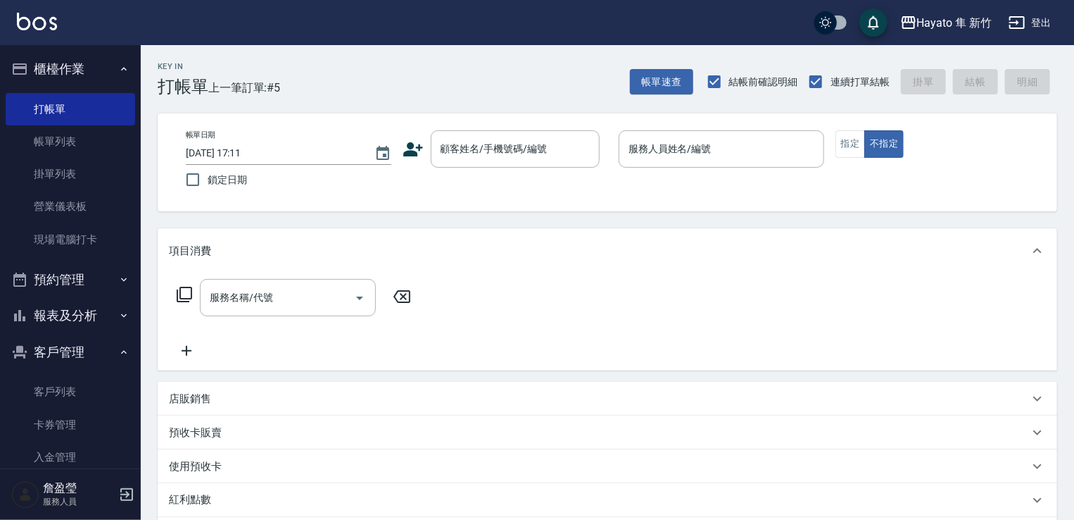
click at [408, 146] on icon at bounding box center [413, 149] width 21 height 21
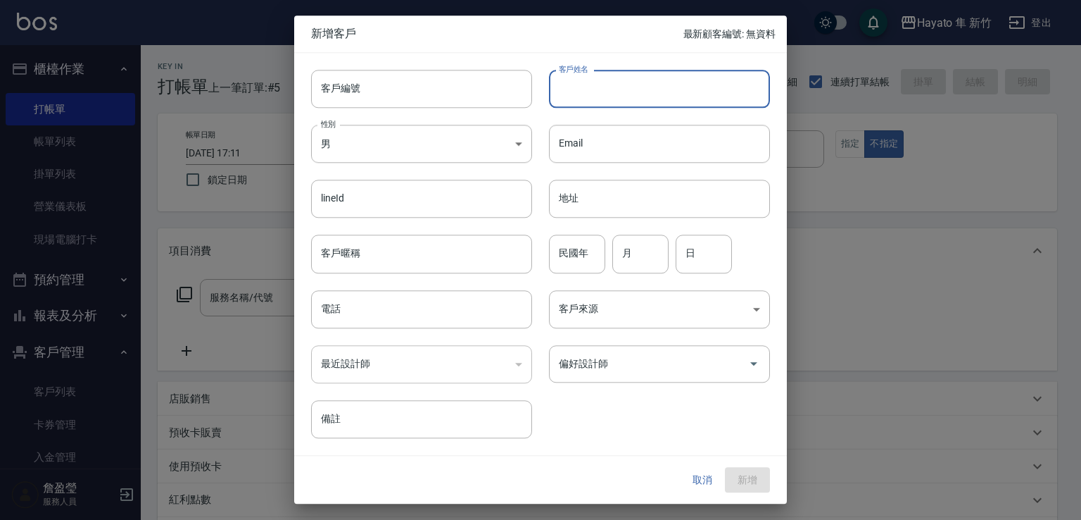
click at [578, 81] on input "客戶姓名" at bounding box center [659, 89] width 221 height 38
drag, startPoint x: 558, startPoint y: 89, endPoint x: 647, endPoint y: 89, distance: 88.7
click at [647, 89] on input "王伊珮" at bounding box center [659, 89] width 221 height 38
type input "王伊珮"
click at [402, 163] on body "Hayato 隼 新竹 登出 櫃檯作業 打帳單 帳單列表 掛單列表 營業儀表板 現場電腦打卡 預約管理 預約管理 報表及分析 報表目錄 店家日報表 互助日報表…" at bounding box center [540, 368] width 1081 height 737
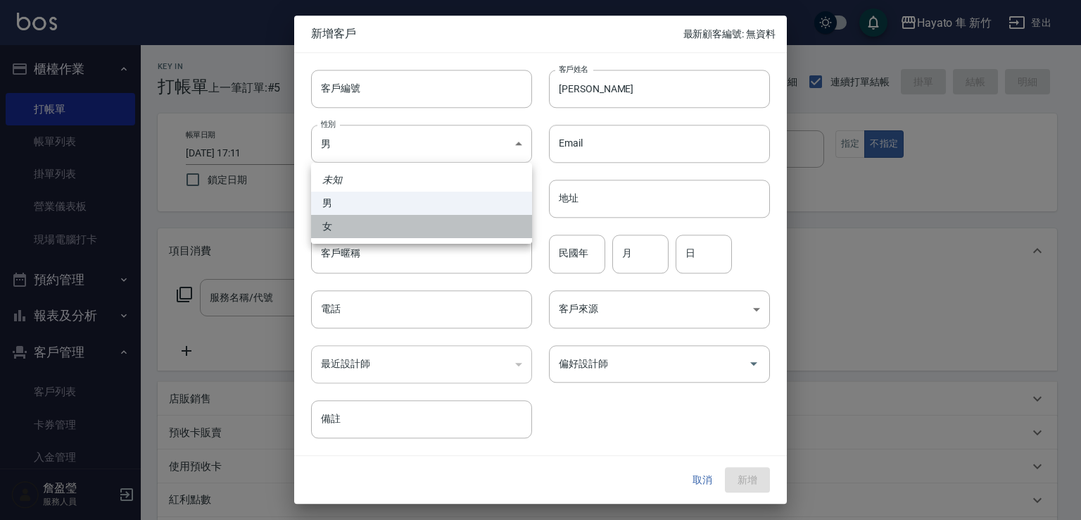
click at [417, 226] on li "女" at bounding box center [421, 226] width 221 height 23
type input "FEMALE"
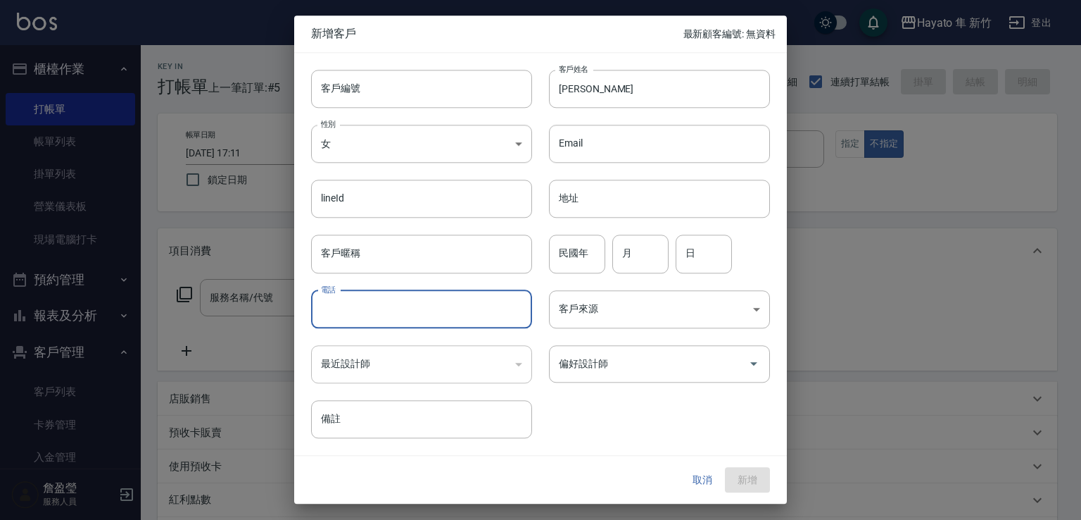
click at [411, 315] on input "電話" at bounding box center [421, 309] width 221 height 38
type input "0910859434"
click at [560, 306] on body "Hayato 隼 新竹 登出 櫃檯作業 打帳單 帳單列表 掛單列表 營業儀表板 現場電腦打卡 預約管理 預約管理 報表及分析 報表目錄 店家日報表 互助日報表…" at bounding box center [540, 368] width 1081 height 737
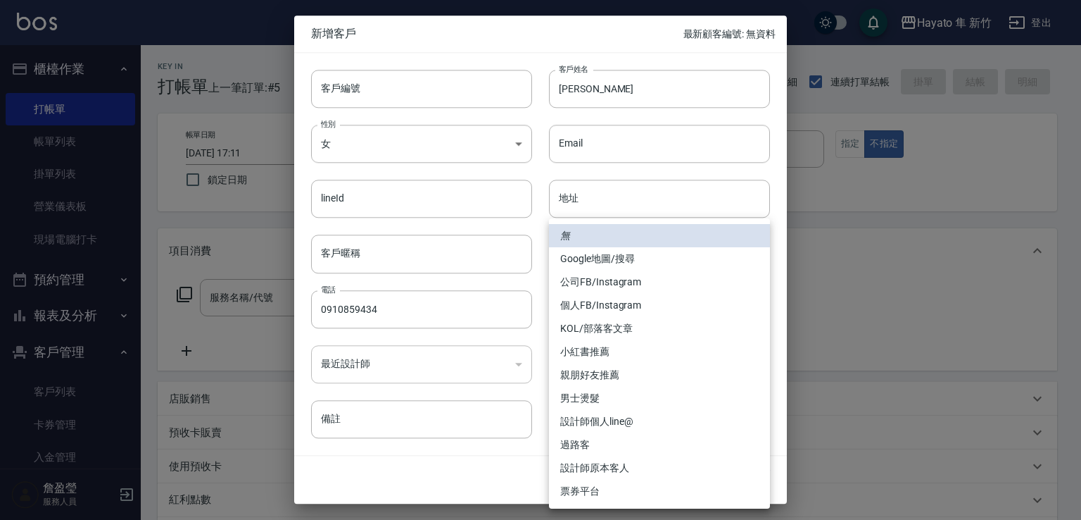
drag, startPoint x: 586, startPoint y: 257, endPoint x: 592, endPoint y: 277, distance: 21.2
click at [586, 260] on li "Google地圖/搜尋" at bounding box center [659, 258] width 221 height 23
type input "Google地圖/搜尋"
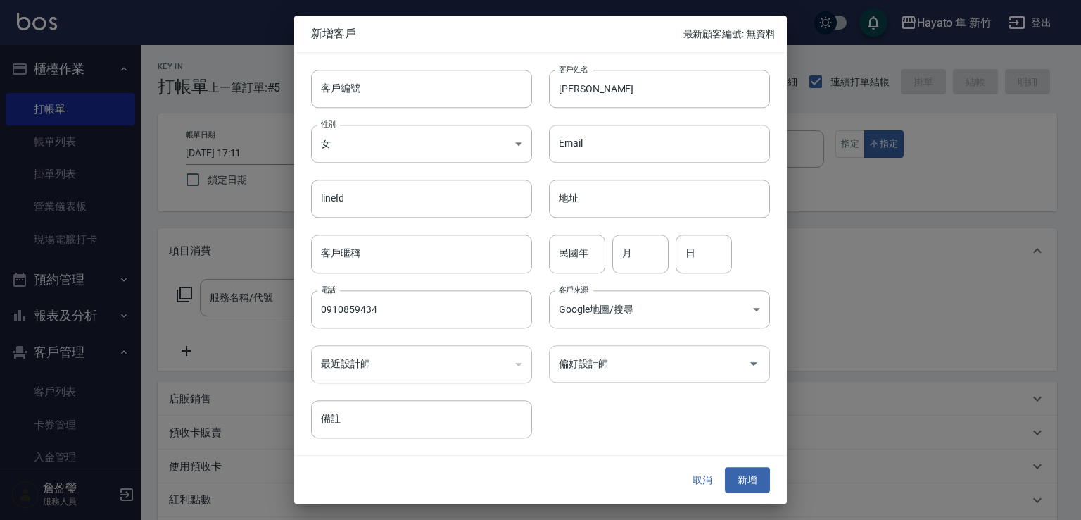
click at [596, 367] on input "偏好設計師" at bounding box center [648, 363] width 187 height 25
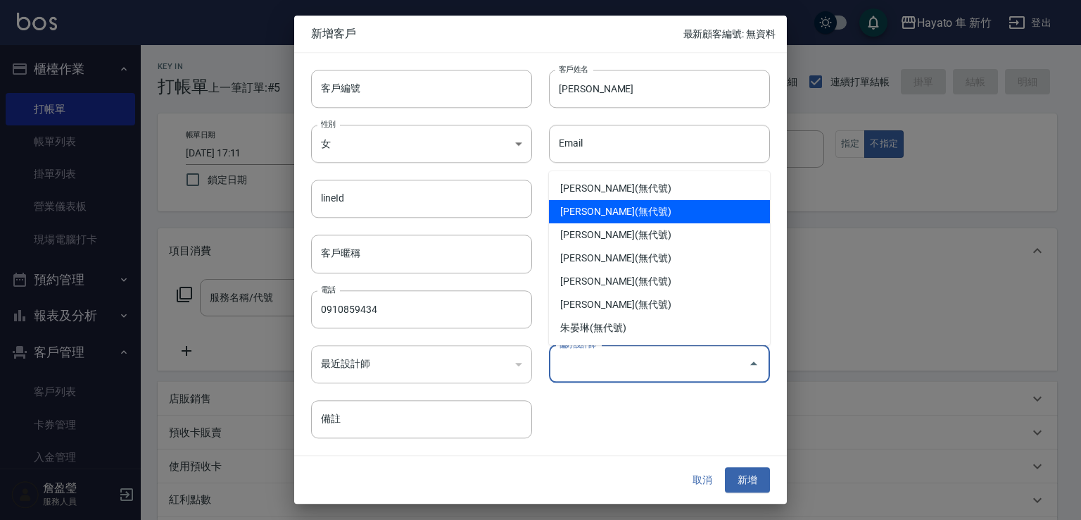
click at [600, 208] on li "李仕芬(無代號)" at bounding box center [659, 211] width 221 height 23
type input "李仕芬"
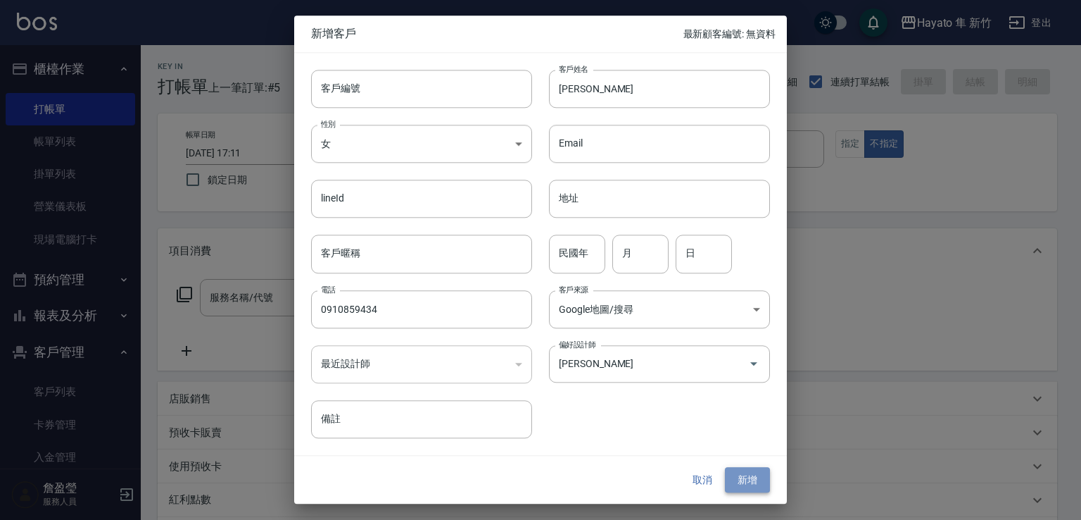
click at [749, 484] on button "新增" at bounding box center [747, 480] width 45 height 26
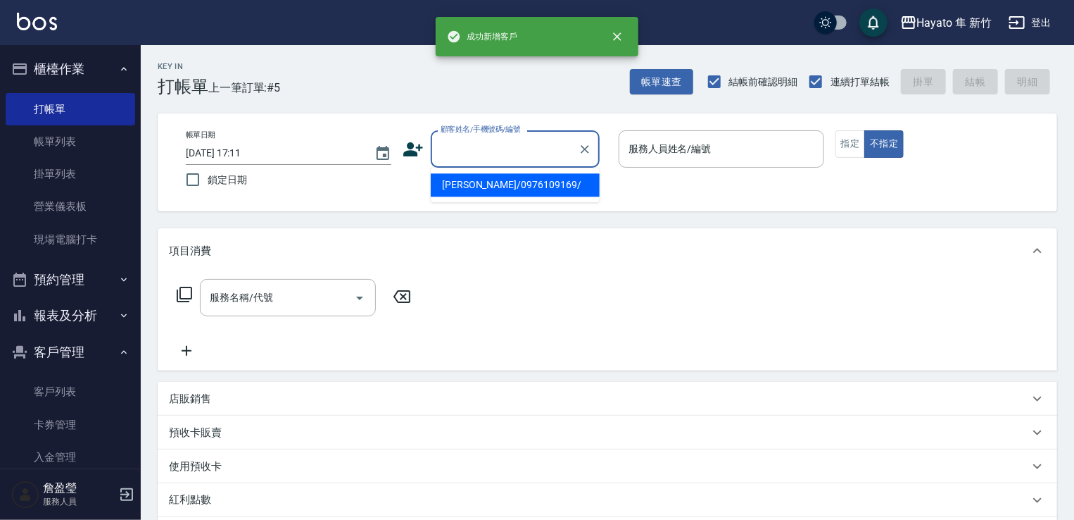
click at [462, 158] on input "顧客姓名/手機號碼/編號" at bounding box center [504, 149] width 135 height 25
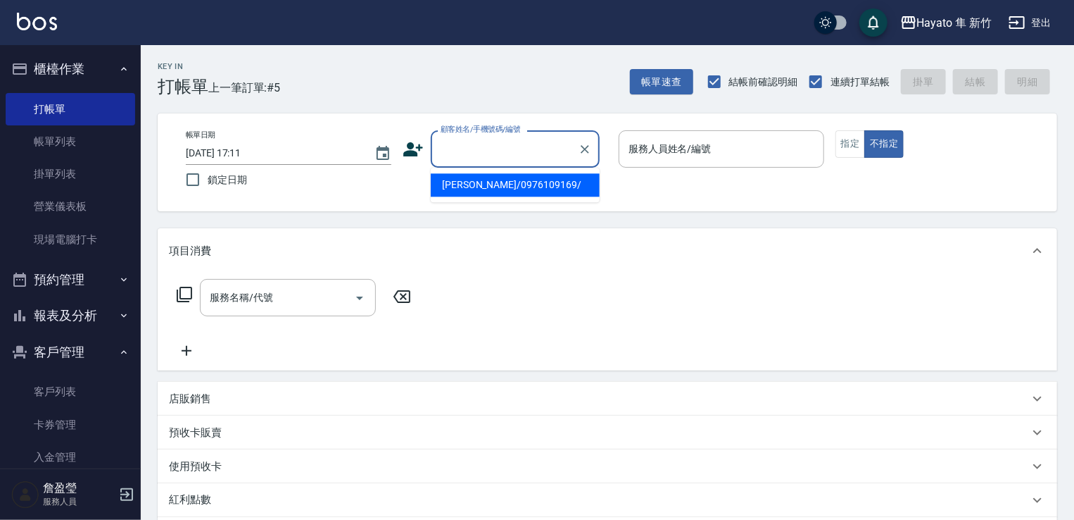
paste input "王伊珮"
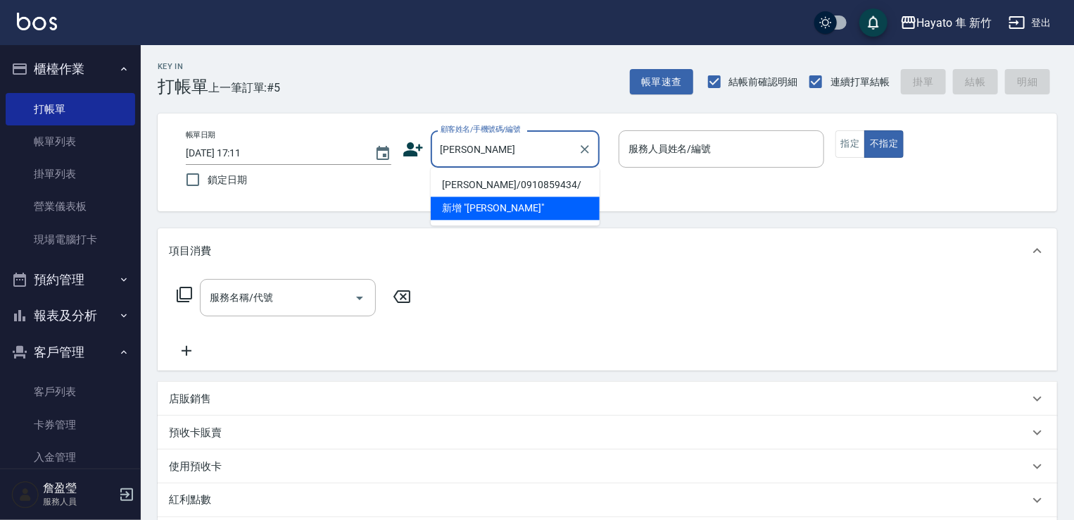
click at [460, 183] on li "王伊珮/0910859434/" at bounding box center [515, 184] width 169 height 23
type input "王伊珮/0910859434/"
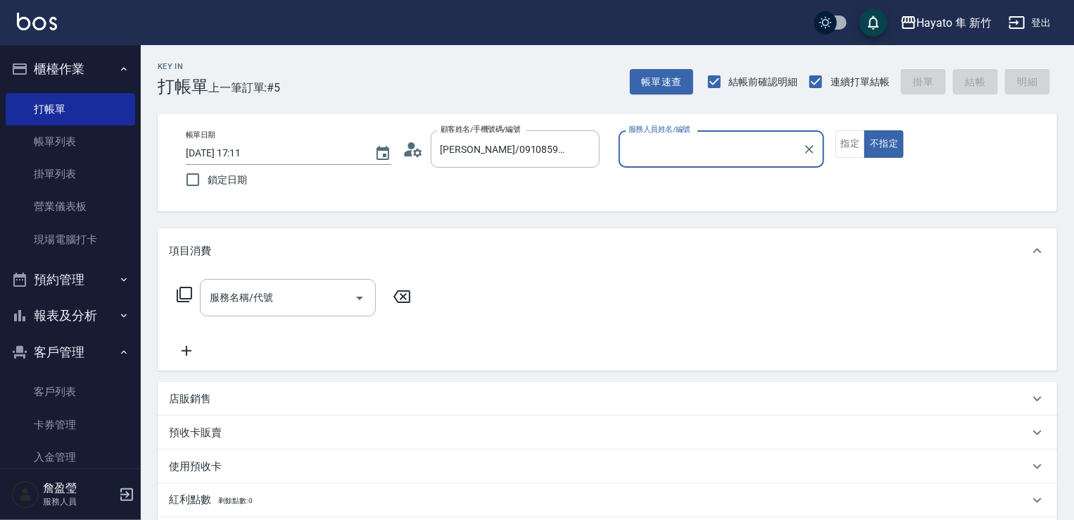
type input "Amy(無代號)"
click at [311, 302] on input "服務名稱/代號" at bounding box center [277, 297] width 142 height 25
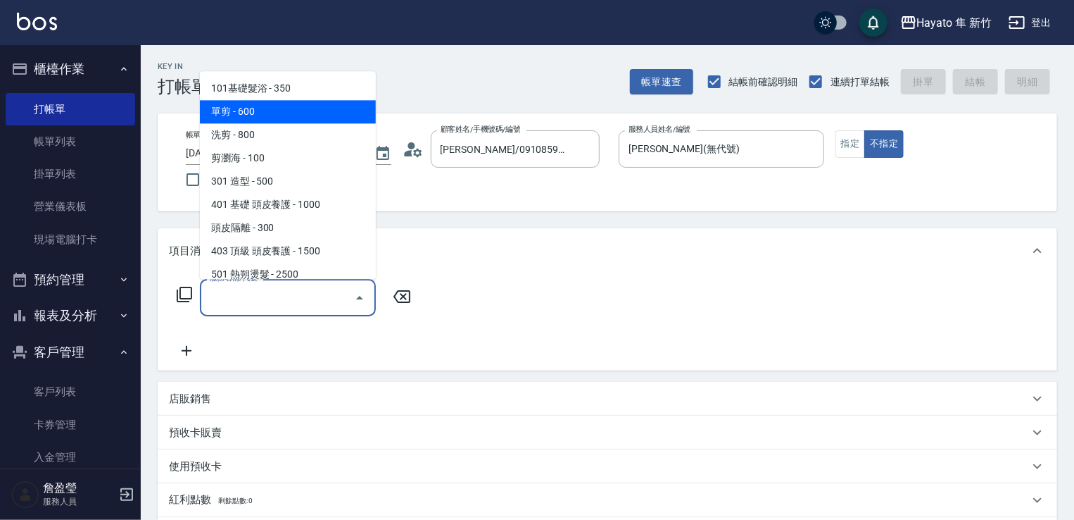
drag, startPoint x: 214, startPoint y: 111, endPoint x: 240, endPoint y: 211, distance: 104.0
click at [217, 118] on span "單剪 - 600" at bounding box center [288, 111] width 176 height 23
type input "單剪(102)"
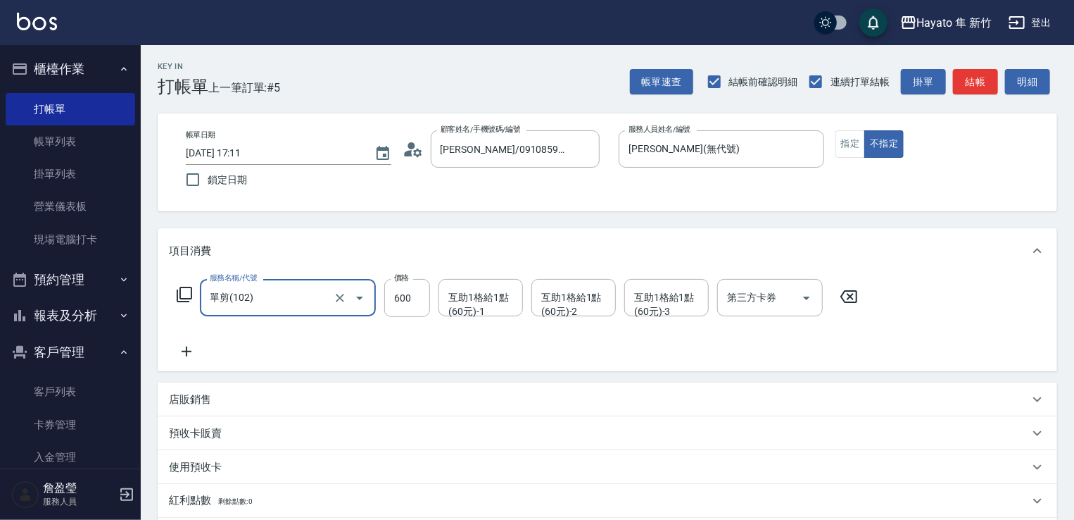
click at [186, 358] on icon at bounding box center [186, 351] width 35 height 17
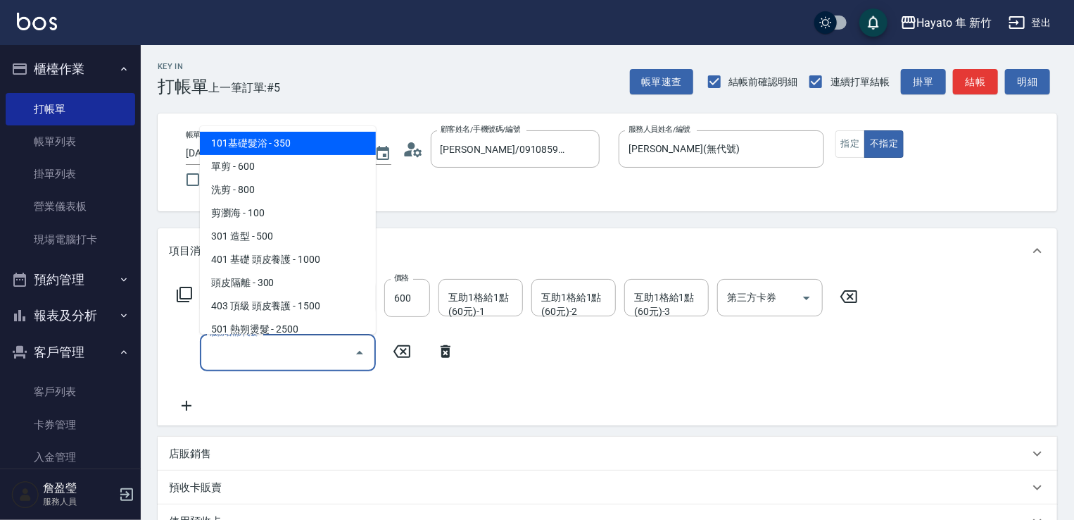
drag, startPoint x: 286, startPoint y: 354, endPoint x: 287, endPoint y: 340, distance: 14.1
click at [287, 350] on input "服務名稱/代號" at bounding box center [277, 352] width 142 height 25
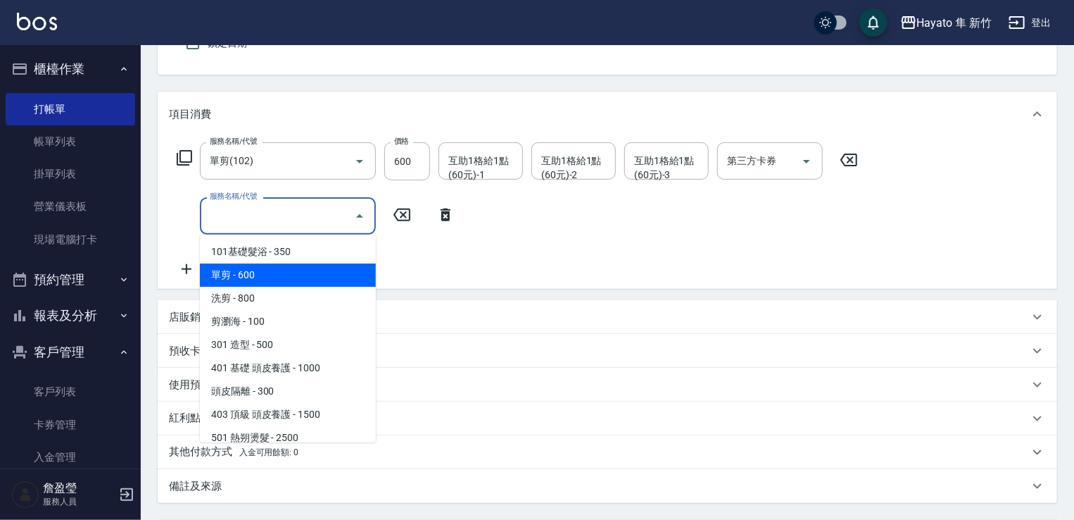
scroll to position [70, 0]
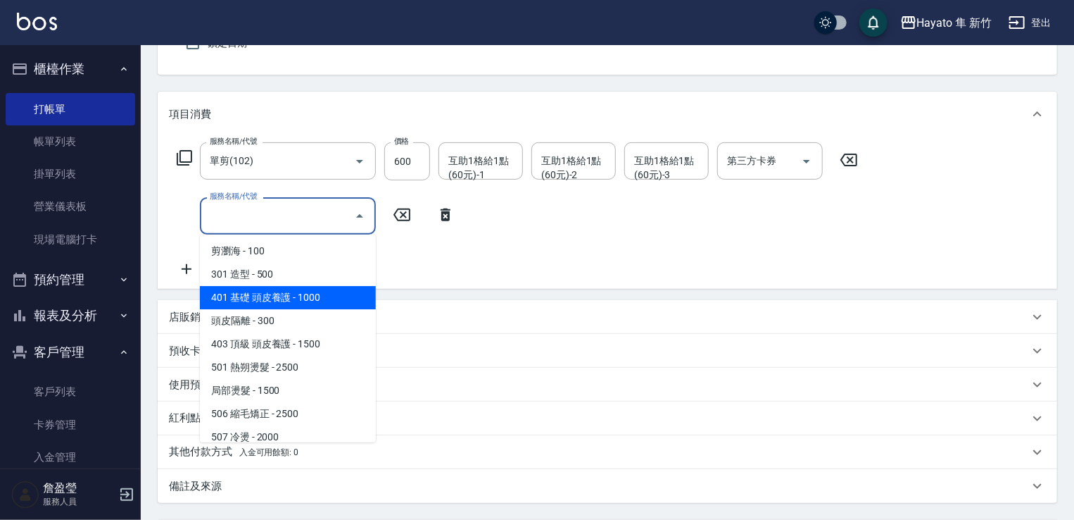
click at [258, 296] on span "401 基礎 頭皮養護 - 1000" at bounding box center [288, 297] width 176 height 23
type input "401 基礎 頭皮養護(401)"
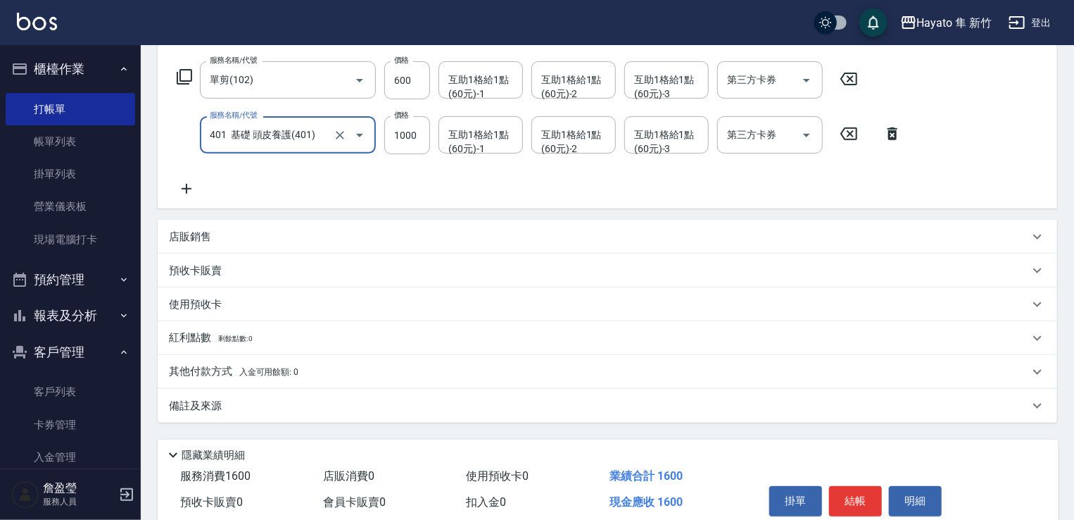
scroll to position [277, 0]
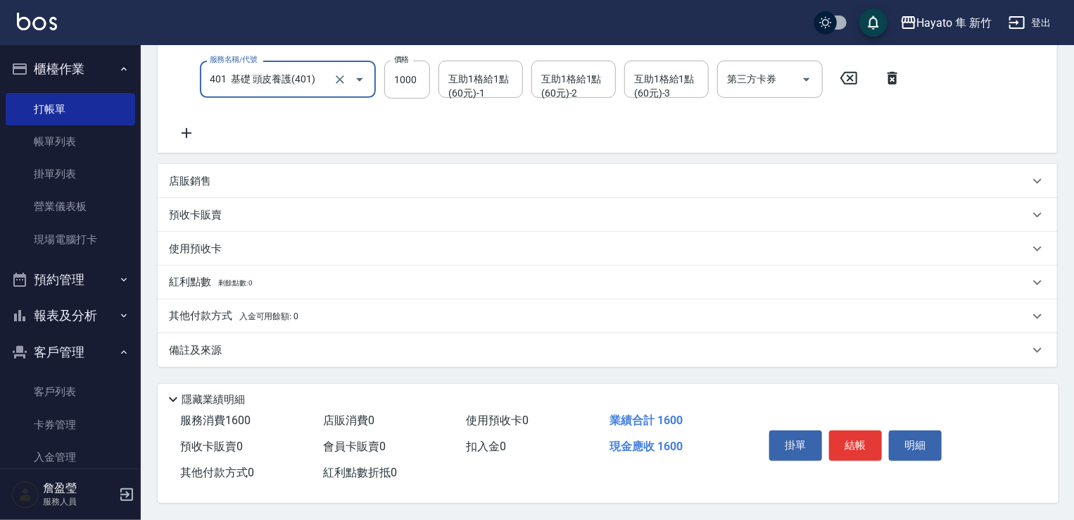
click at [253, 356] on div "備註及來源" at bounding box center [608, 350] width 900 height 34
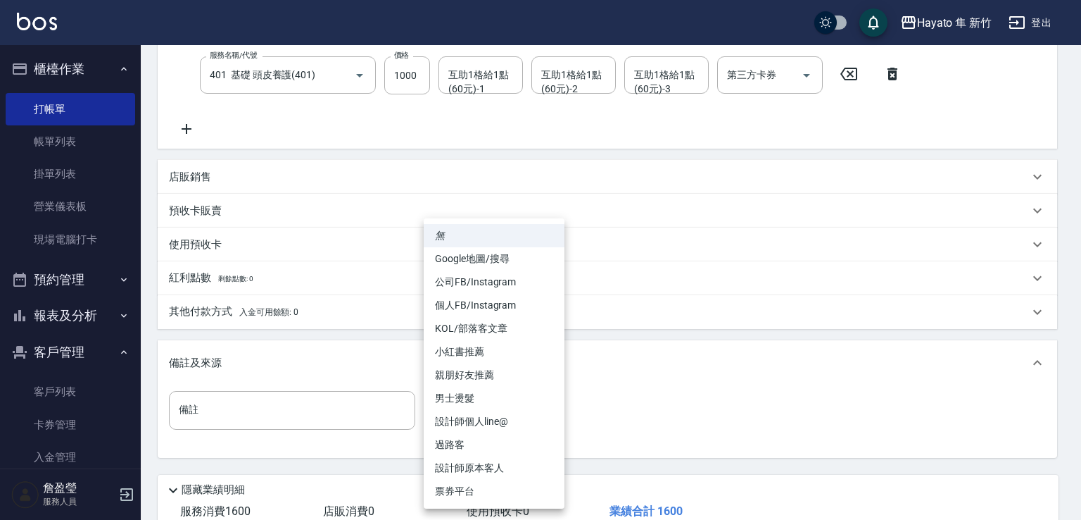
click at [462, 415] on body "Hayato 隼 新竹 登出 櫃檯作業 打帳單 帳單列表 掛單列表 營業儀表板 現場電腦打卡 預約管理 預約管理 報表及分析 報表目錄 店家日報表 互助日報表…" at bounding box center [540, 167] width 1081 height 888
click at [479, 262] on li "Google地圖/搜尋" at bounding box center [494, 258] width 141 height 23
type input "Google地圖/搜尋"
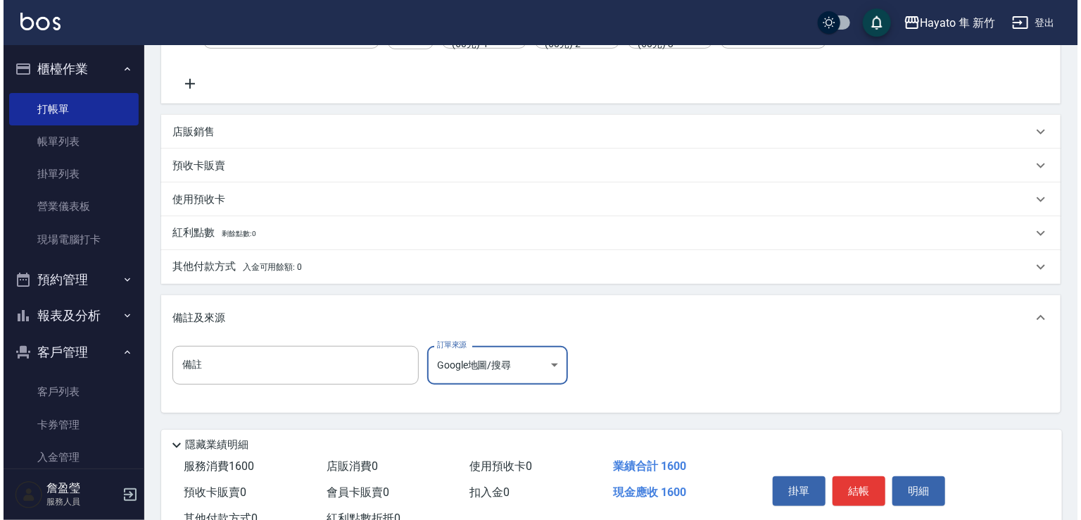
scroll to position [372, 0]
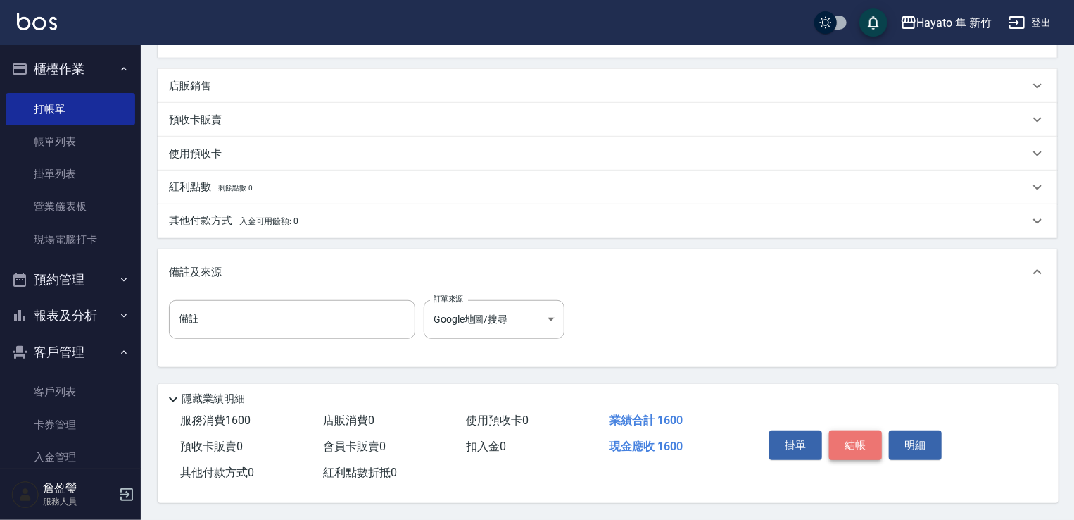
click at [844, 440] on button "結帳" at bounding box center [855, 445] width 53 height 30
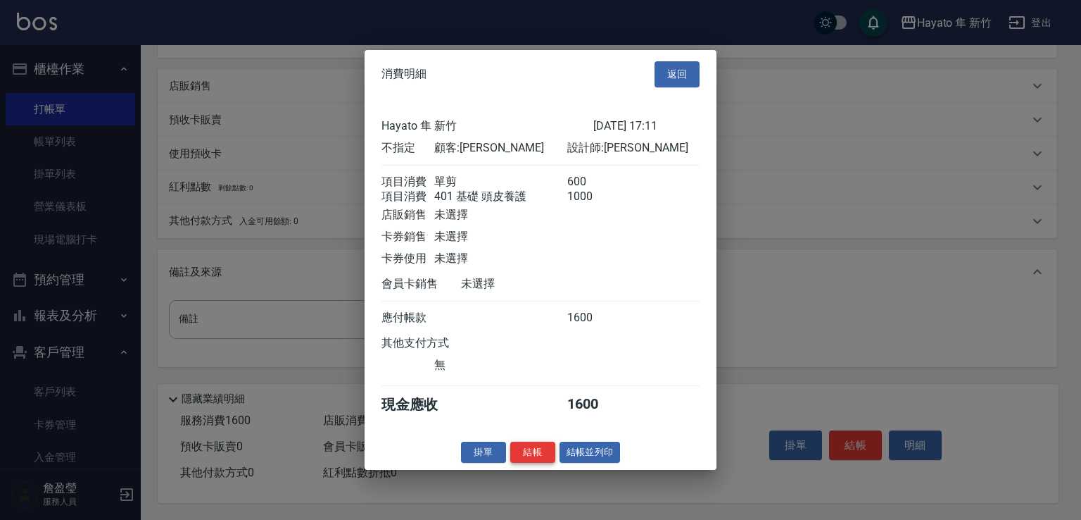
click at [546, 461] on button "結帳" at bounding box center [532, 452] width 45 height 22
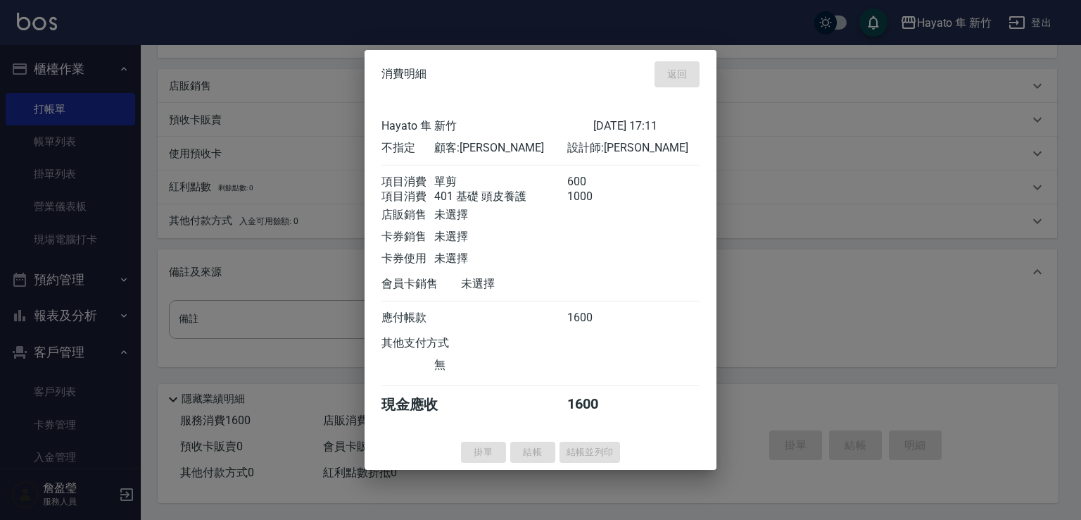
type input "2025/10/09 17:12"
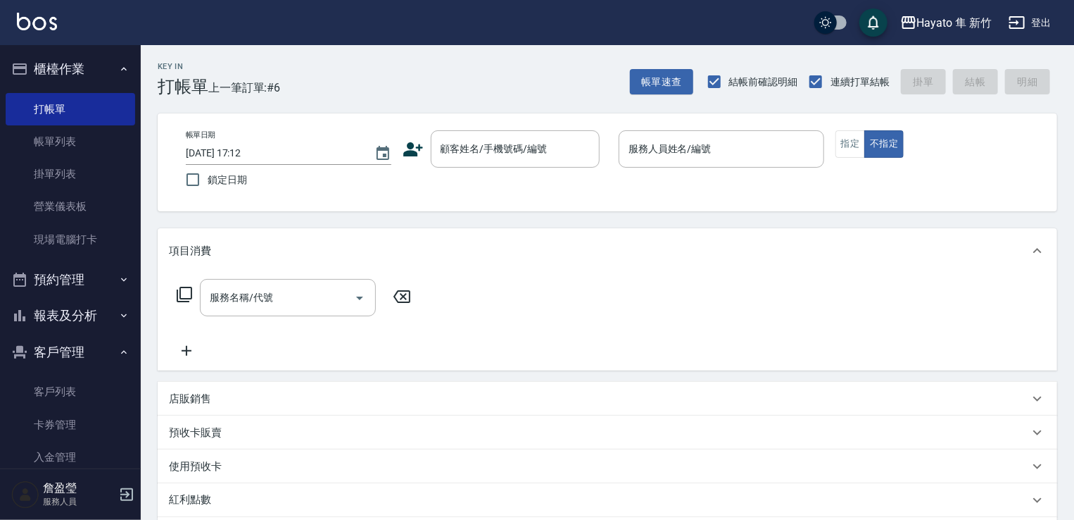
scroll to position [100, 0]
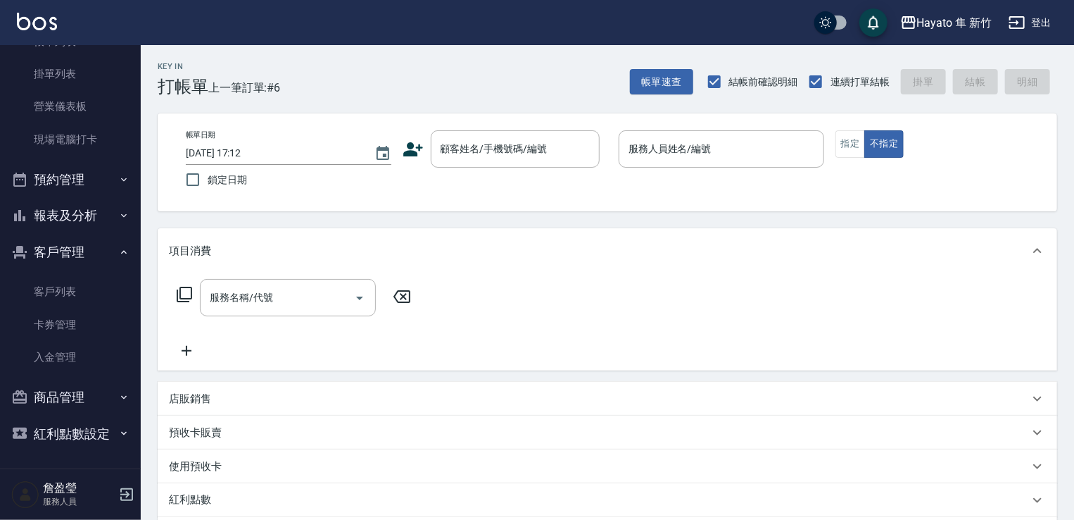
click at [68, 206] on button "報表及分析" at bounding box center [71, 215] width 130 height 37
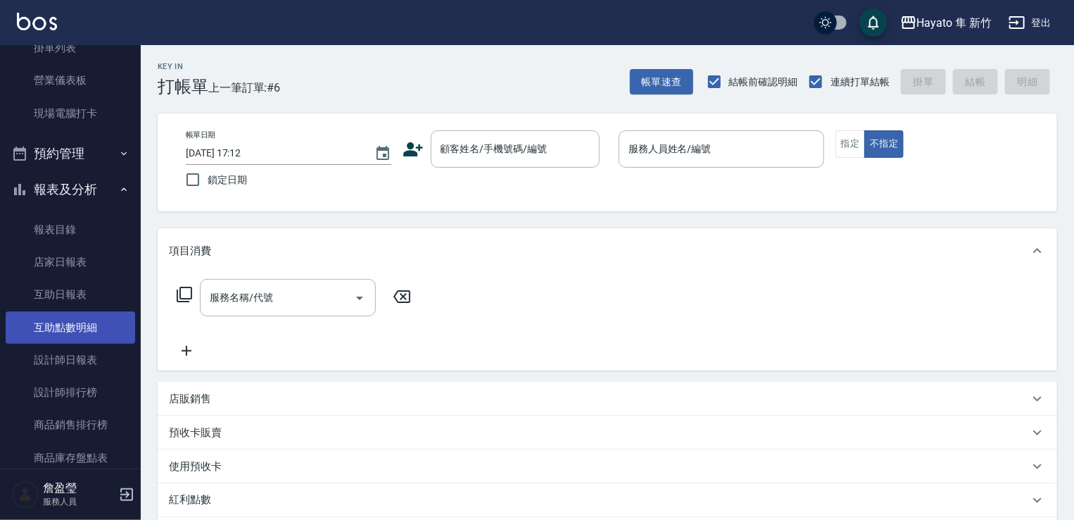
scroll to position [170, 0]
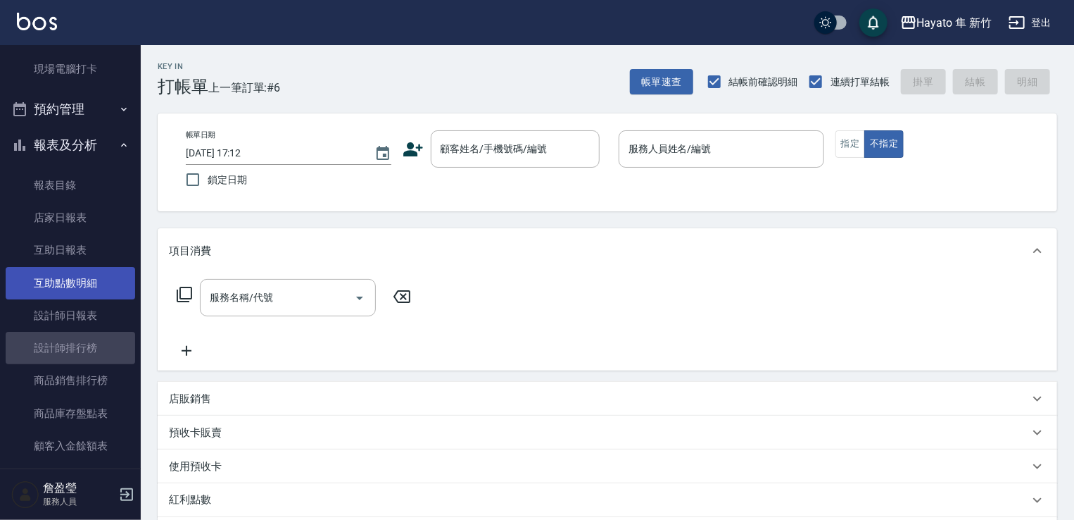
click at [75, 342] on link "設計師排行榜" at bounding box center [71, 348] width 130 height 32
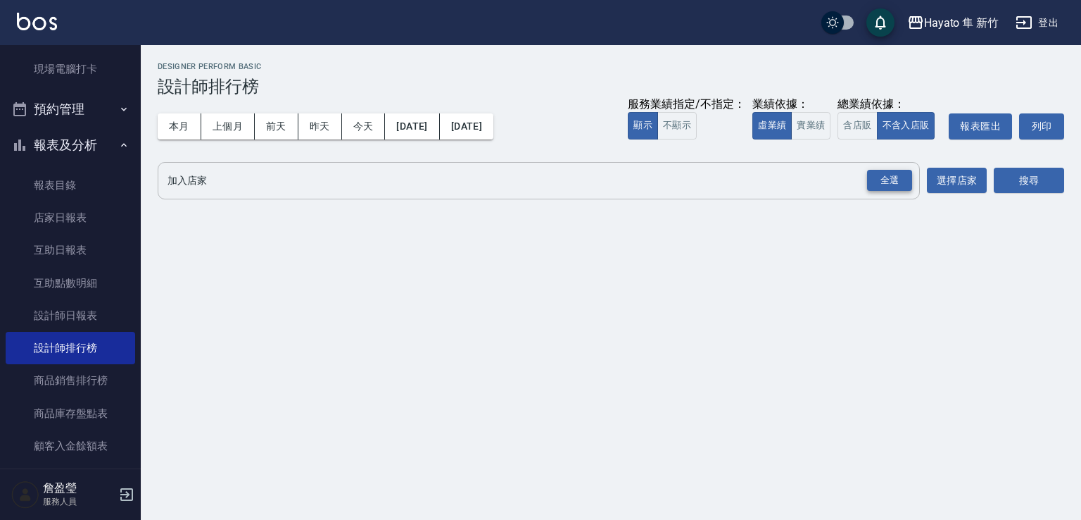
click at [879, 170] on div "全選" at bounding box center [889, 181] width 45 height 22
drag, startPoint x: 1052, startPoint y: 175, endPoint x: 1011, endPoint y: 200, distance: 47.7
click at [1050, 175] on button "搜尋" at bounding box center [1029, 181] width 70 height 26
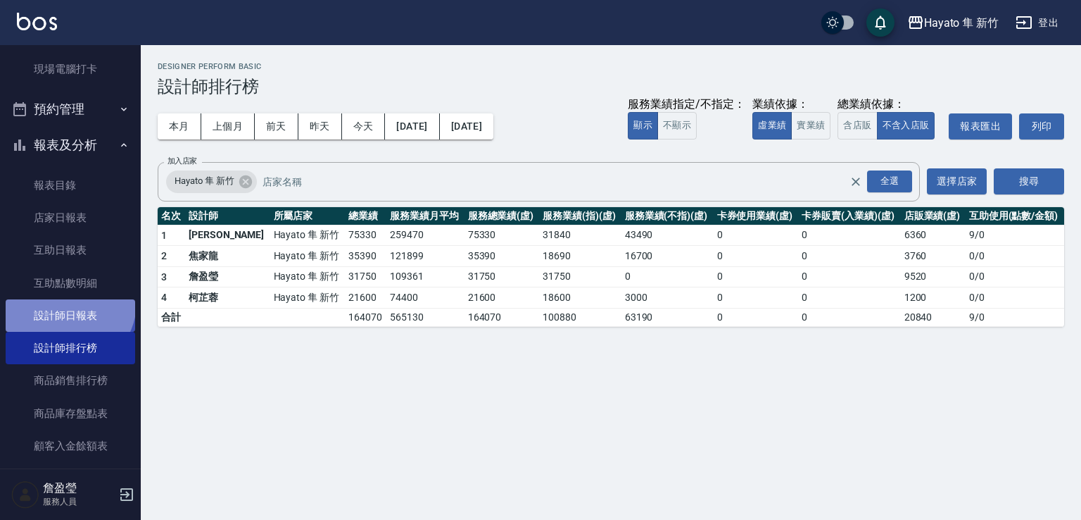
click at [68, 302] on link "設計師日報表" at bounding box center [71, 315] width 130 height 32
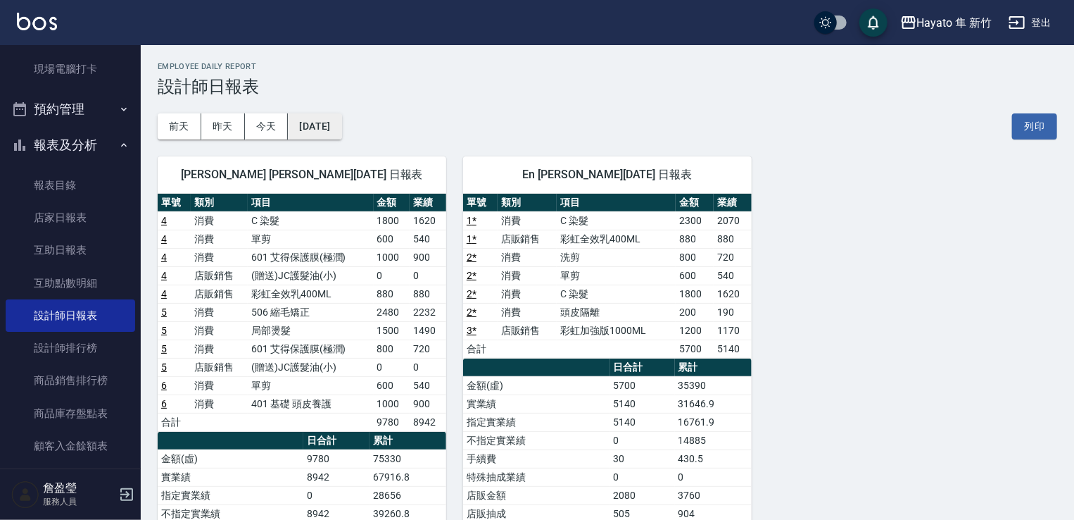
click at [314, 115] on button "2025/10/09" at bounding box center [315, 126] width 54 height 26
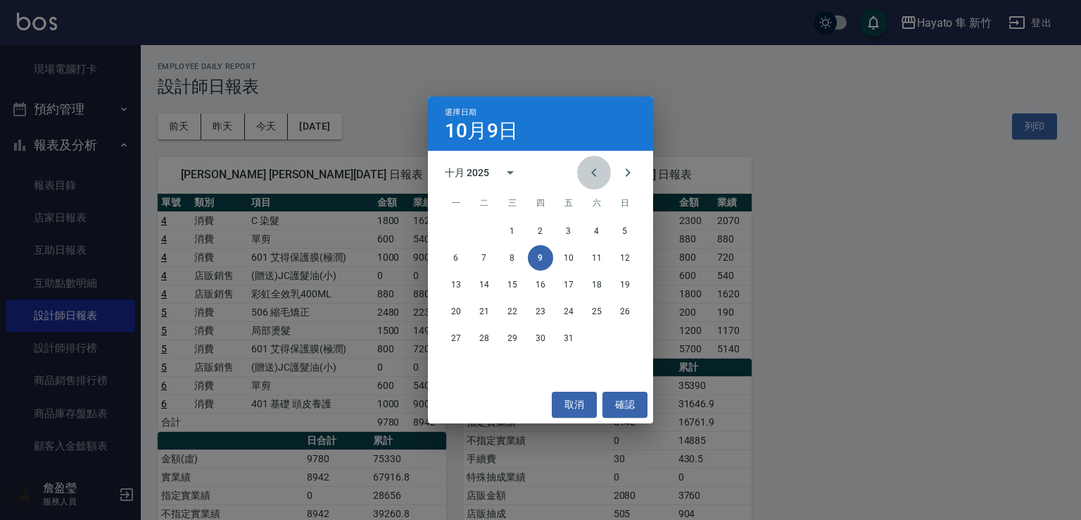
click at [592, 170] on icon "Previous month" at bounding box center [594, 172] width 17 height 17
click at [479, 344] on button "30" at bounding box center [484, 337] width 25 height 25
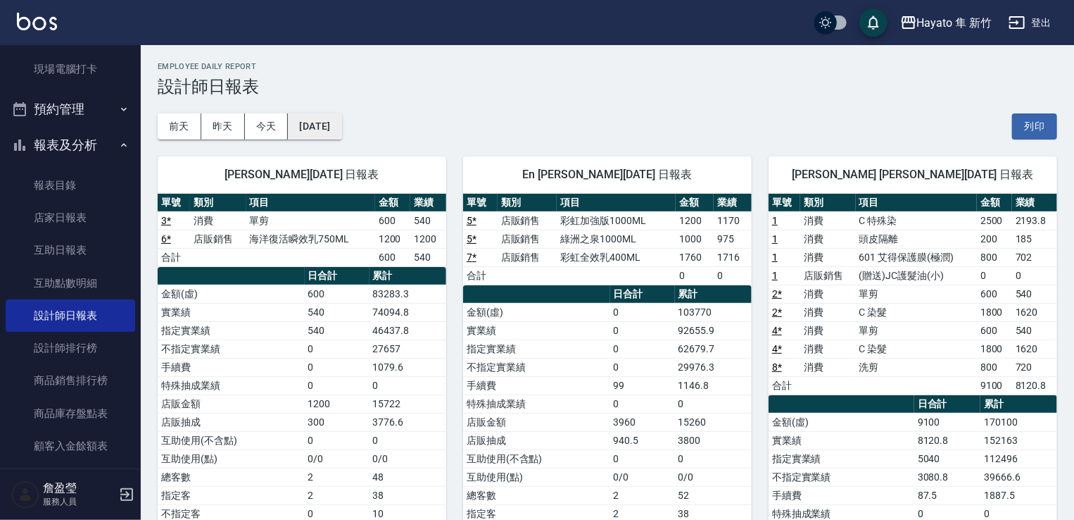
click at [298, 125] on button "2025/09/30" at bounding box center [315, 126] width 54 height 26
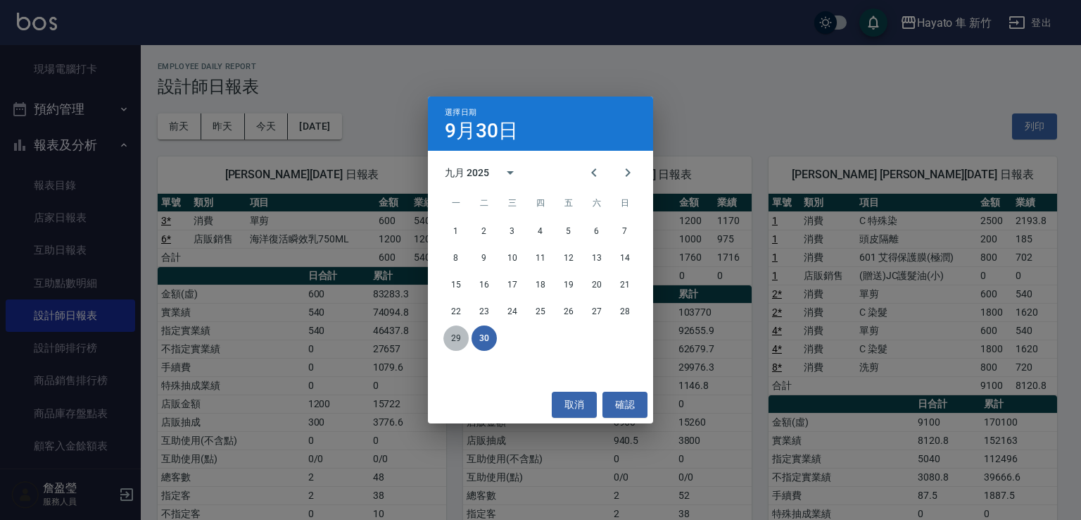
click at [448, 336] on button "29" at bounding box center [456, 337] width 25 height 25
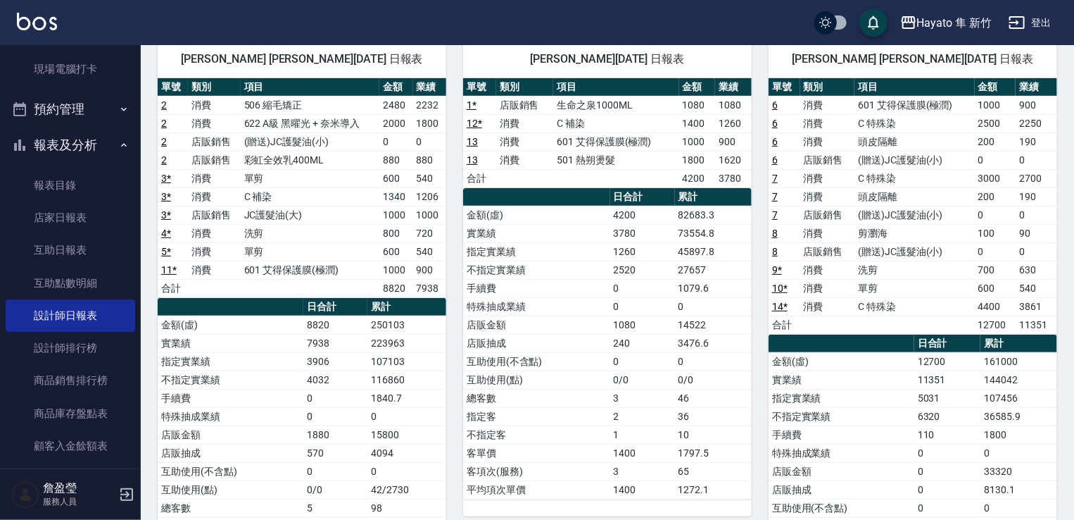
scroll to position [141, 0]
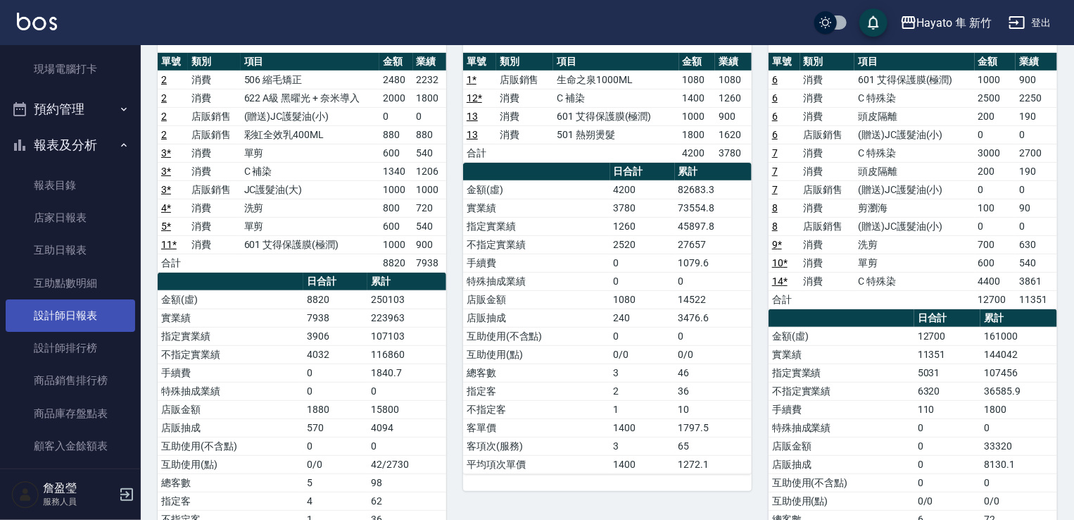
click at [66, 316] on link "設計師日報表" at bounding box center [71, 315] width 130 height 32
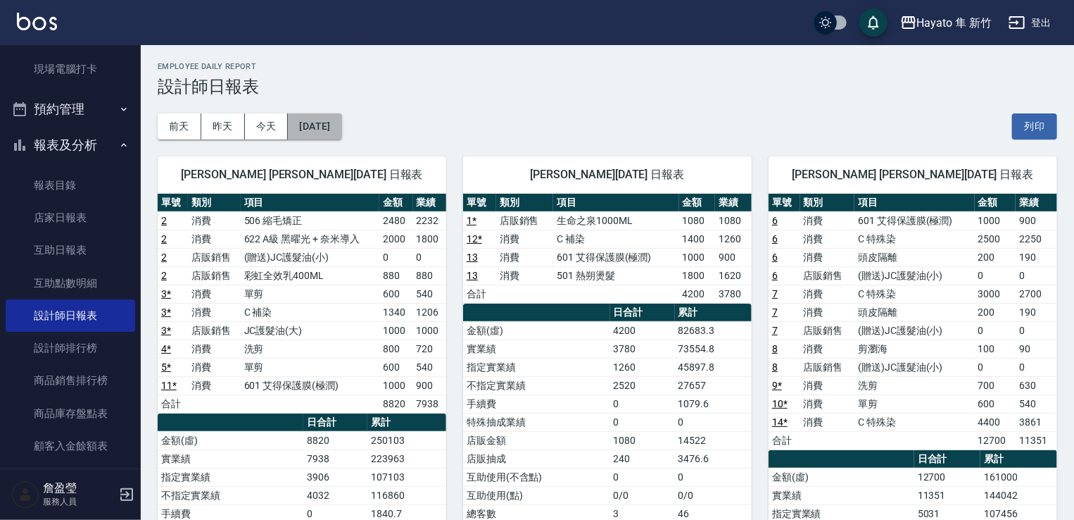
click at [289, 125] on button "2025/09/29" at bounding box center [315, 126] width 54 height 26
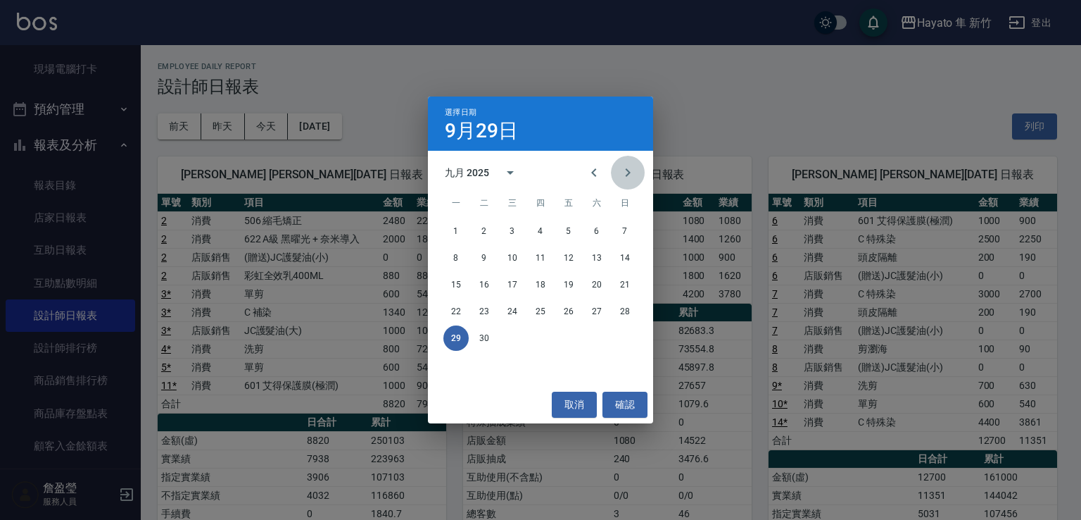
click at [631, 177] on icon "Next month" at bounding box center [627, 172] width 17 height 17
click at [532, 252] on button "9" at bounding box center [540, 257] width 25 height 25
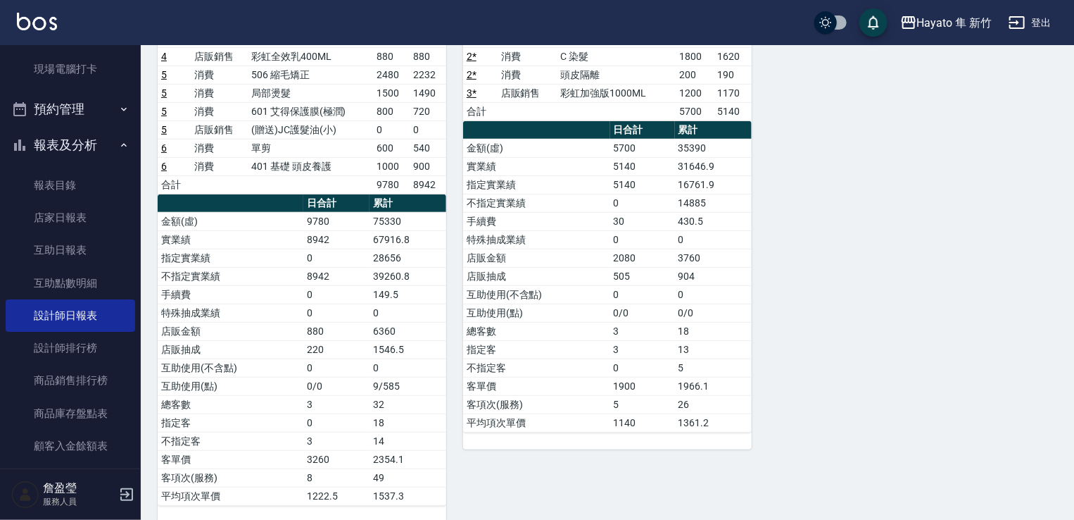
scroll to position [252, 0]
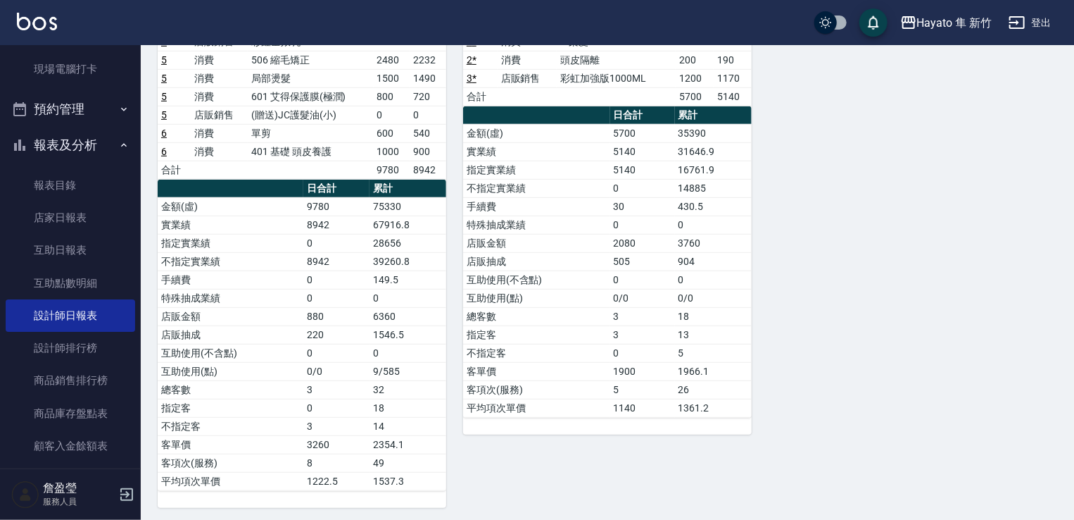
click at [279, 25] on div "Hayato 隼 新竹 登出" at bounding box center [537, 22] width 1074 height 45
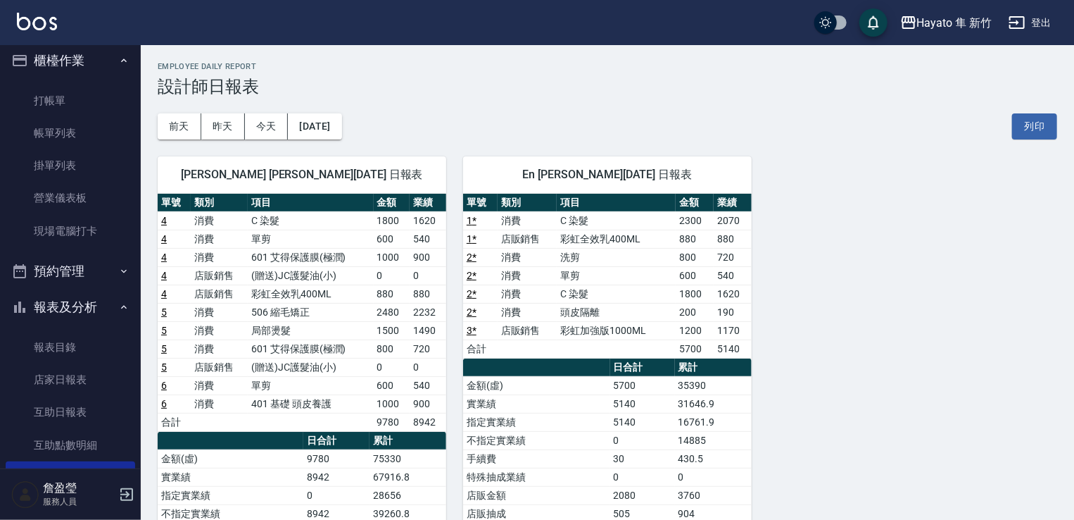
scroll to position [0, 0]
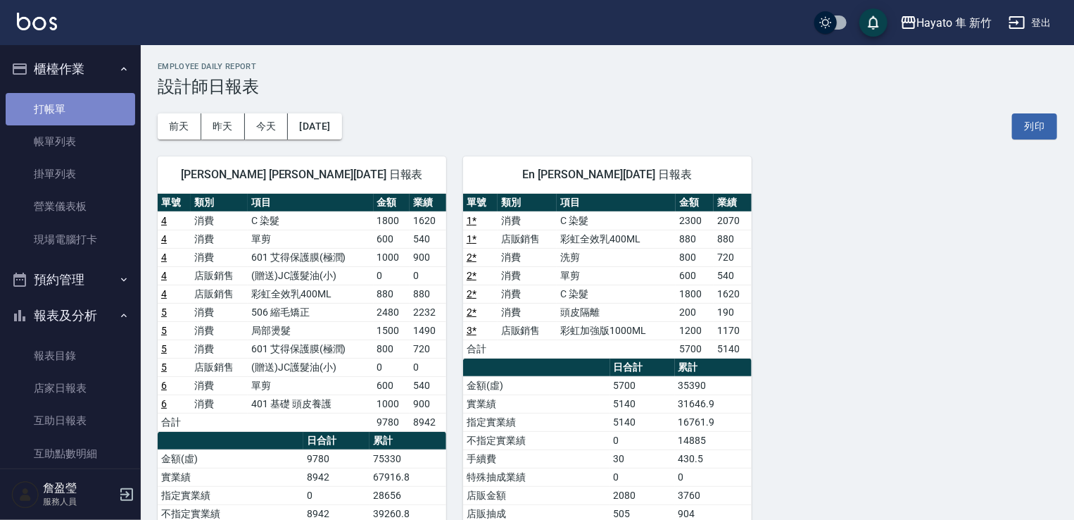
click at [96, 105] on link "打帳單" at bounding box center [71, 109] width 130 height 32
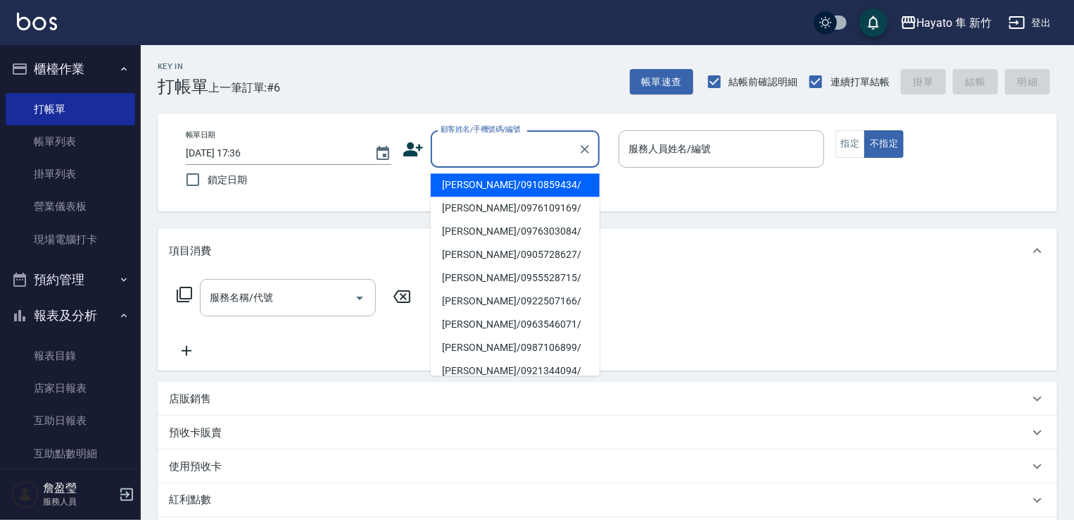
click at [467, 158] on input "顧客姓名/手機號碼/編號" at bounding box center [504, 149] width 135 height 25
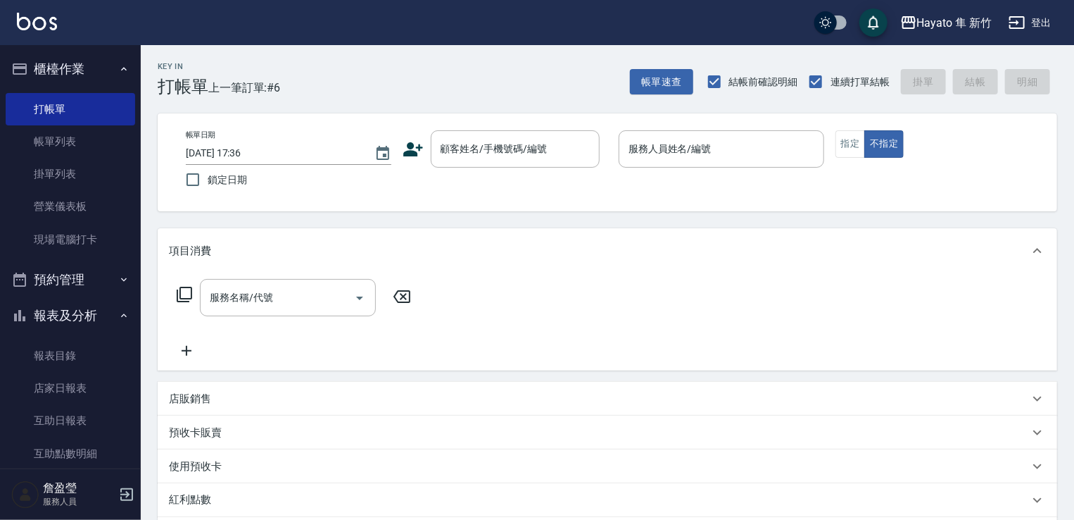
click at [417, 144] on icon at bounding box center [413, 149] width 21 height 21
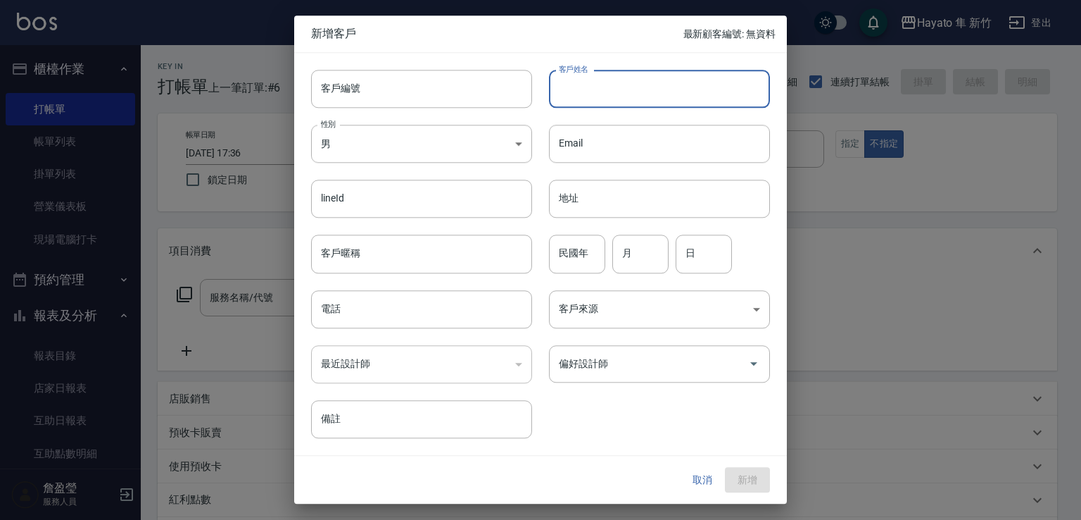
click at [649, 72] on input "客戶姓名" at bounding box center [659, 89] width 221 height 38
type input "曄"
type input "葉軒汝"
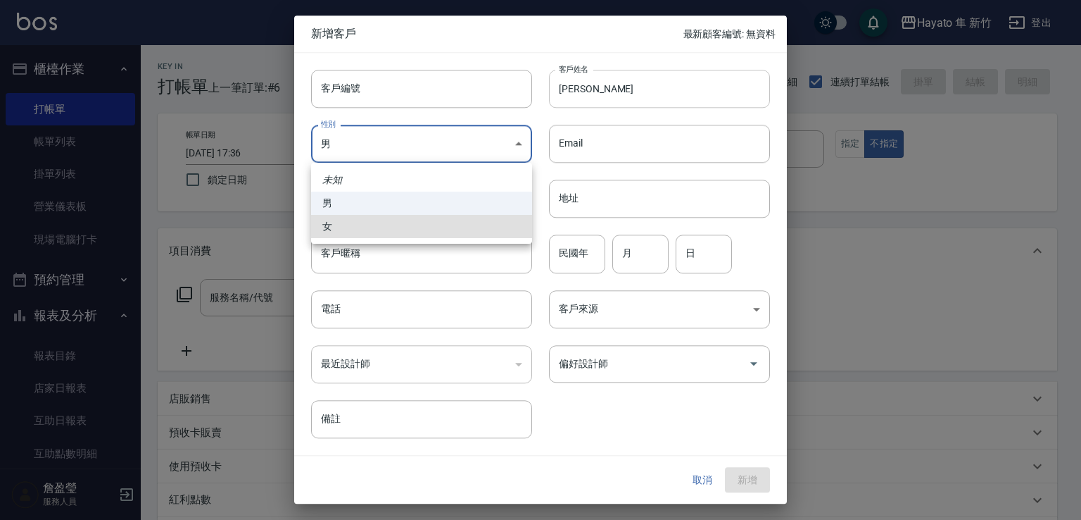
type input "FEMALE"
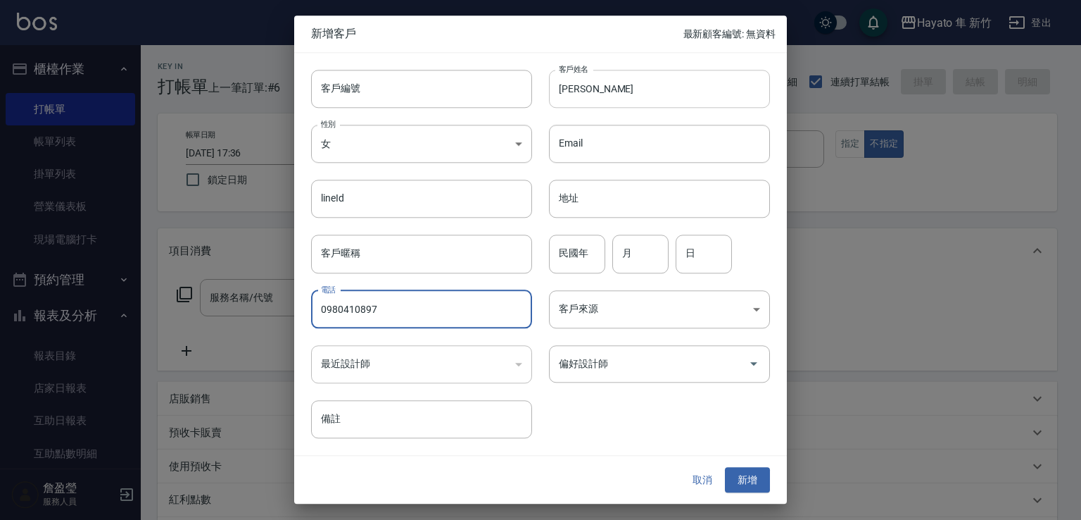
type input "0980410897"
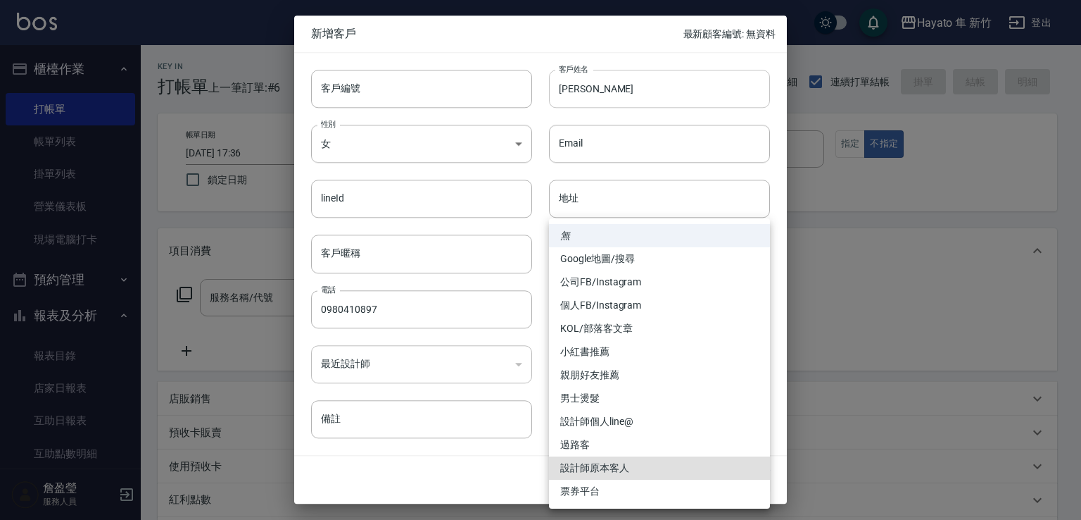
type input "設計師原本客人"
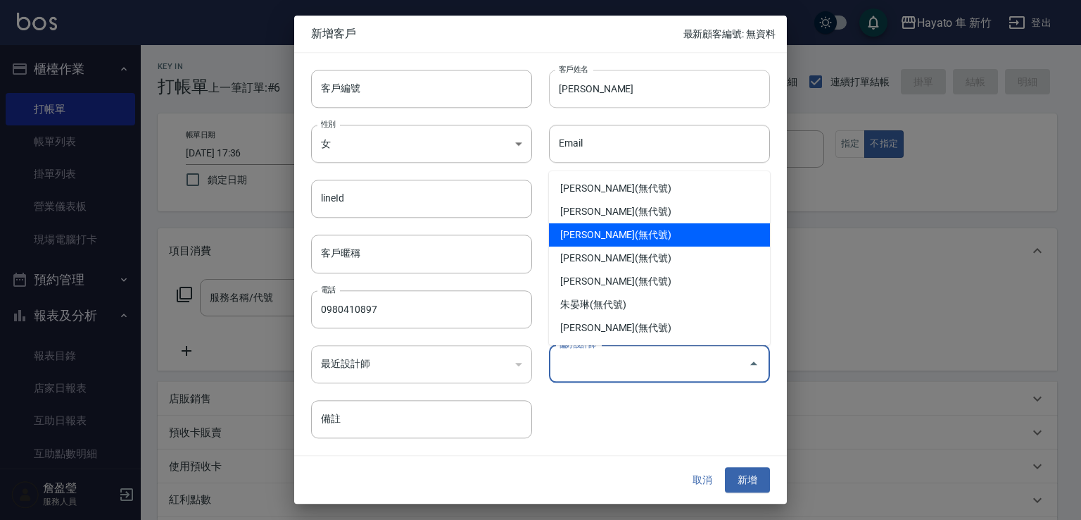
type input "柯芷蓉"
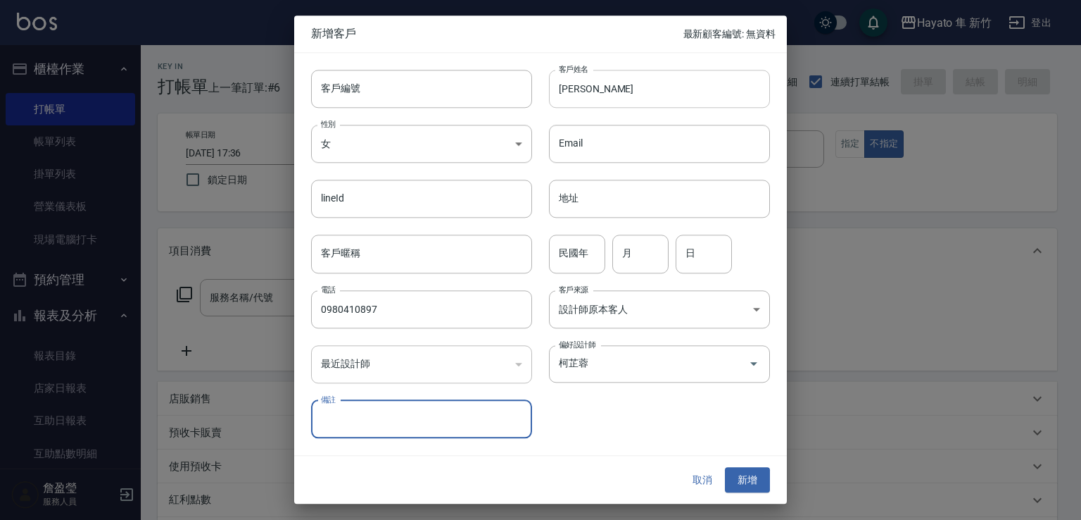
click at [725, 467] on button "新增" at bounding box center [747, 480] width 45 height 26
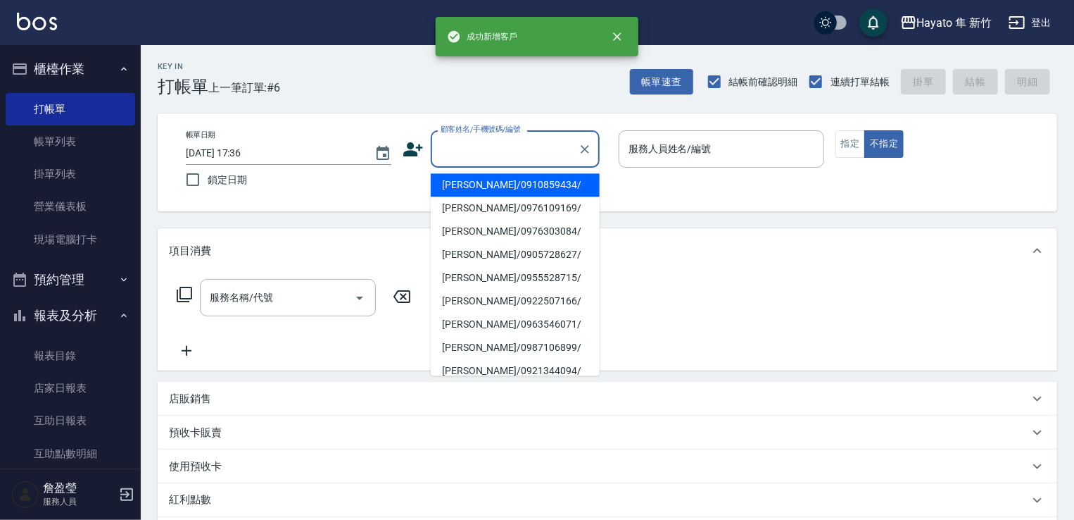
click at [565, 151] on input "顧客姓名/手機號碼/編號" at bounding box center [504, 149] width 135 height 25
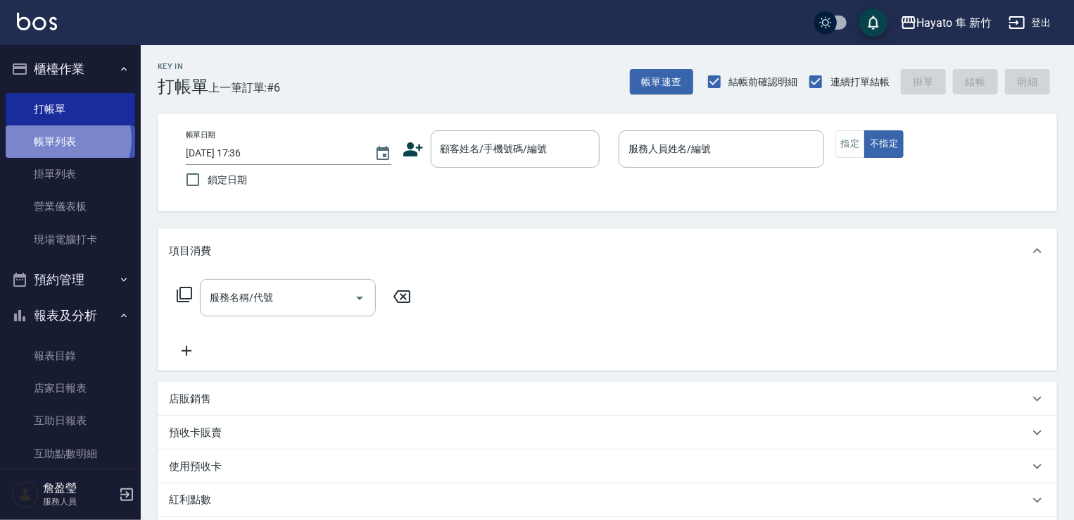
click at [63, 139] on link "帳單列表" at bounding box center [71, 141] width 130 height 32
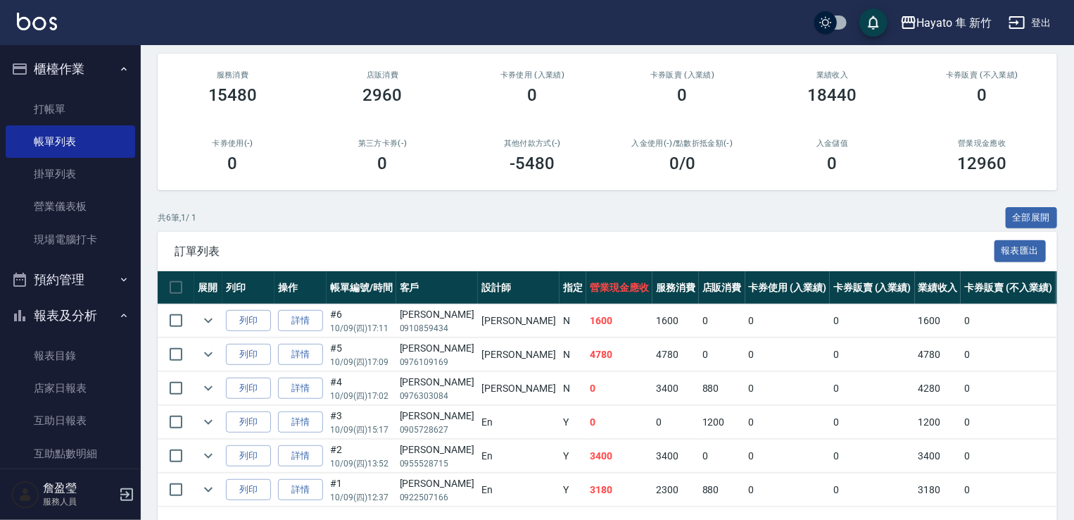
scroll to position [4, 0]
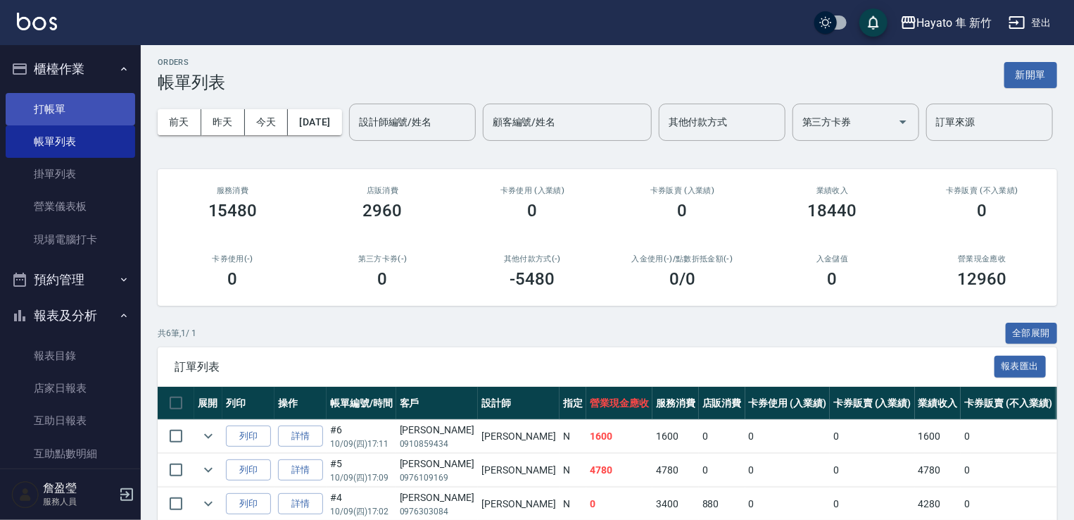
click at [56, 115] on link "打帳單" at bounding box center [71, 109] width 130 height 32
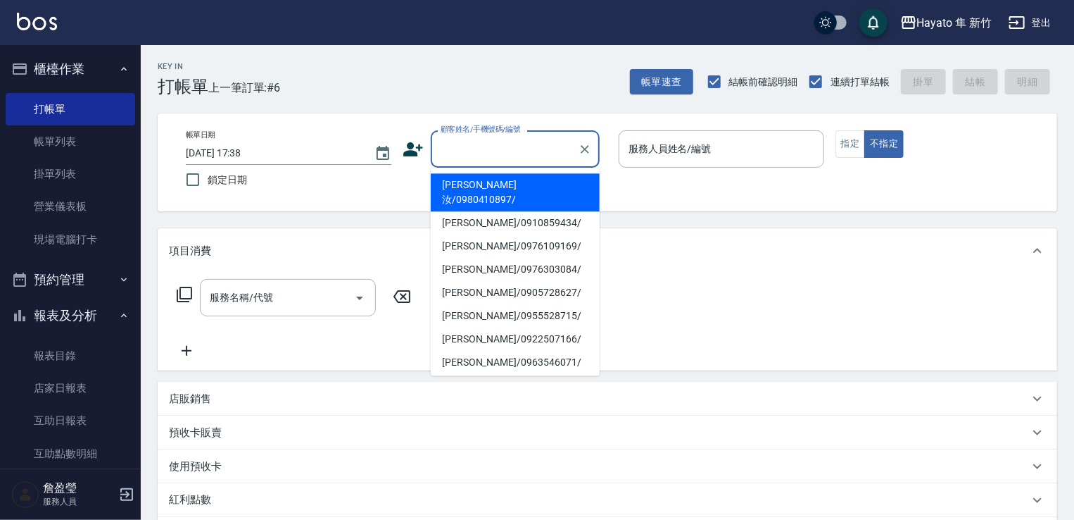
click at [448, 144] on input "顧客姓名/手機號碼/編號" at bounding box center [504, 149] width 135 height 25
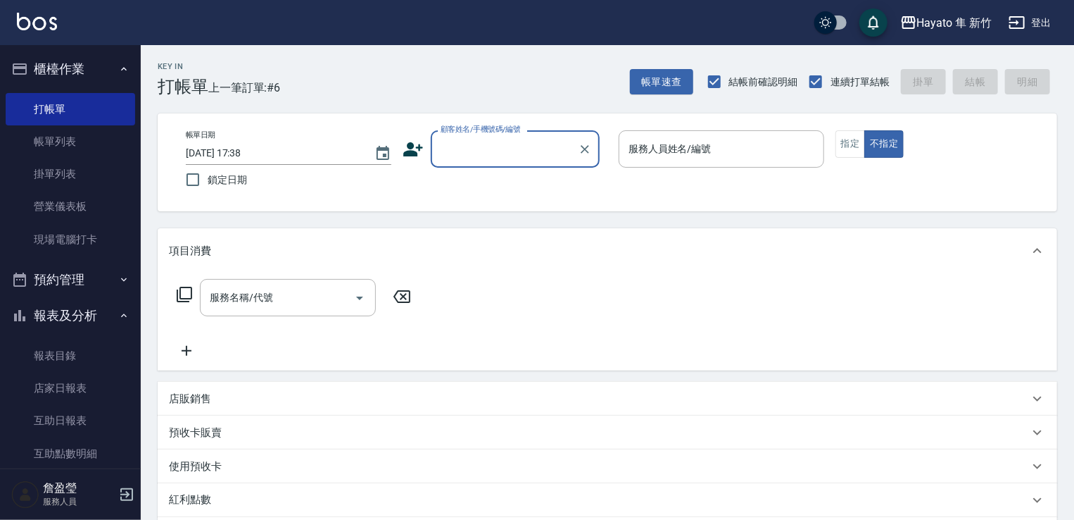
click at [458, 148] on input "顧客姓名/手機號碼/編號" at bounding box center [504, 149] width 135 height 25
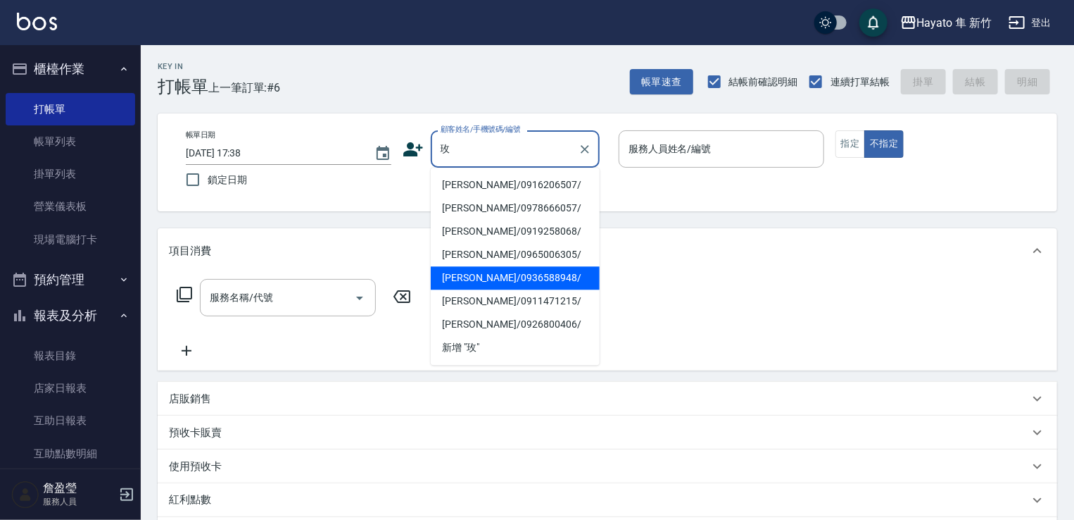
scroll to position [70, 0]
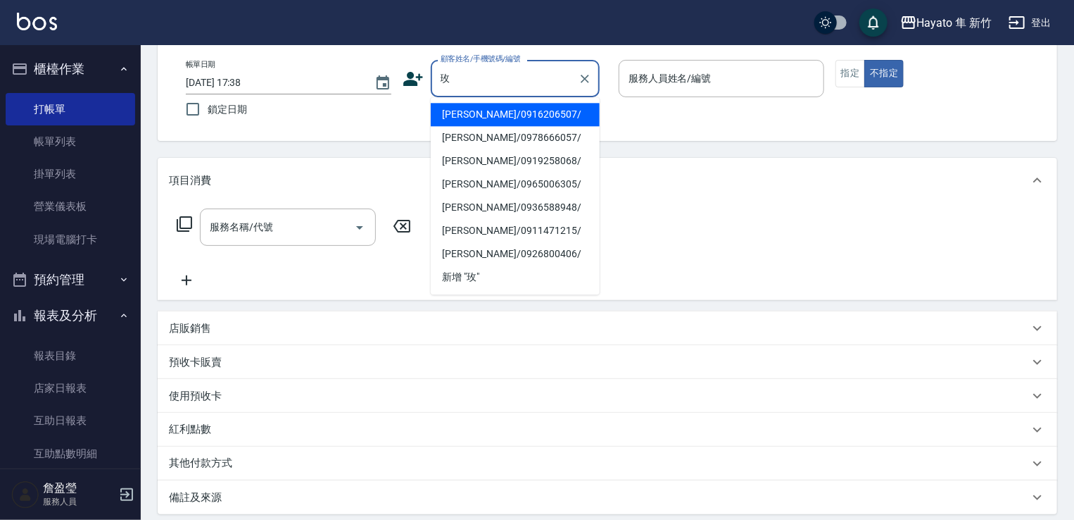
click at [556, 116] on li "翁玉玫/0916206507/" at bounding box center [515, 114] width 169 height 23
type input "翁玉玫/0916206507/"
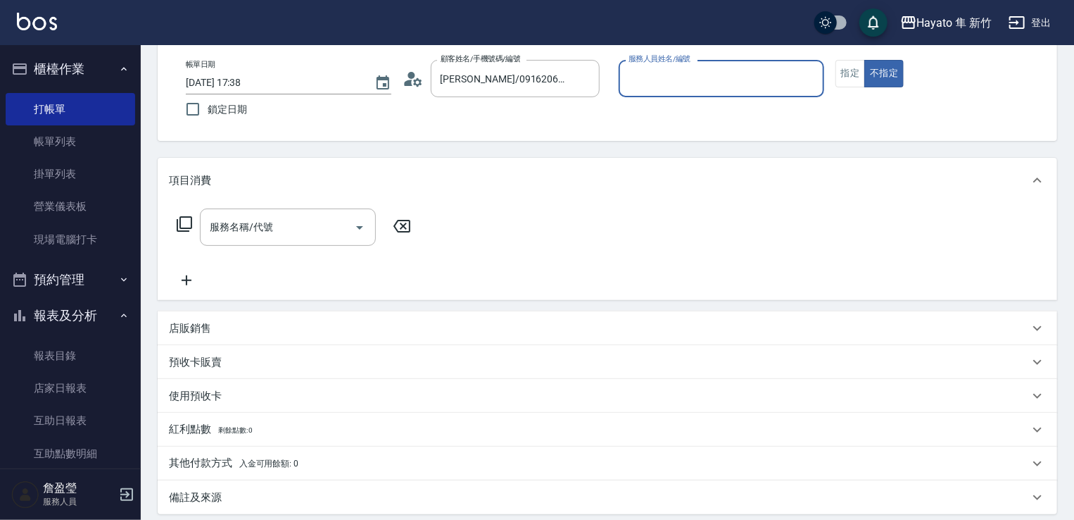
type input "Kimi(無代號)"
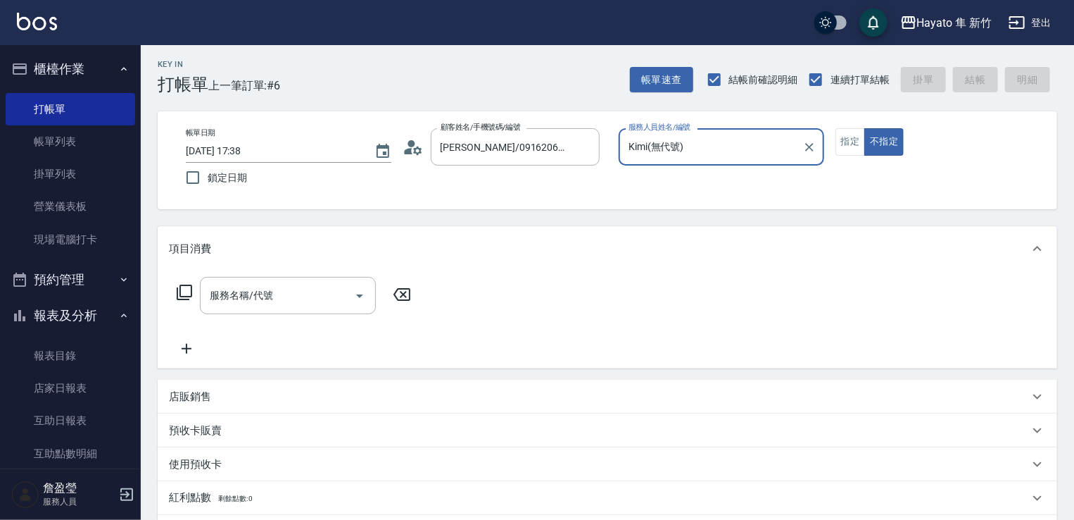
scroll to position [0, 0]
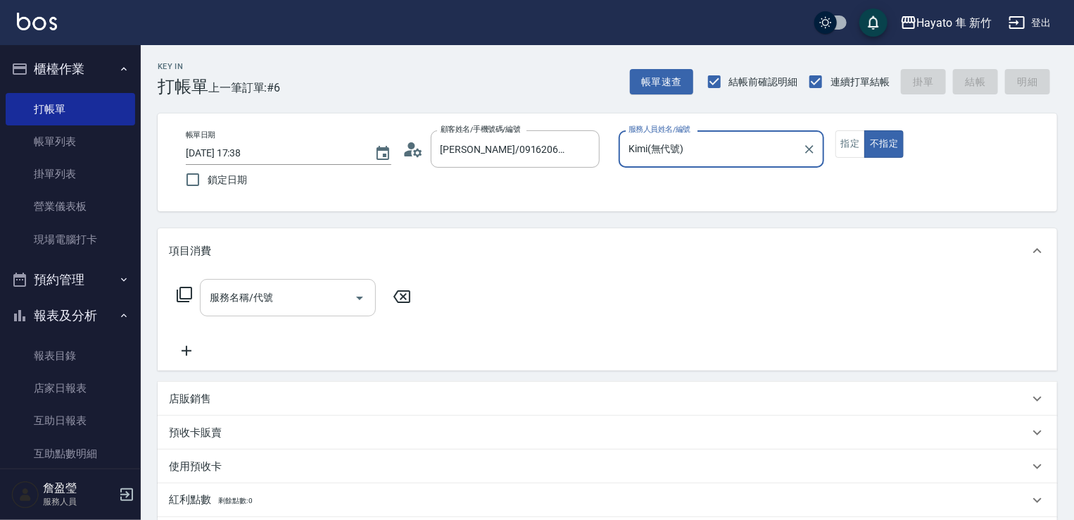
click at [260, 304] on input "服務名稱/代號" at bounding box center [277, 297] width 142 height 25
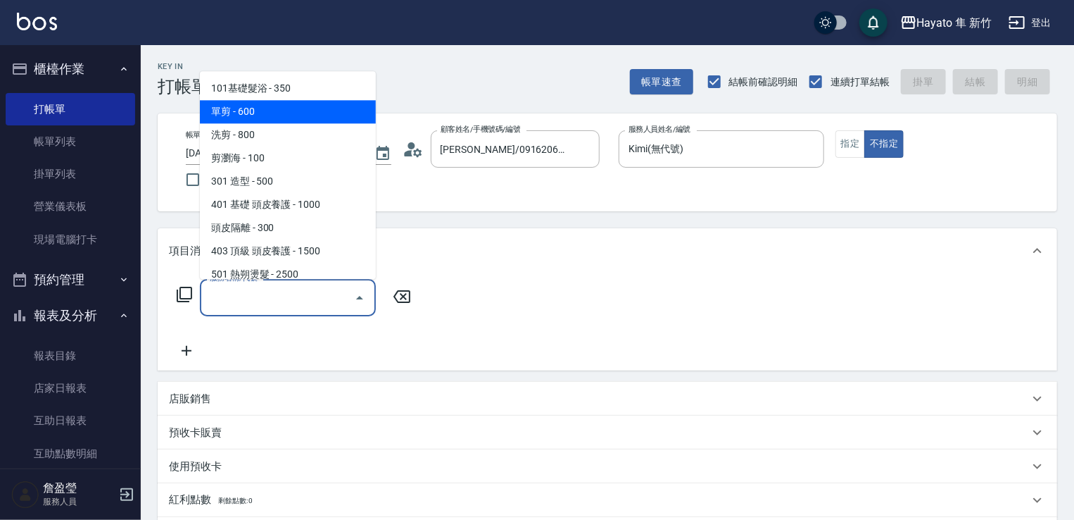
click at [323, 108] on span "單剪 - 600" at bounding box center [288, 111] width 176 height 23
type input "單剪(102)"
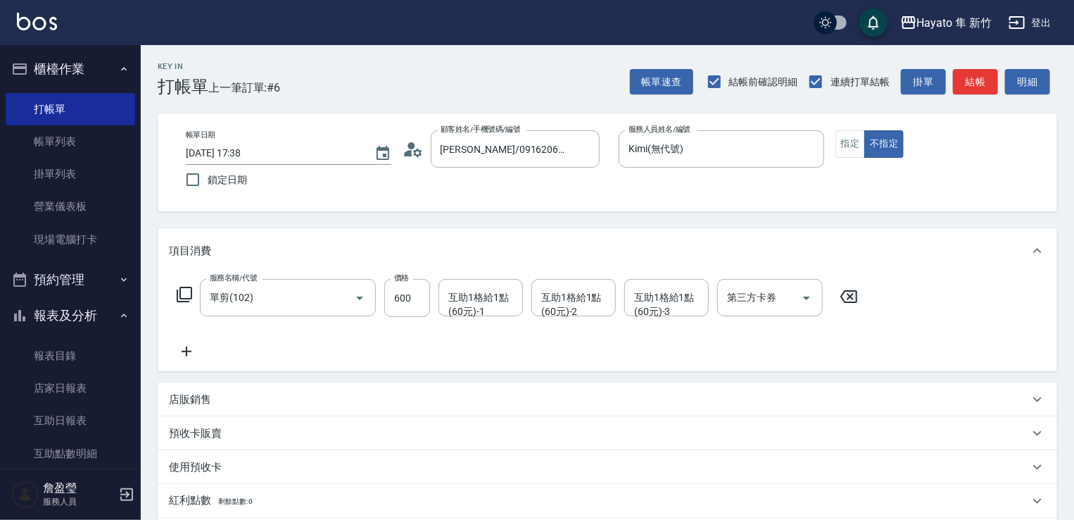
click at [180, 348] on icon at bounding box center [186, 351] width 35 height 17
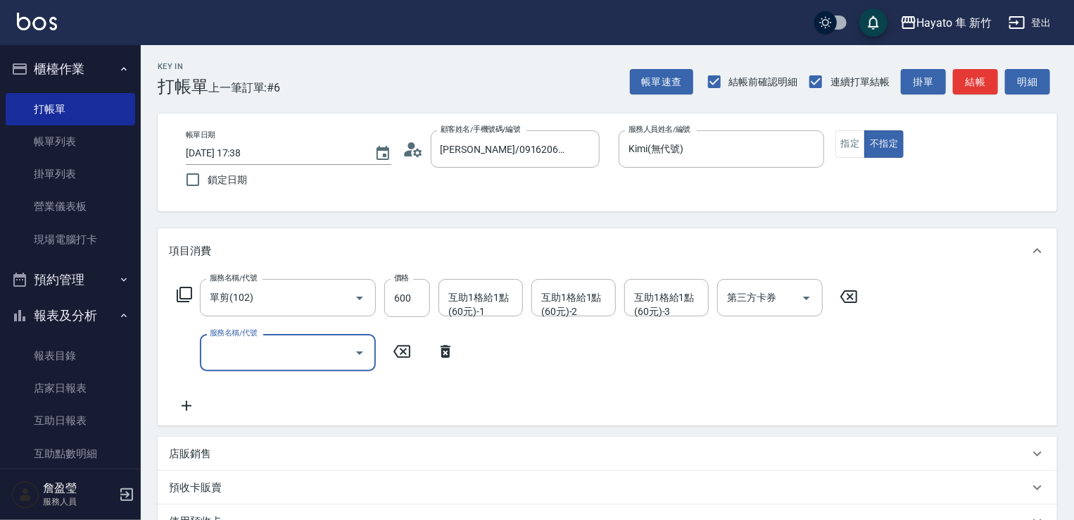
click at [216, 346] on input "服務名稱/代號" at bounding box center [277, 352] width 142 height 25
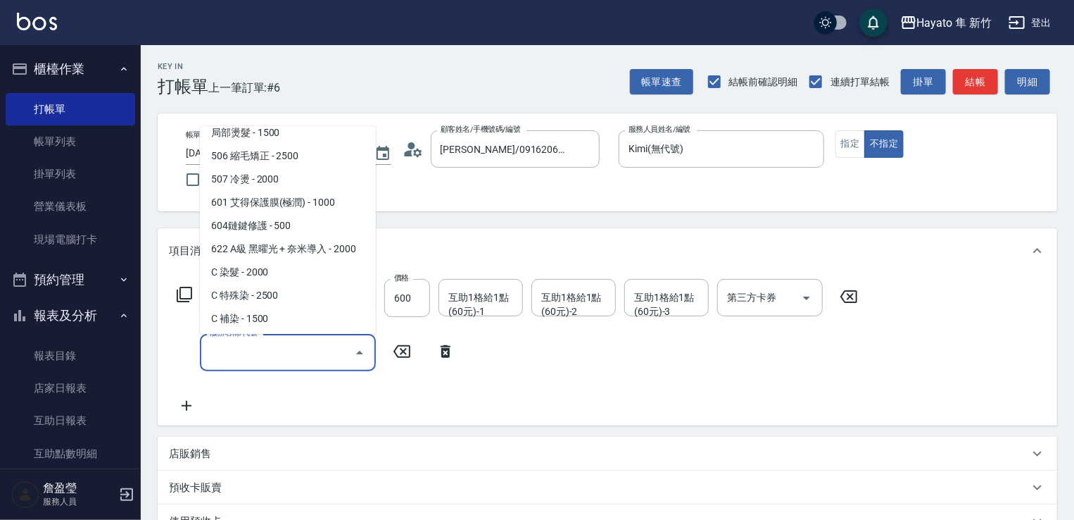
scroll to position [245, 0]
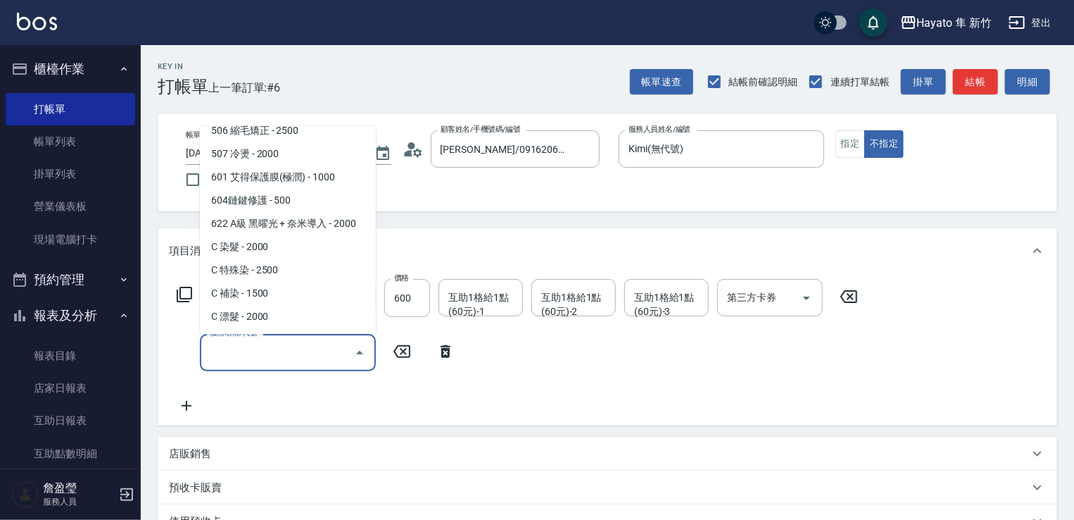
click at [276, 246] on span "C 染髮 - 2000" at bounding box center [288, 246] width 176 height 23
type input "C 染髮(701)"
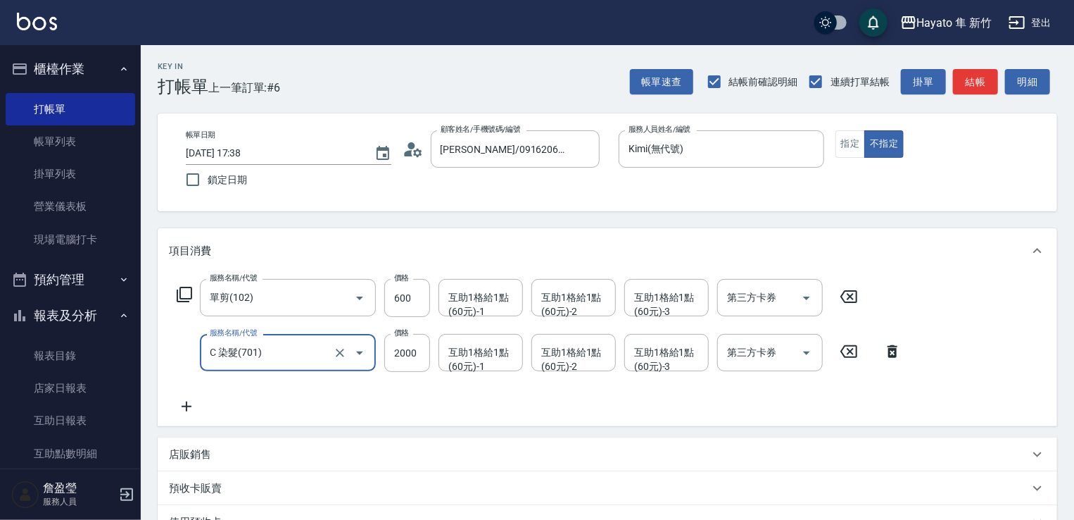
drag, startPoint x: 184, startPoint y: 400, endPoint x: 194, endPoint y: 401, distance: 10.6
click at [194, 401] on icon at bounding box center [186, 406] width 35 height 17
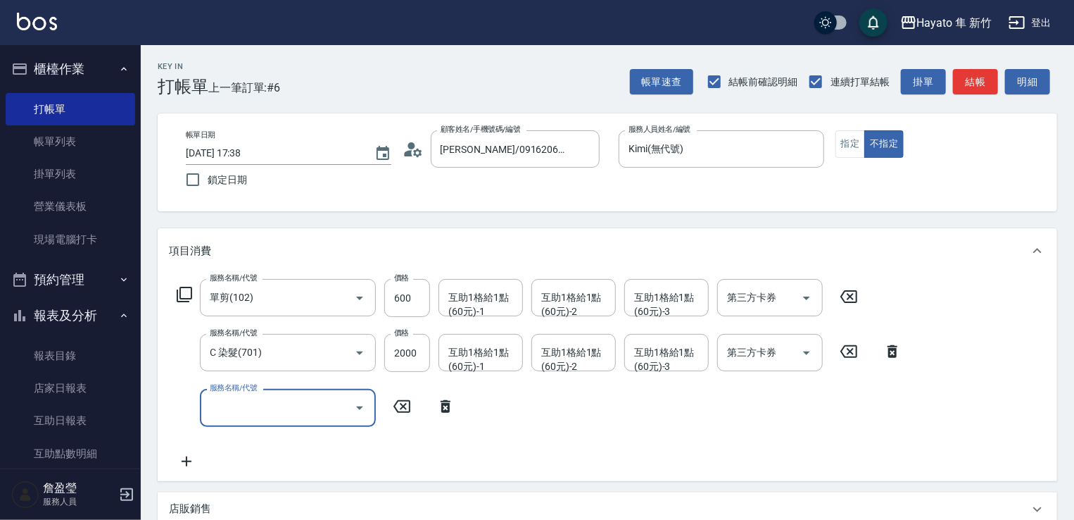
click at [239, 406] on input "服務名稱/代號" at bounding box center [277, 407] width 142 height 25
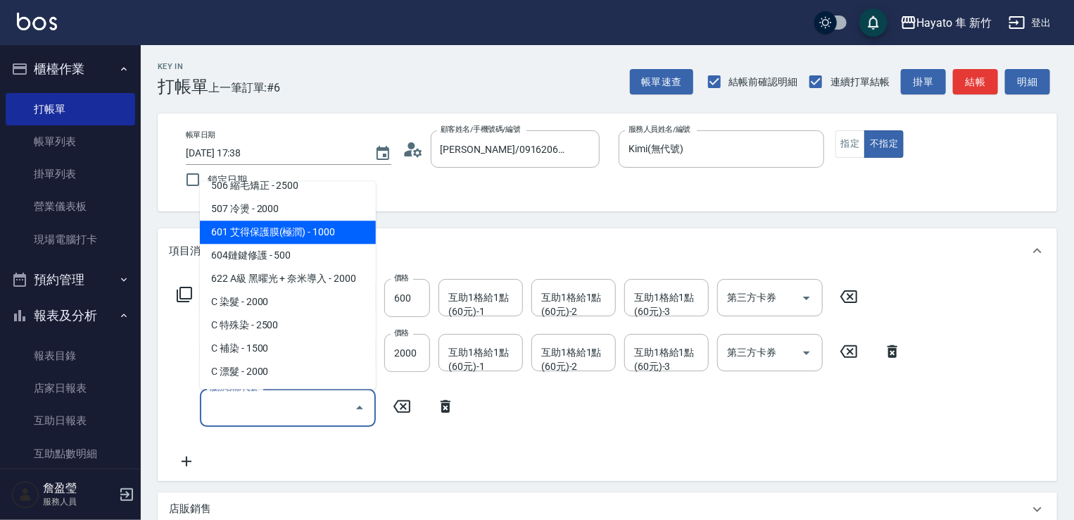
click at [272, 229] on span "601 艾得保護膜(極潤) - 1000" at bounding box center [288, 231] width 176 height 23
type input "601 艾得保護膜(極潤)(601)"
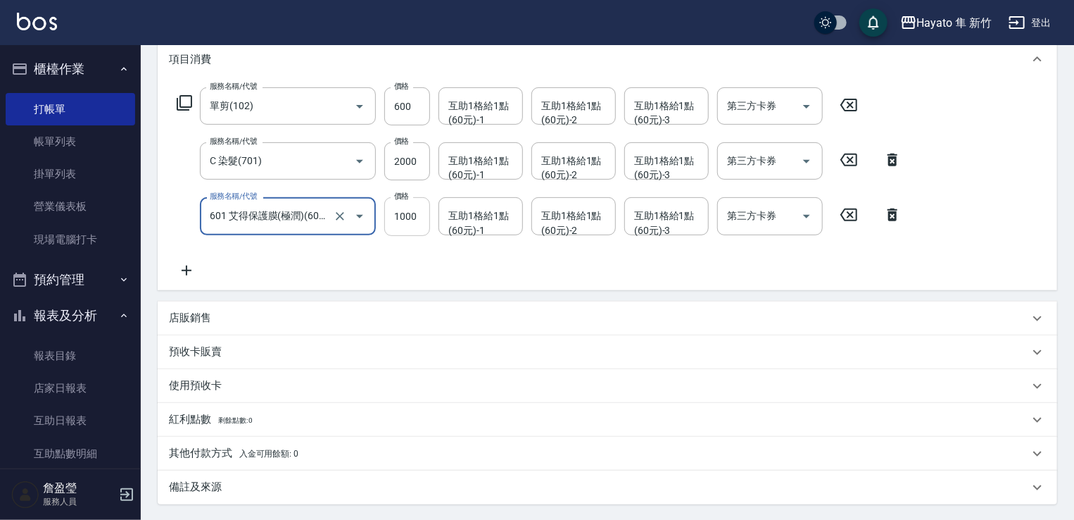
scroll to position [0, 0]
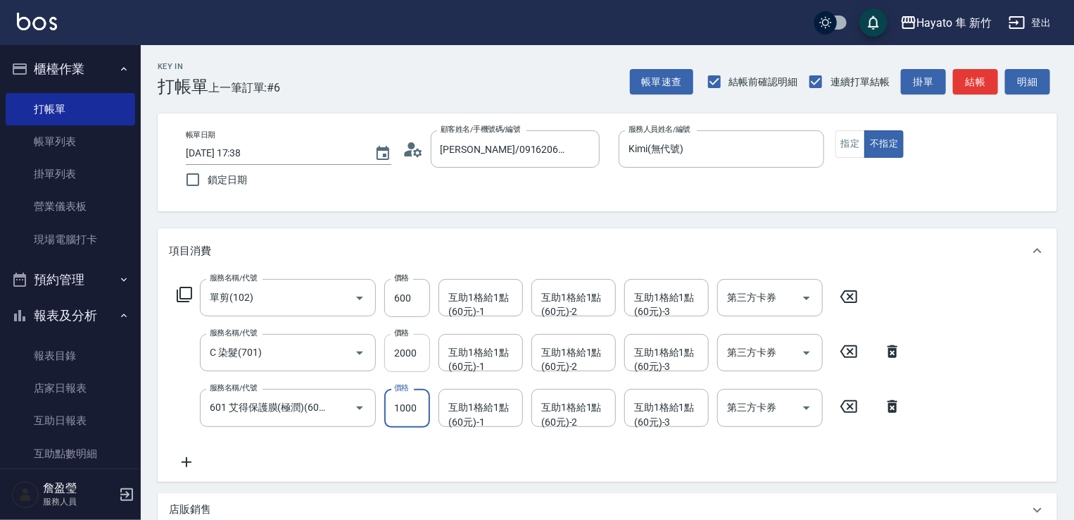
click at [405, 343] on input "2000" at bounding box center [407, 353] width 46 height 38
click at [405, 344] on input "2000" at bounding box center [407, 353] width 46 height 38
type input "1600"
type input "800"
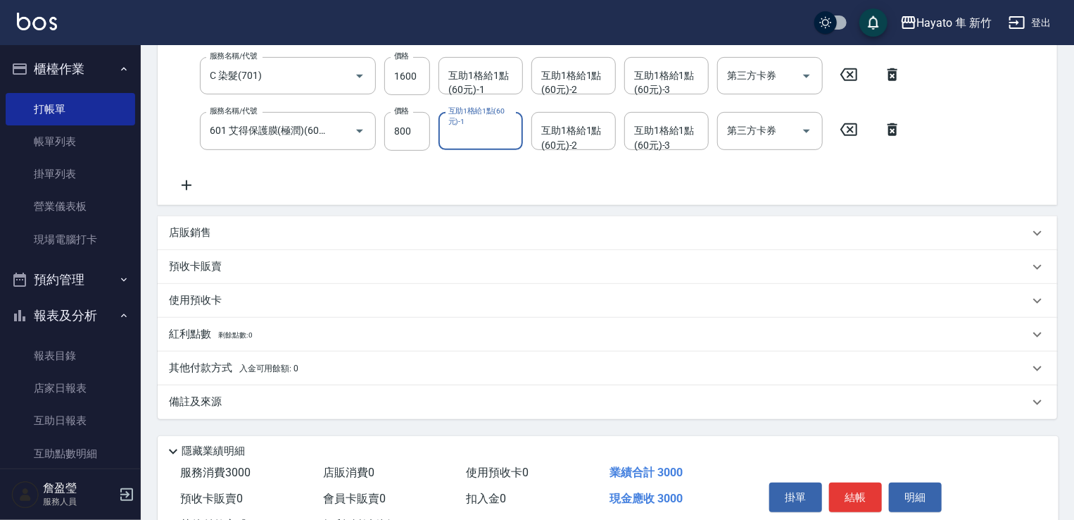
scroll to position [333, 0]
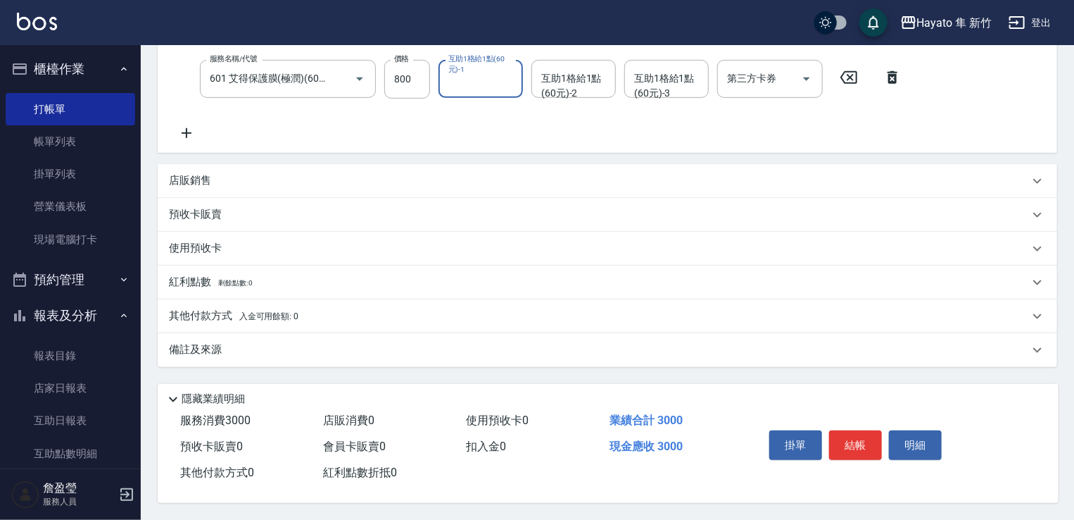
click at [362, 348] on div "備註及來源" at bounding box center [599, 349] width 860 height 15
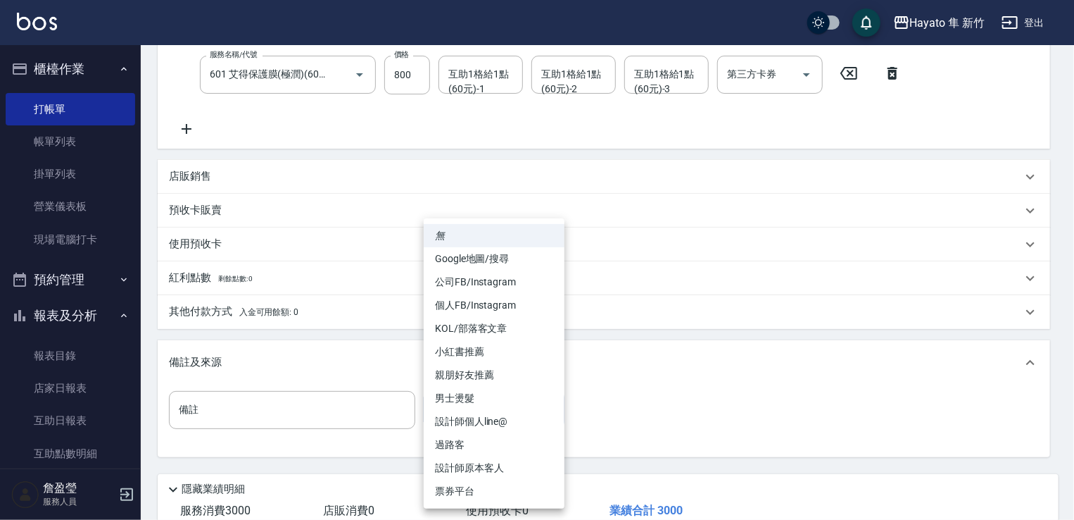
click at [482, 417] on body "Hayato 隼 新竹 登出 櫃檯作業 打帳單 帳單列表 掛單列表 營業儀表板 現場電腦打卡 預約管理 預約管理 報表及分析 報表目錄 店家日報表 互助日報表…" at bounding box center [537, 138] width 1074 height 943
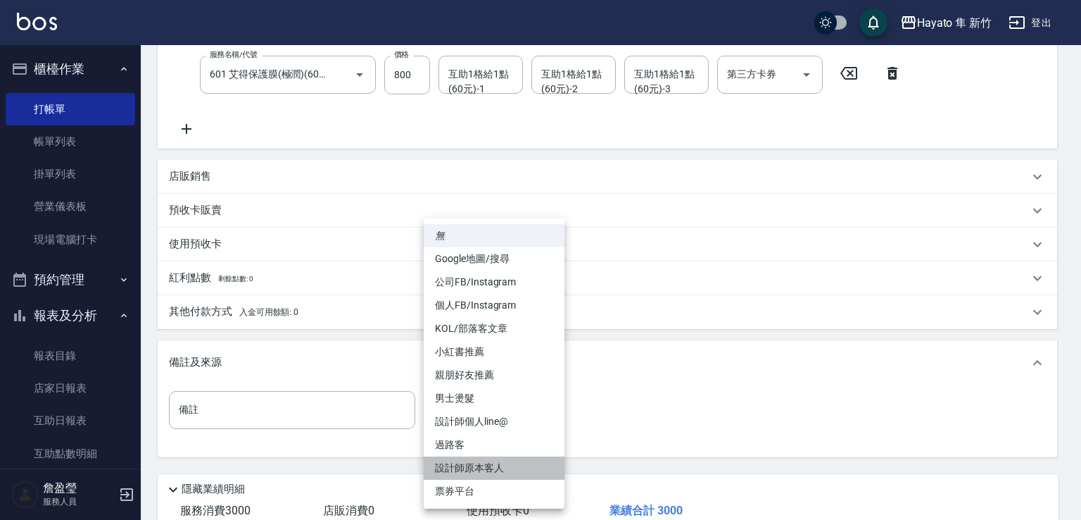
click at [482, 471] on li "設計師原本客人" at bounding box center [494, 467] width 141 height 23
type input "設計師原本客人"
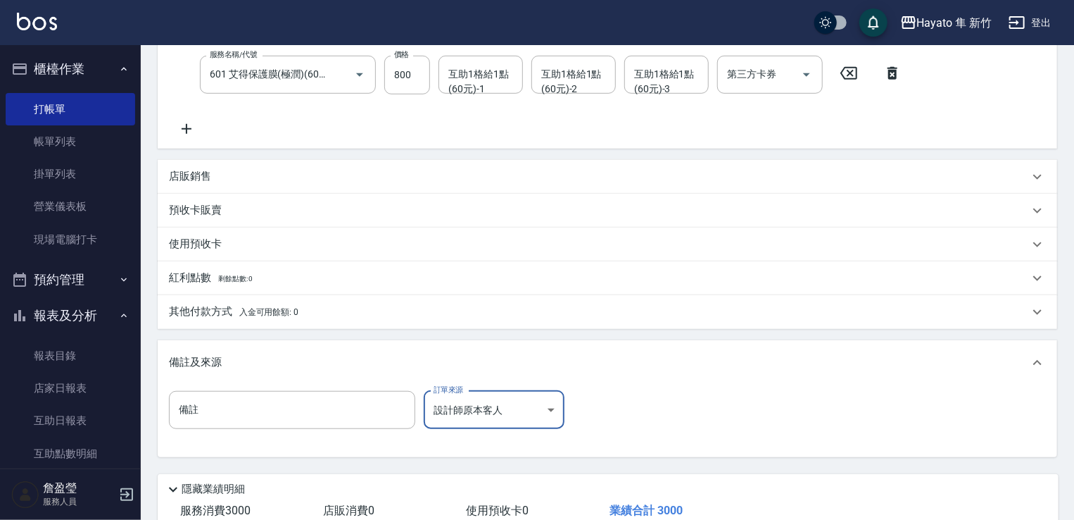
click at [371, 301] on div "其他付款方式 入金可用餘額: 0" at bounding box center [608, 312] width 900 height 34
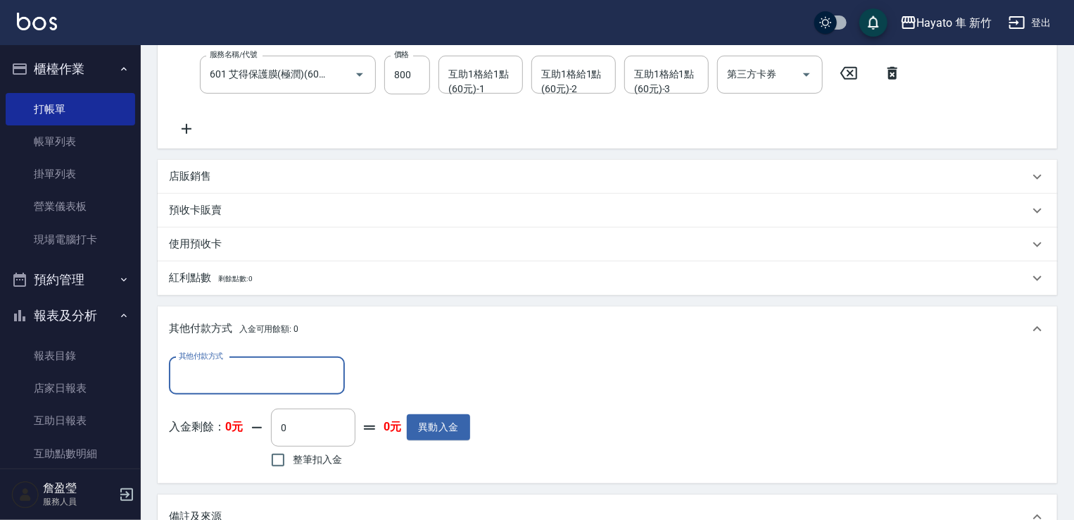
scroll to position [0, 0]
click at [212, 365] on input "其他付款方式" at bounding box center [256, 375] width 163 height 25
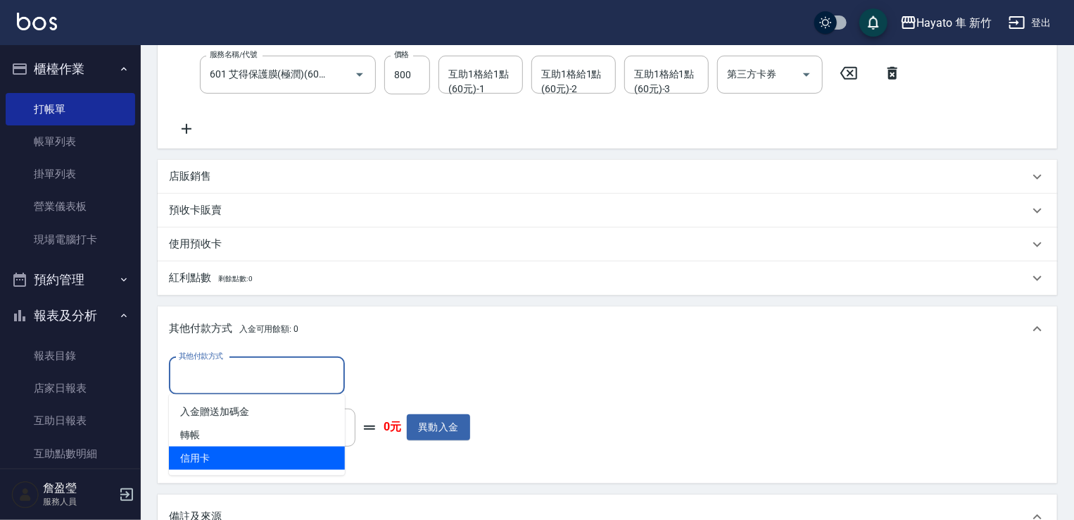
click at [256, 470] on ul "入金贈送加碼金 轉帳 信用卡" at bounding box center [257, 434] width 176 height 81
drag, startPoint x: 282, startPoint y: 466, endPoint x: 291, endPoint y: 465, distance: 10.0
click at [282, 466] on span "信用卡" at bounding box center [257, 457] width 176 height 23
type input "信用卡"
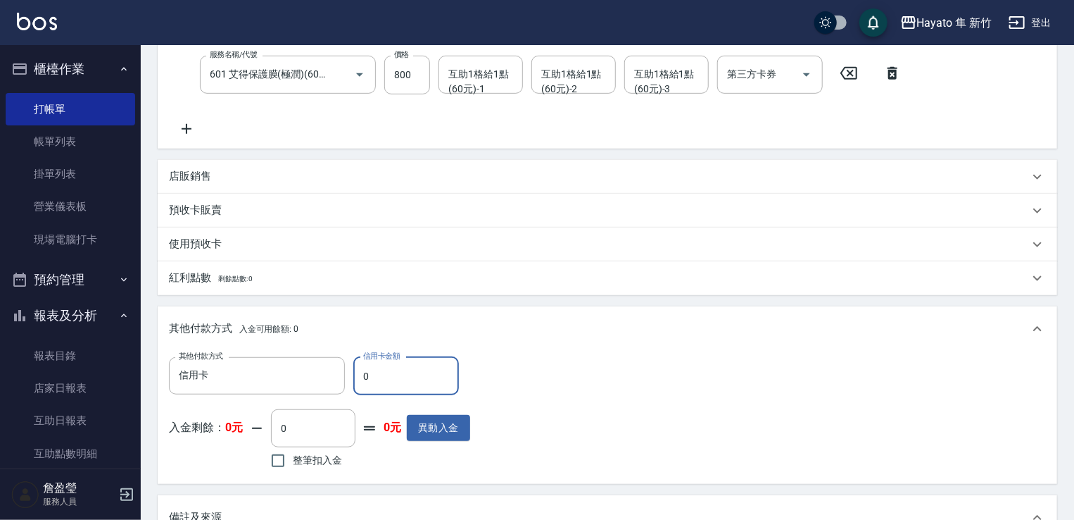
drag, startPoint x: 382, startPoint y: 367, endPoint x: 234, endPoint y: 322, distance: 154.8
click at [228, 339] on div "其他付款方式 入金可用餘額: 0 其他付款方式 信用卡 其他付款方式 信用卡金額 0 信用卡金額 入金剩餘： 0元 0 ​ 整筆扣入金 0元 異動入金" at bounding box center [608, 394] width 900 height 177
type input "3000"
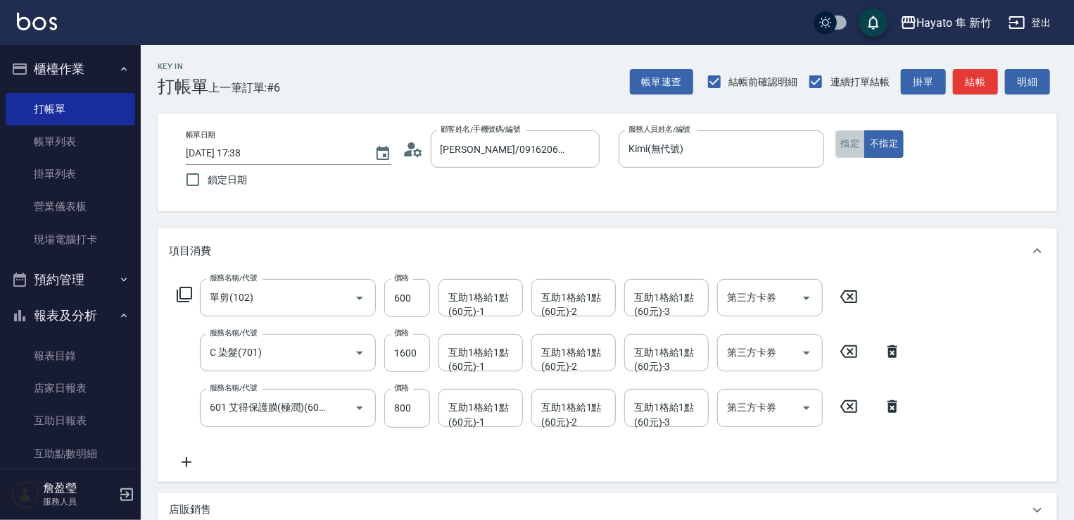
click at [850, 137] on button "指定" at bounding box center [851, 143] width 30 height 27
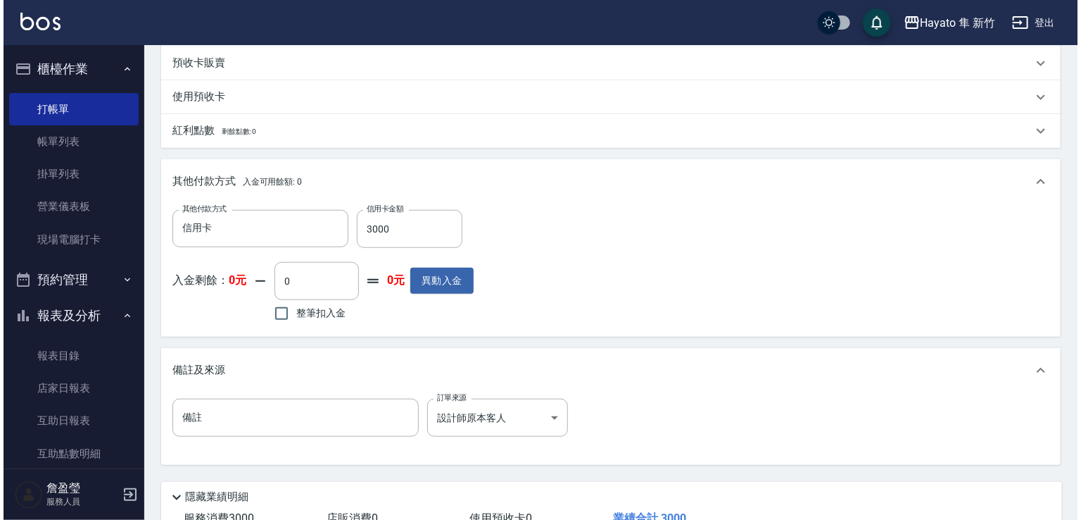
scroll to position [583, 0]
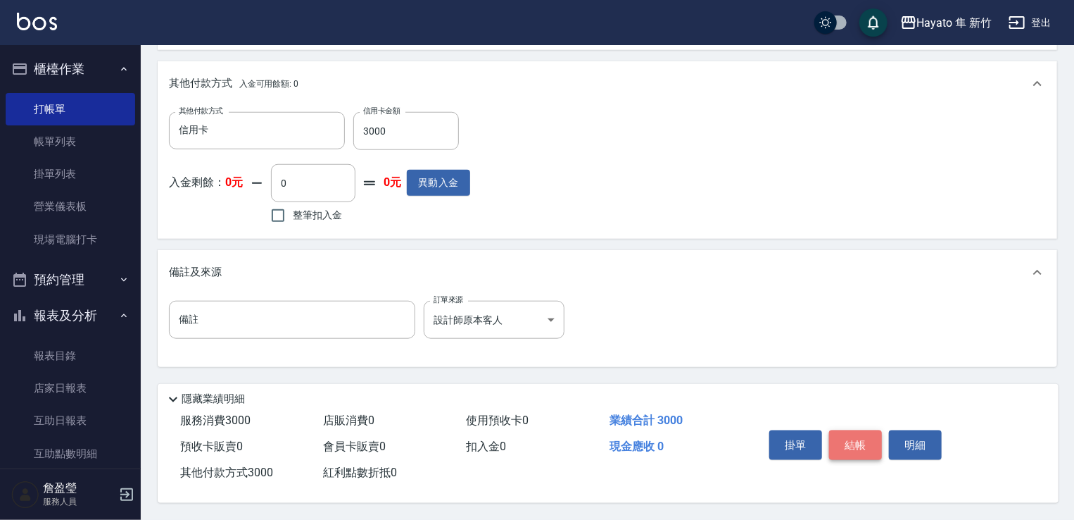
click at [848, 448] on button "結帳" at bounding box center [855, 445] width 53 height 30
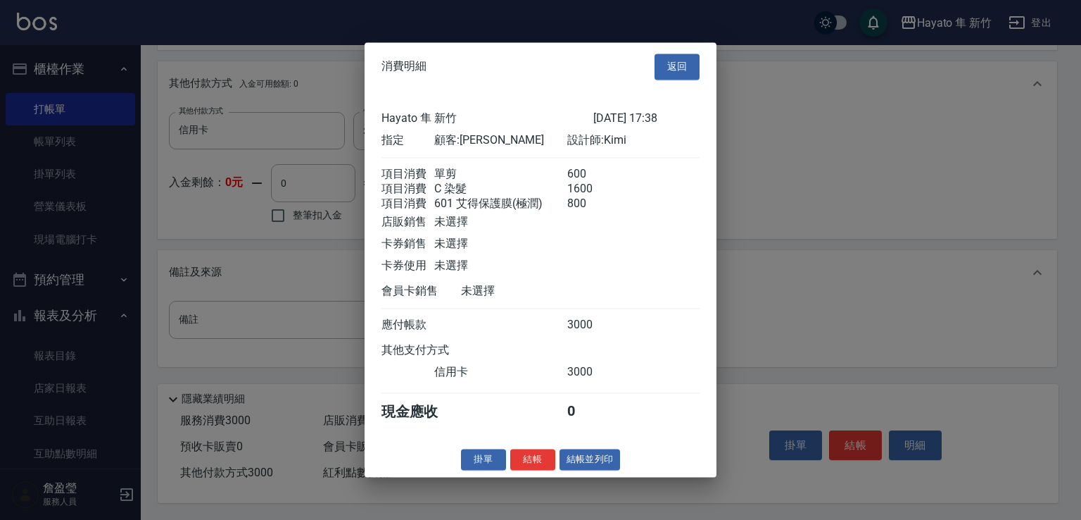
click at [529, 470] on button "結帳" at bounding box center [532, 459] width 45 height 22
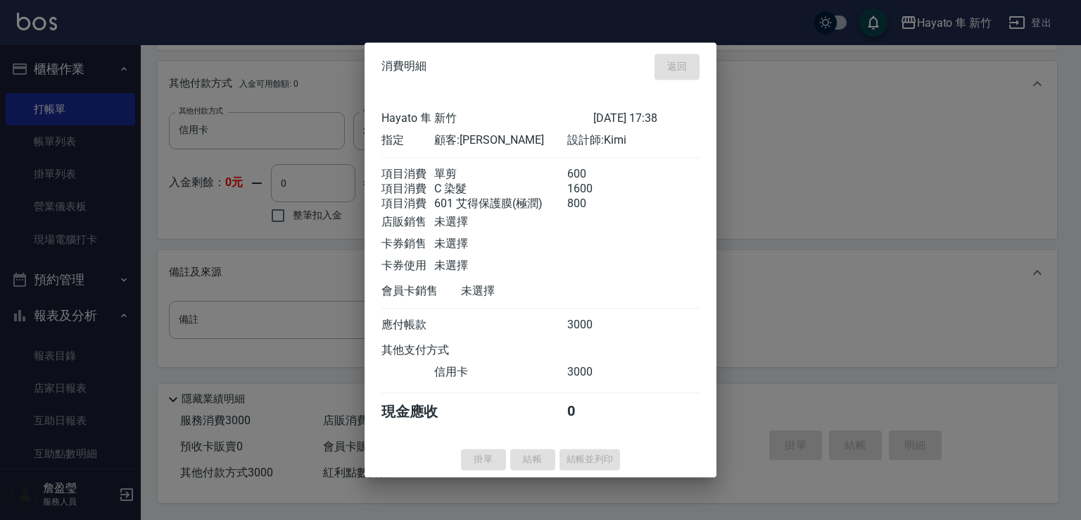
type input "2025/10/09 17:40"
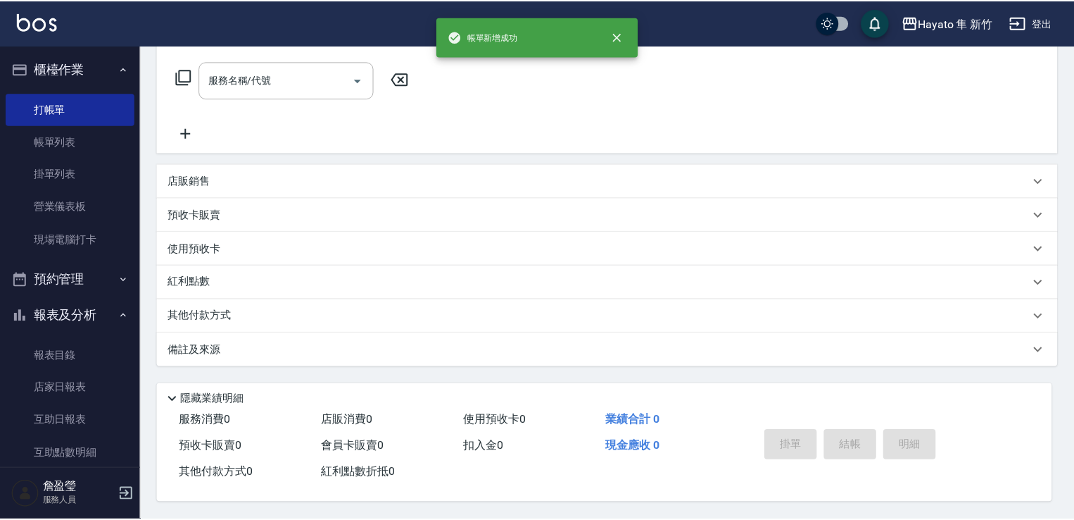
scroll to position [0, 0]
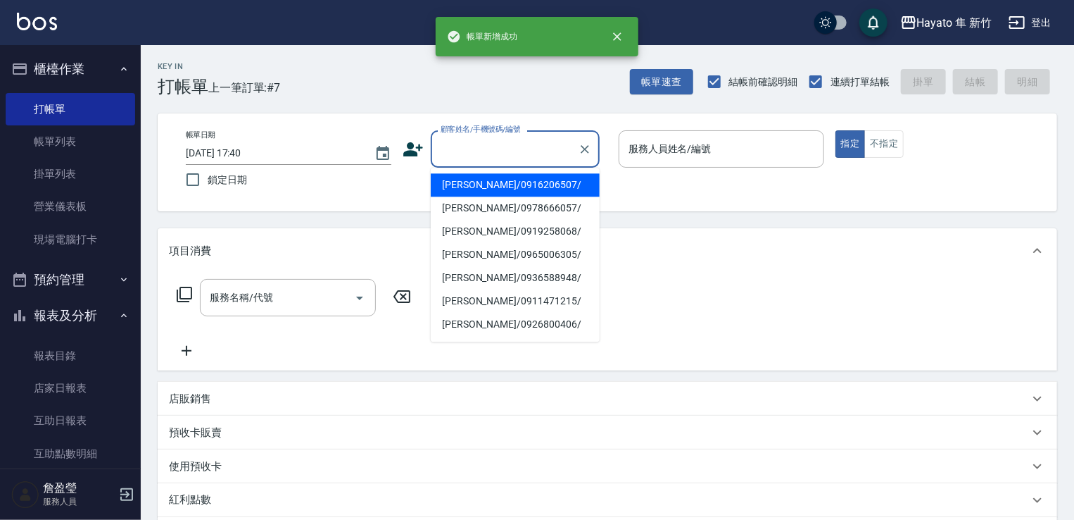
click at [455, 150] on input "顧客姓名/手機號碼/編號" at bounding box center [504, 149] width 135 height 25
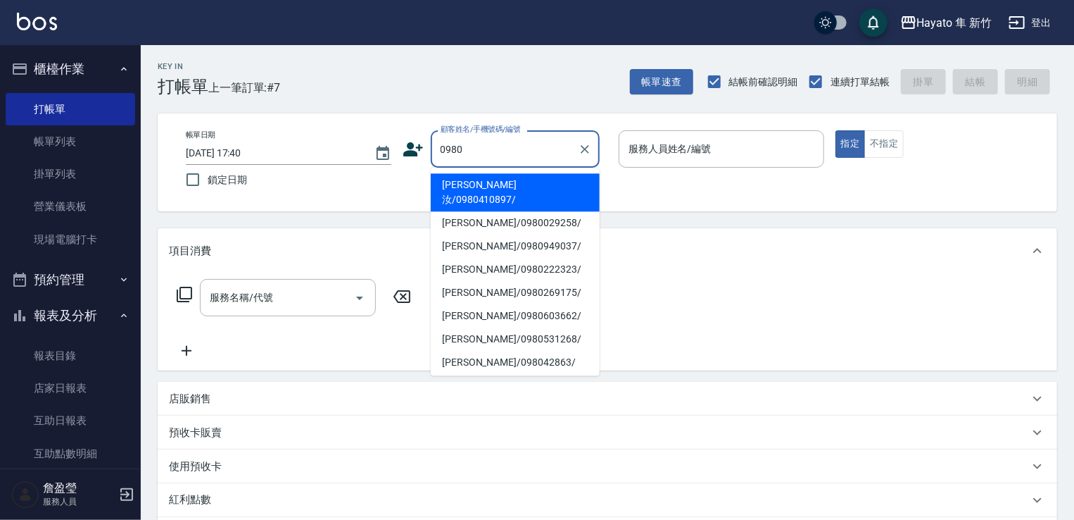
click at [467, 187] on li "葉軒汝/0980410897/" at bounding box center [515, 192] width 169 height 38
type input "葉軒汝/0980410897/"
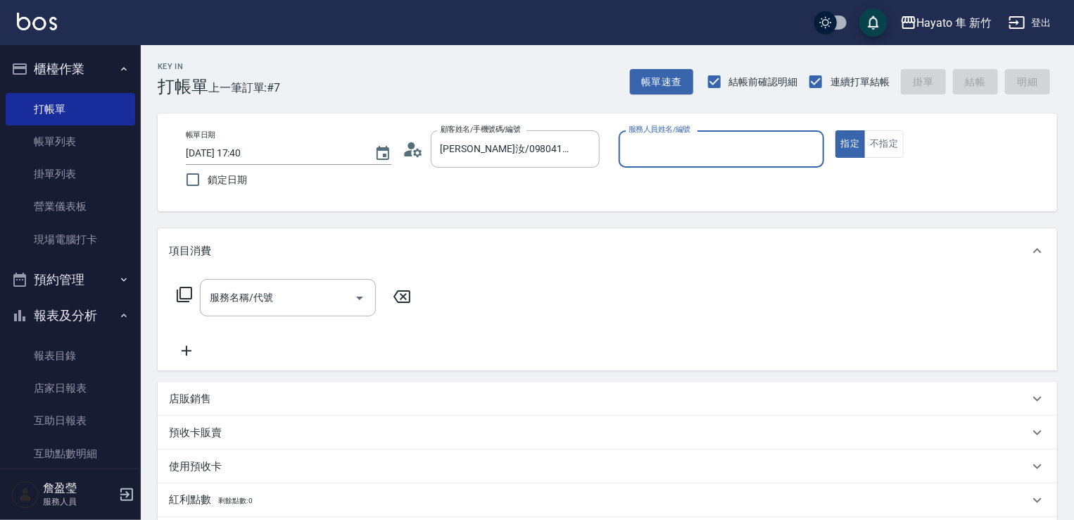
type input "Kimi(無代號)"
click at [234, 293] on input "服務名稱/代號" at bounding box center [277, 297] width 142 height 25
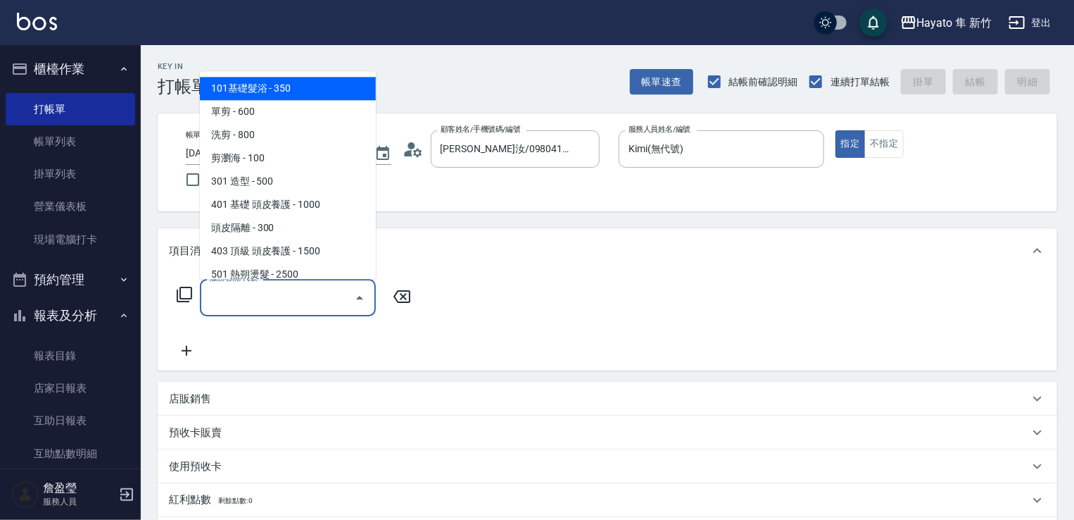
click at [315, 71] on ul "101基礎髮浴 - 350 單剪 - 600 洗剪 - 800 剪瀏海 - 100 301 造型 - 500 401 基礎 頭皮養護 - 1000 頭皮隔離 …" at bounding box center [288, 175] width 176 height 208
click at [320, 86] on span "101基礎髮浴 - 350" at bounding box center [288, 88] width 176 height 23
type input "101基礎髮浴 (101)"
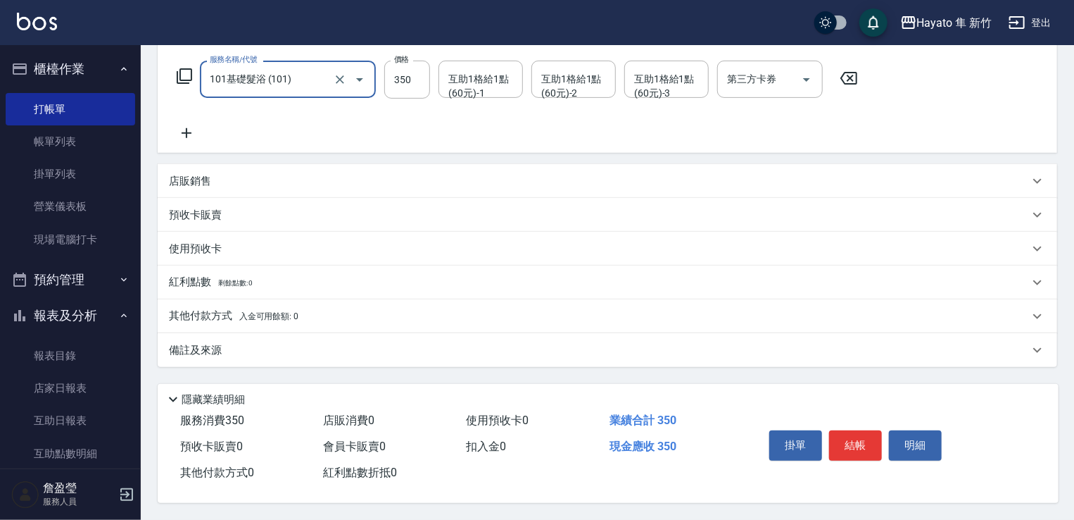
scroll to position [223, 0]
click at [341, 333] on div "備註及來源" at bounding box center [608, 350] width 900 height 34
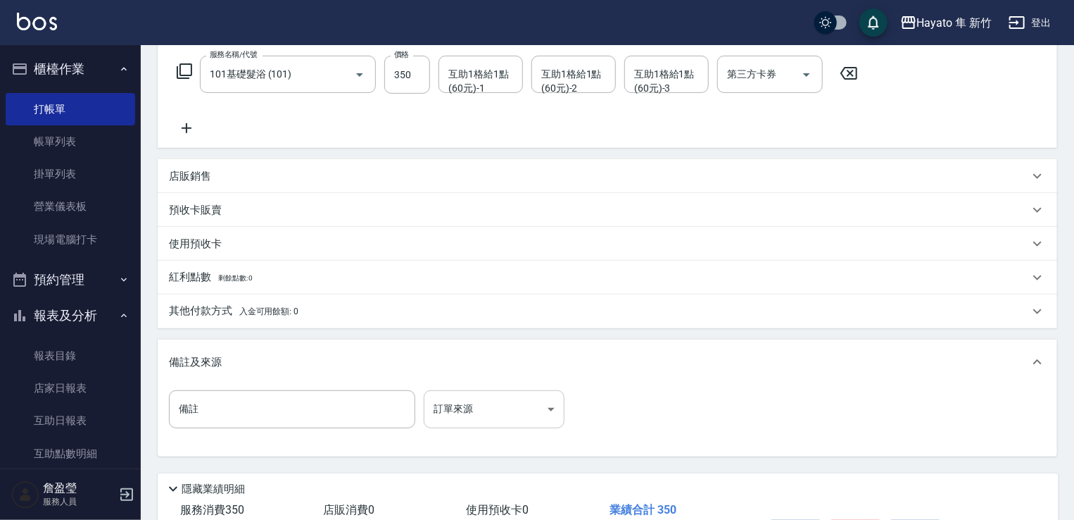
click at [521, 405] on body "Hayato 隼 新竹 登出 櫃檯作業 打帳單 帳單列表 掛單列表 營業儀表板 現場電腦打卡 預約管理 預約管理 報表及分析 報表目錄 店家日報表 互助日報表…" at bounding box center [537, 193] width 1074 height 832
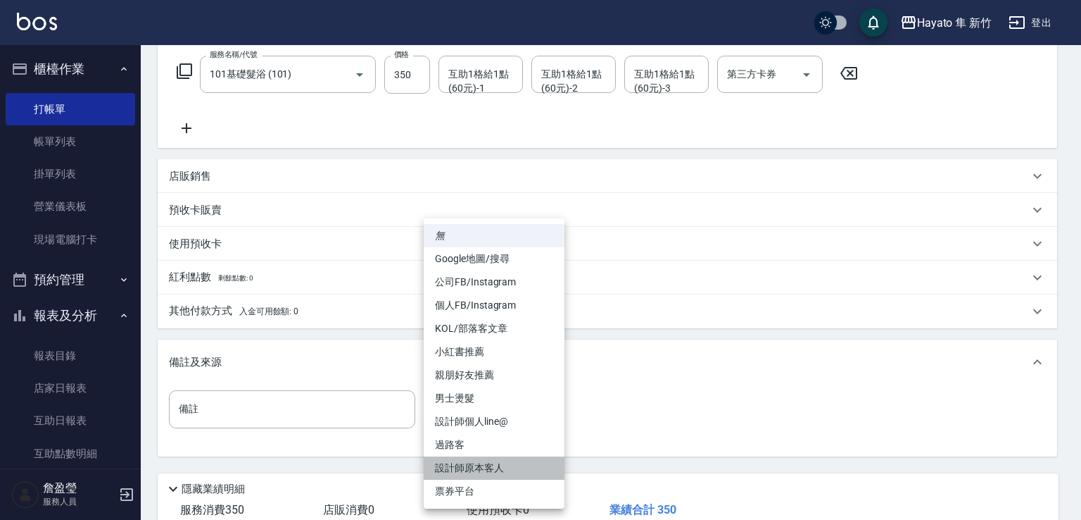
click at [531, 466] on li "設計師原本客人" at bounding box center [494, 467] width 141 height 23
type input "設計師原本客人"
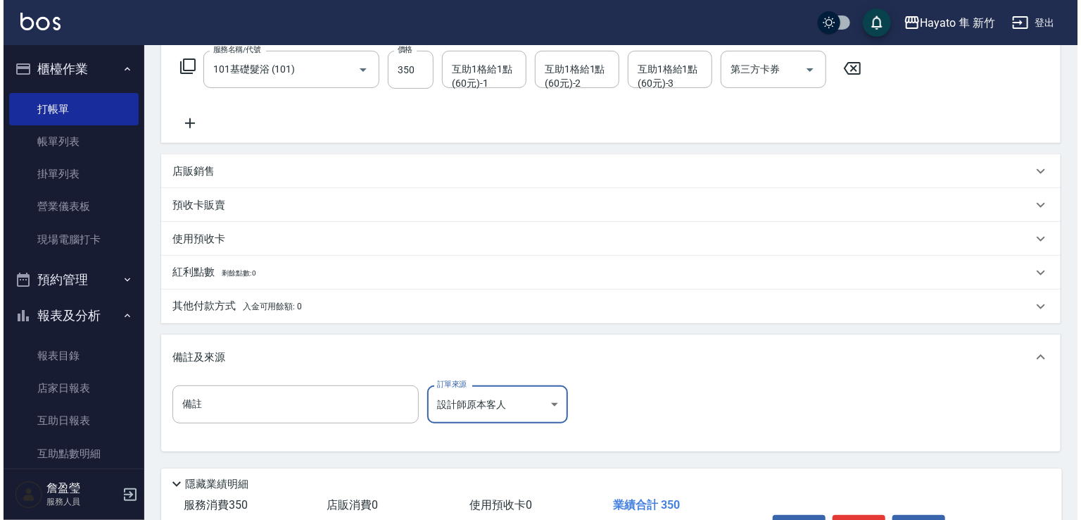
scroll to position [317, 0]
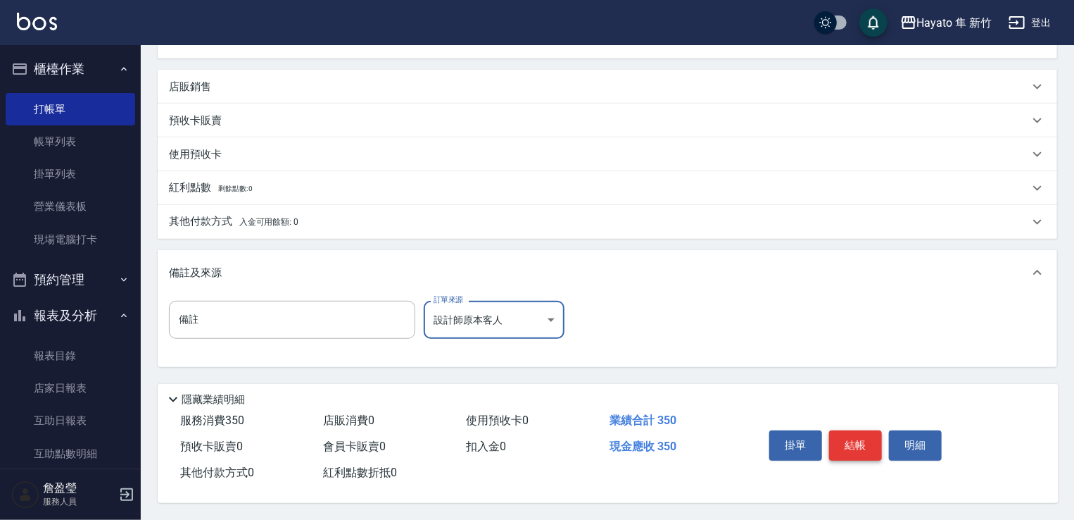
click at [845, 451] on button "結帳" at bounding box center [855, 445] width 53 height 30
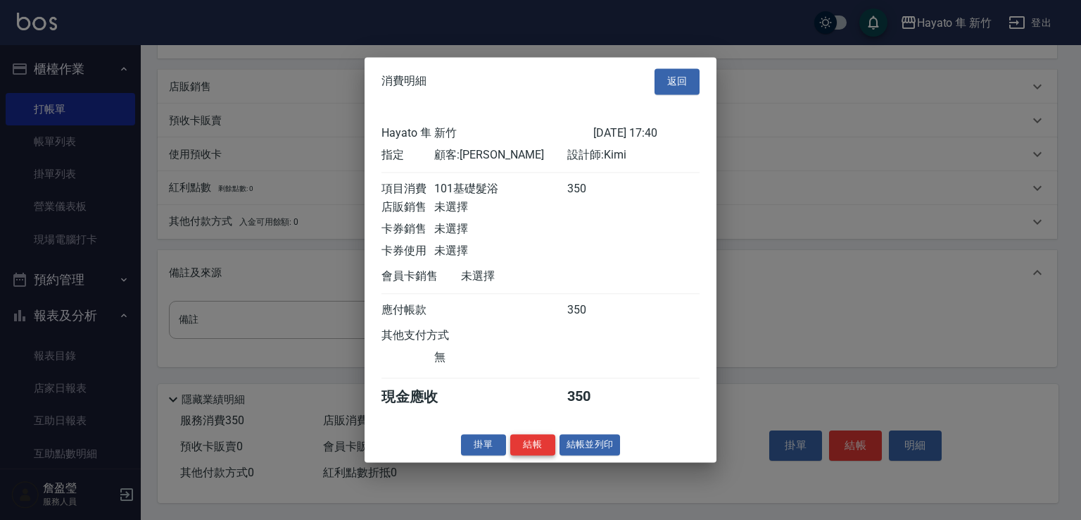
click at [535, 453] on button "結帳" at bounding box center [532, 445] width 45 height 22
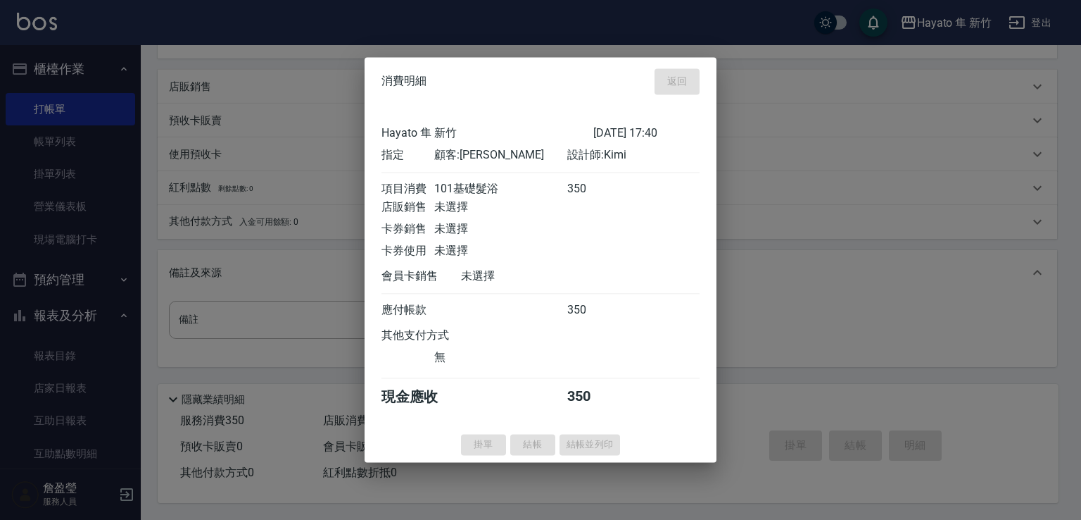
type input "2025/10/09 17:41"
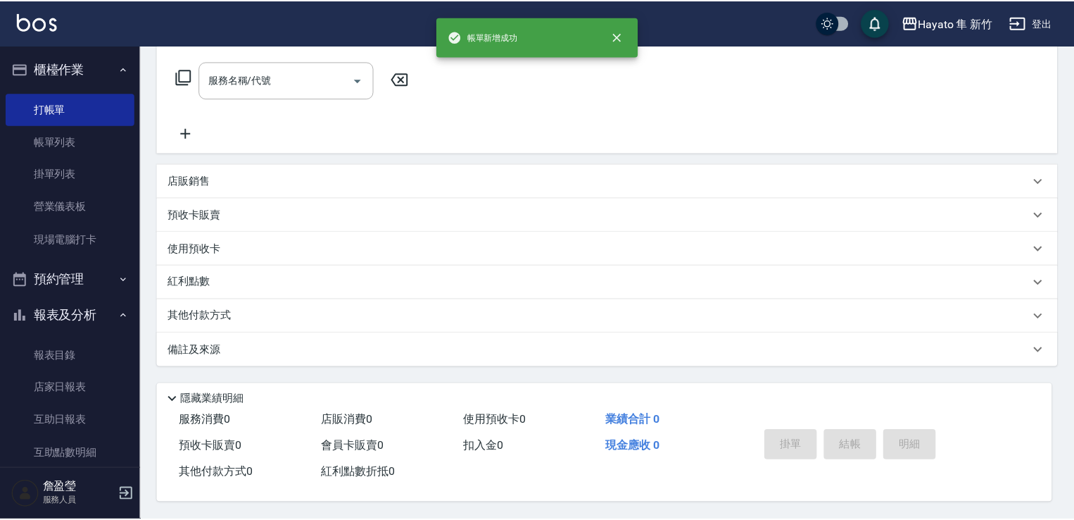
scroll to position [0, 0]
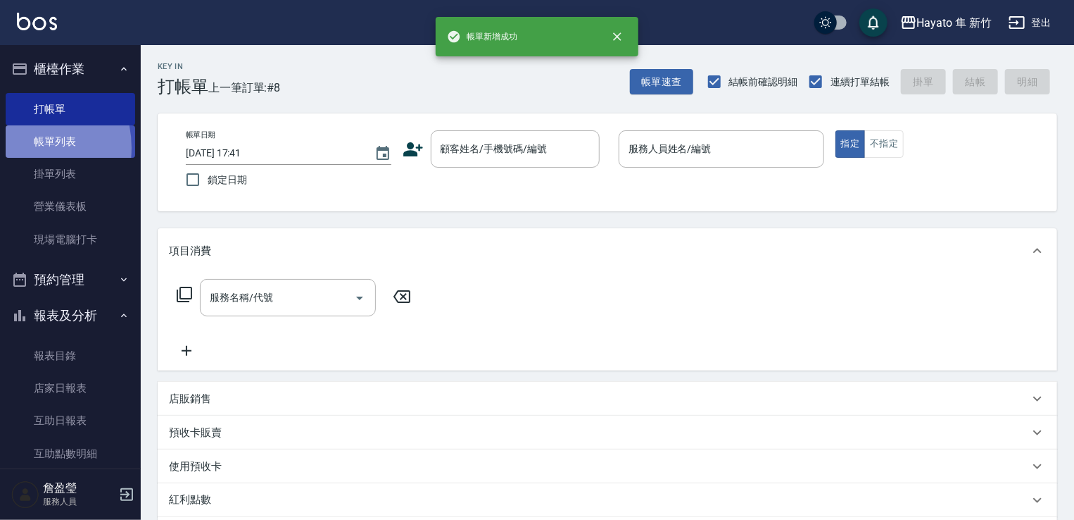
click at [20, 148] on link "帳單列表" at bounding box center [71, 141] width 130 height 32
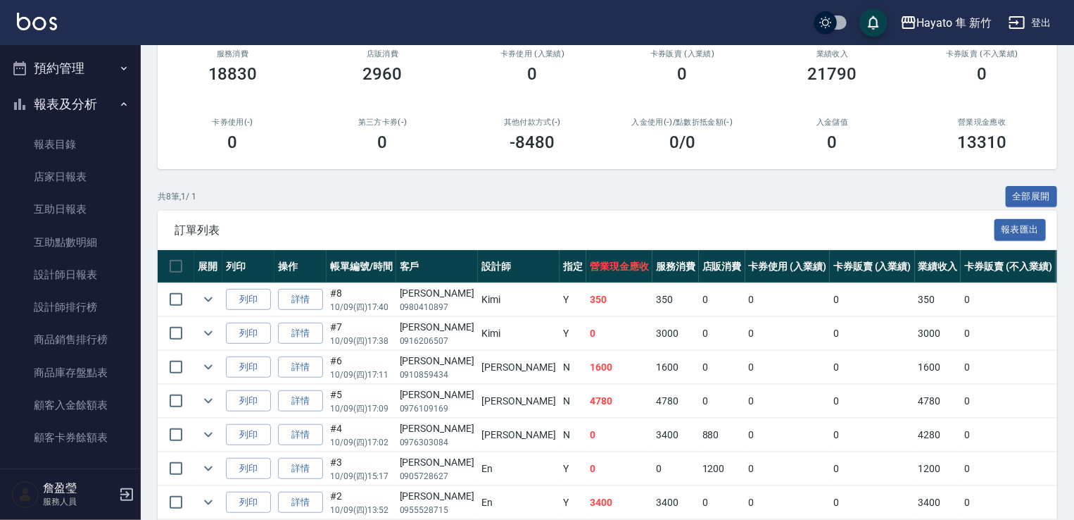
scroll to position [141, 0]
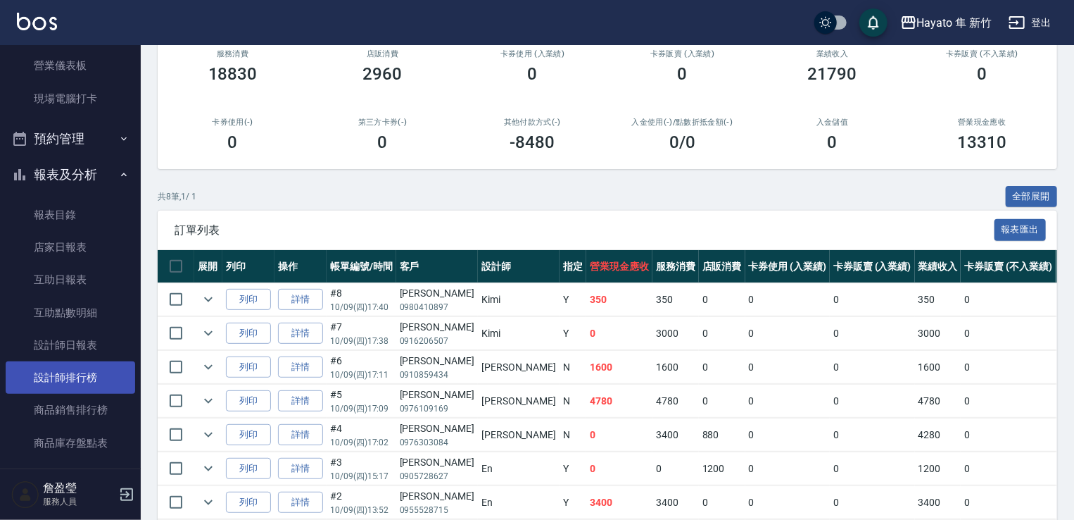
click at [80, 378] on link "設計師排行榜" at bounding box center [71, 377] width 130 height 32
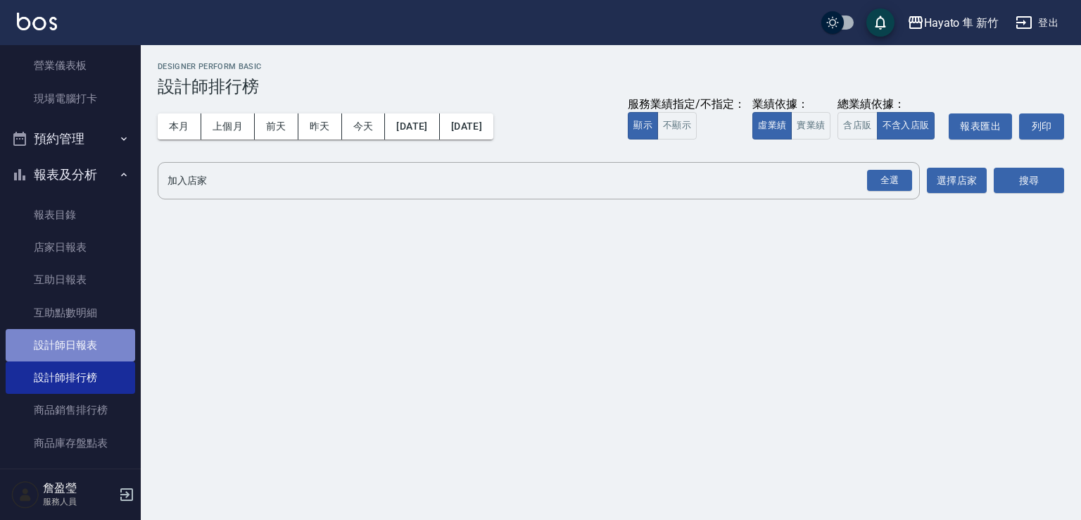
click at [87, 333] on link "設計師日報表" at bounding box center [71, 345] width 130 height 32
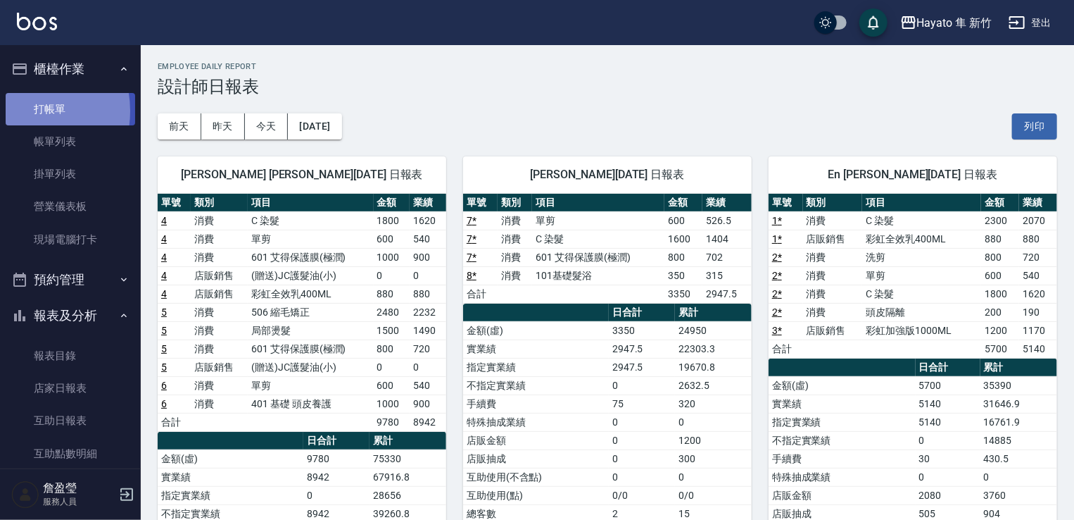
click at [19, 111] on link "打帳單" at bounding box center [71, 109] width 130 height 32
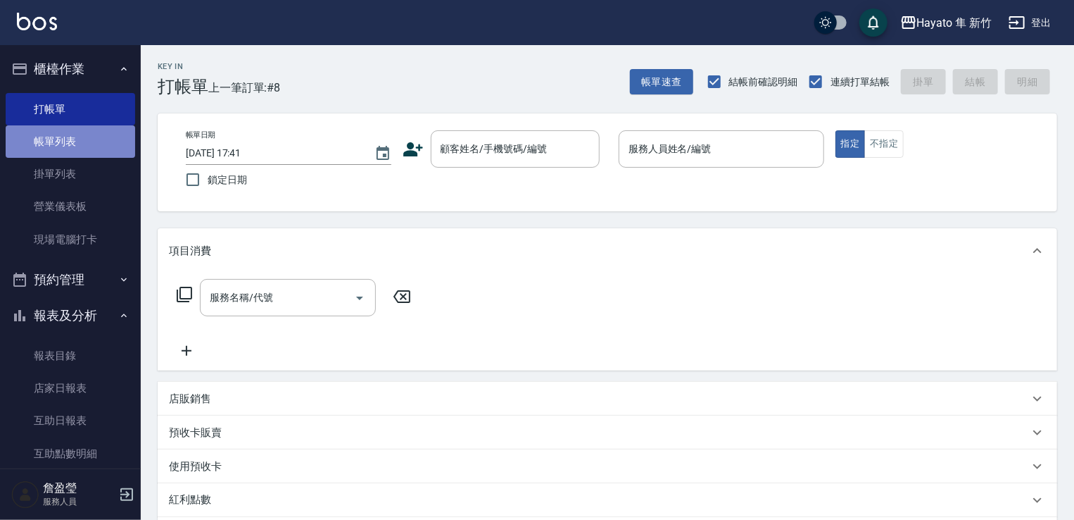
click at [72, 136] on link "帳單列表" at bounding box center [71, 141] width 130 height 32
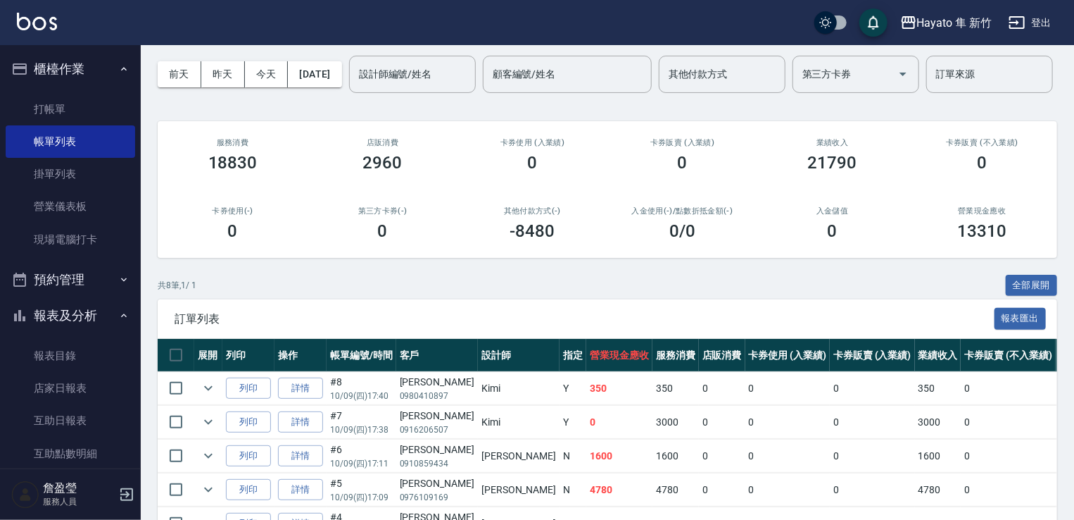
scroll to position [141, 0]
